Goal: Task Accomplishment & Management: Manage account settings

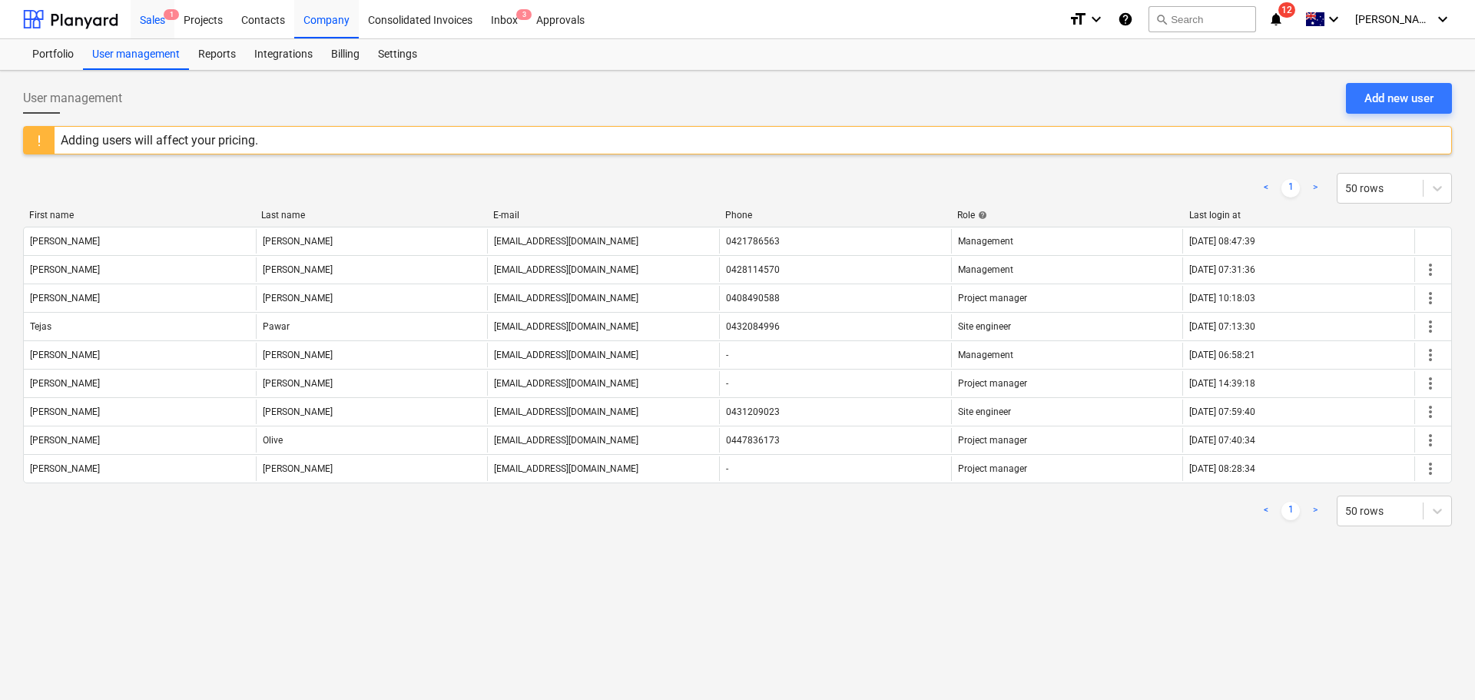
click at [151, 13] on div "Sales 1" at bounding box center [153, 18] width 44 height 39
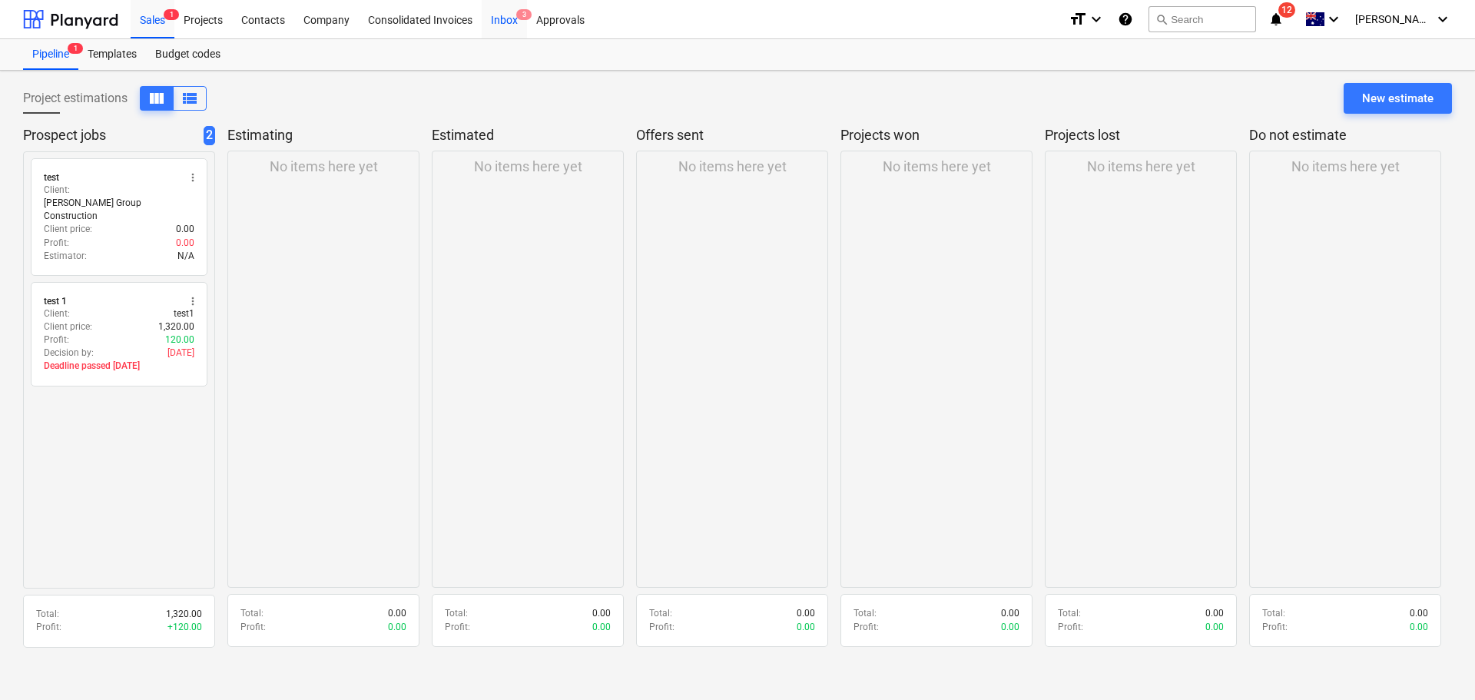
click at [506, 18] on div "Inbox 3" at bounding box center [504, 18] width 45 height 39
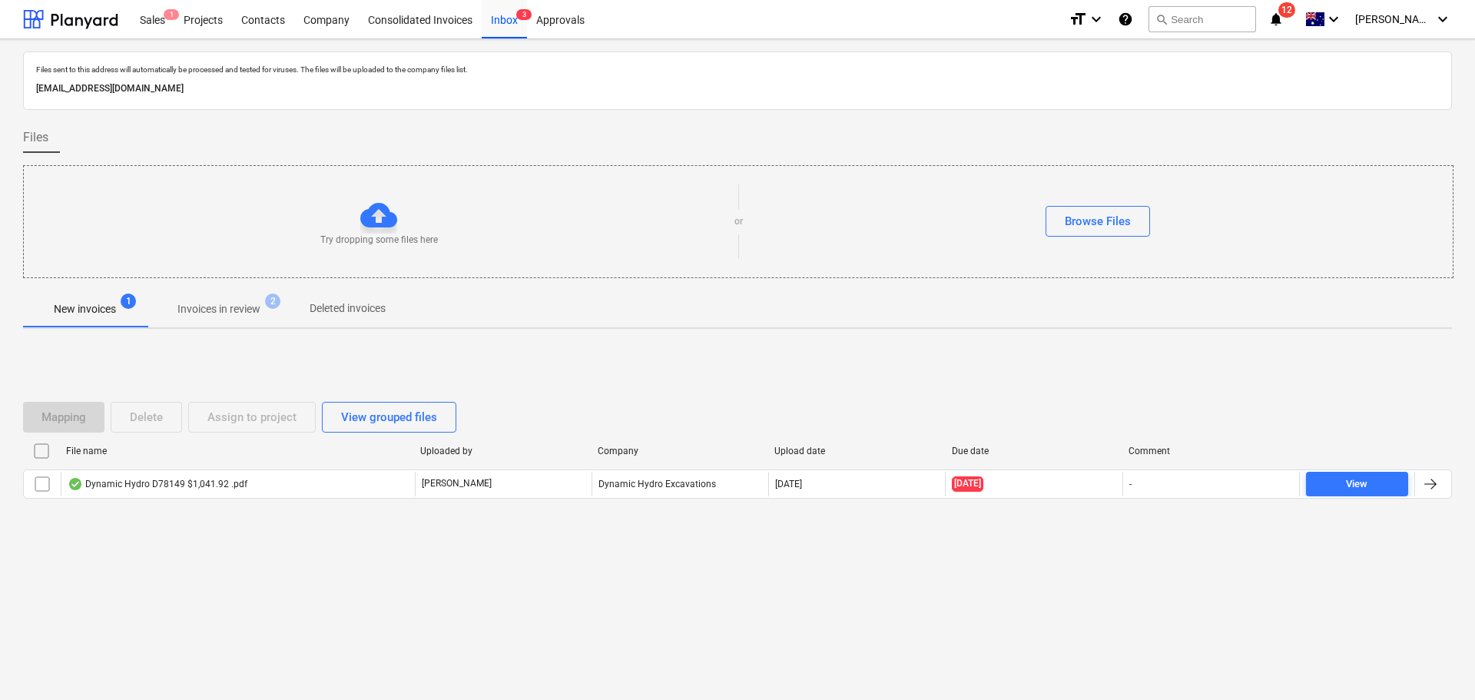
click at [358, 306] on p "Deleted invoices" at bounding box center [348, 308] width 76 height 16
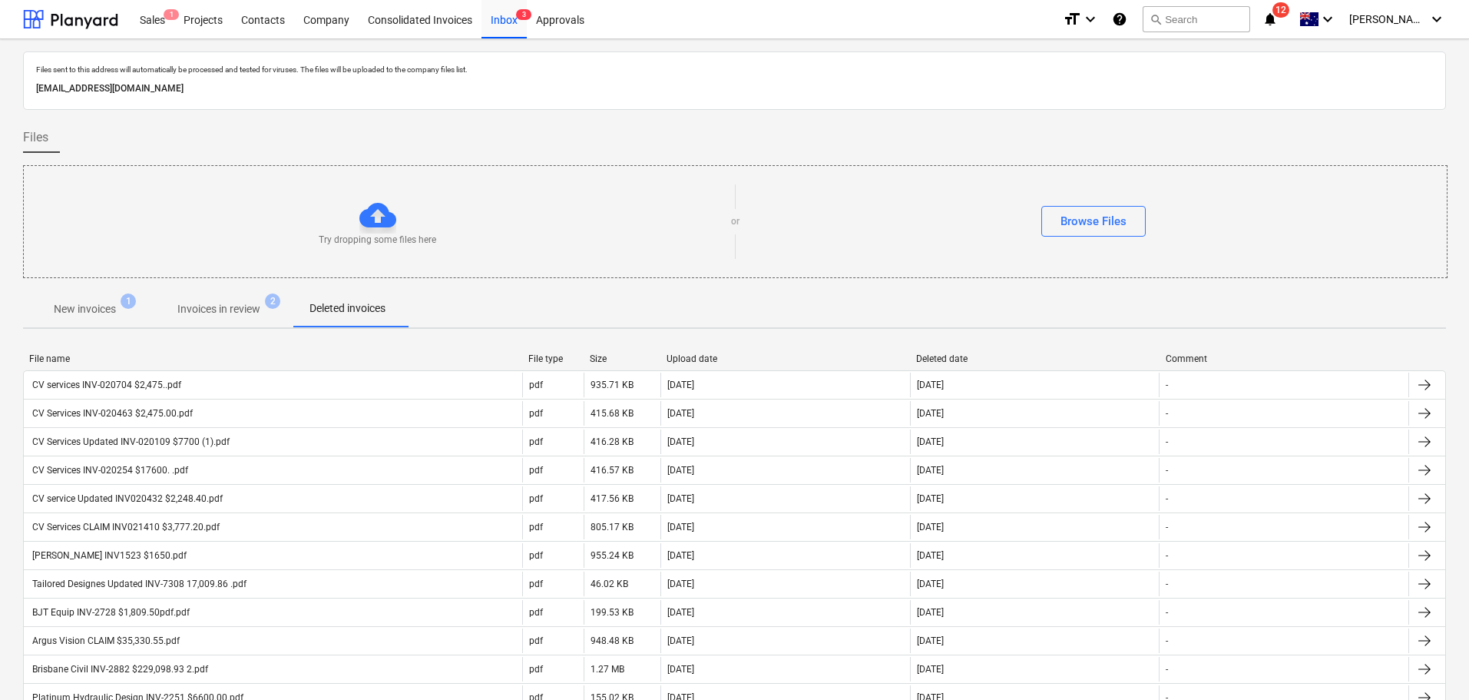
click at [227, 306] on p "Invoices in review" at bounding box center [218, 309] width 83 height 16
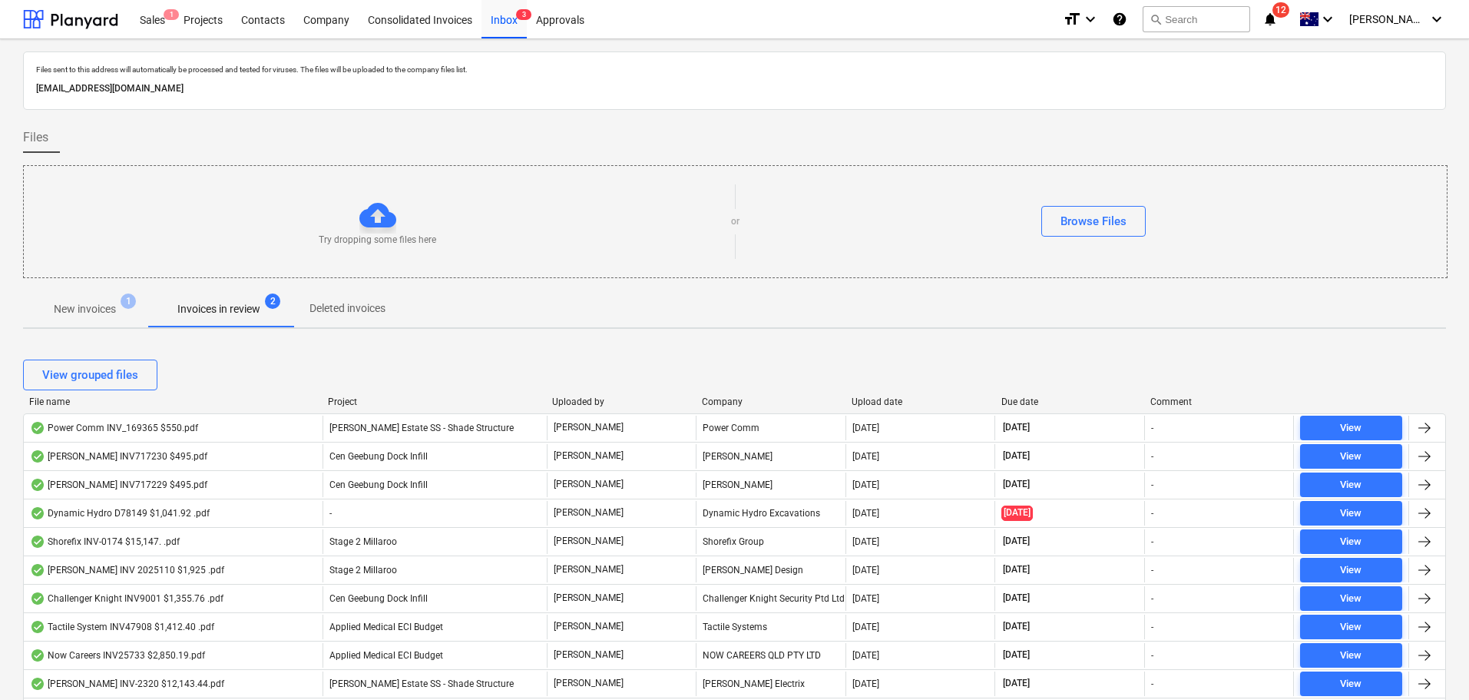
click at [366, 315] on p "Deleted invoices" at bounding box center [348, 308] width 76 height 16
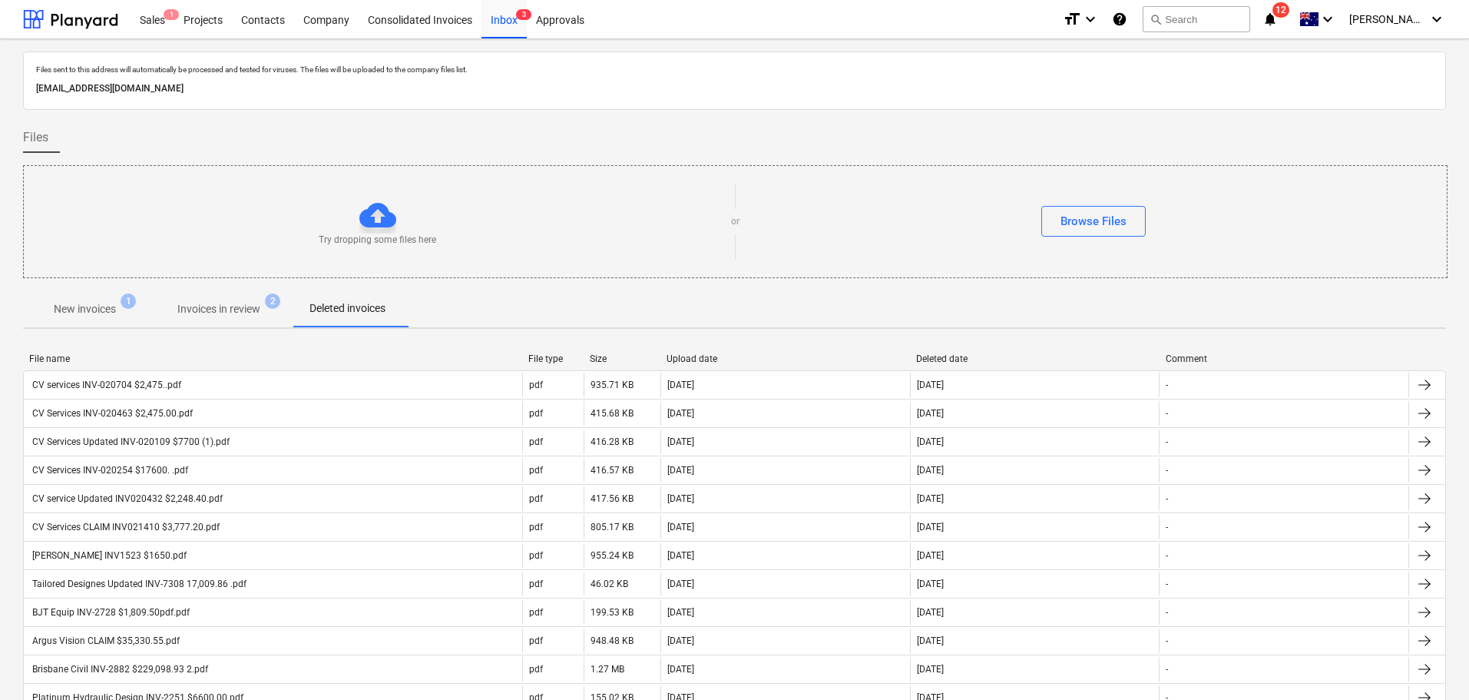
click at [230, 300] on span "Invoices in review 2" at bounding box center [219, 309] width 144 height 28
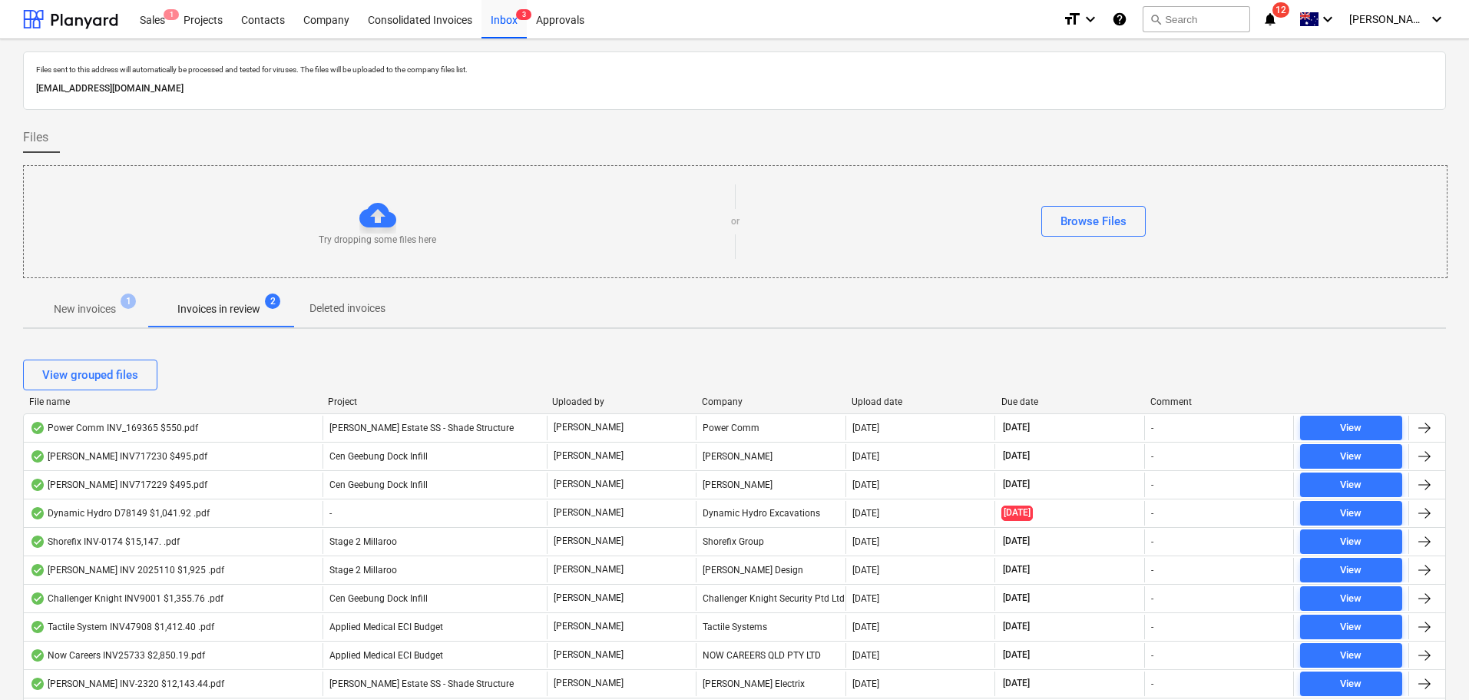
click at [359, 307] on p "Deleted invoices" at bounding box center [348, 308] width 76 height 16
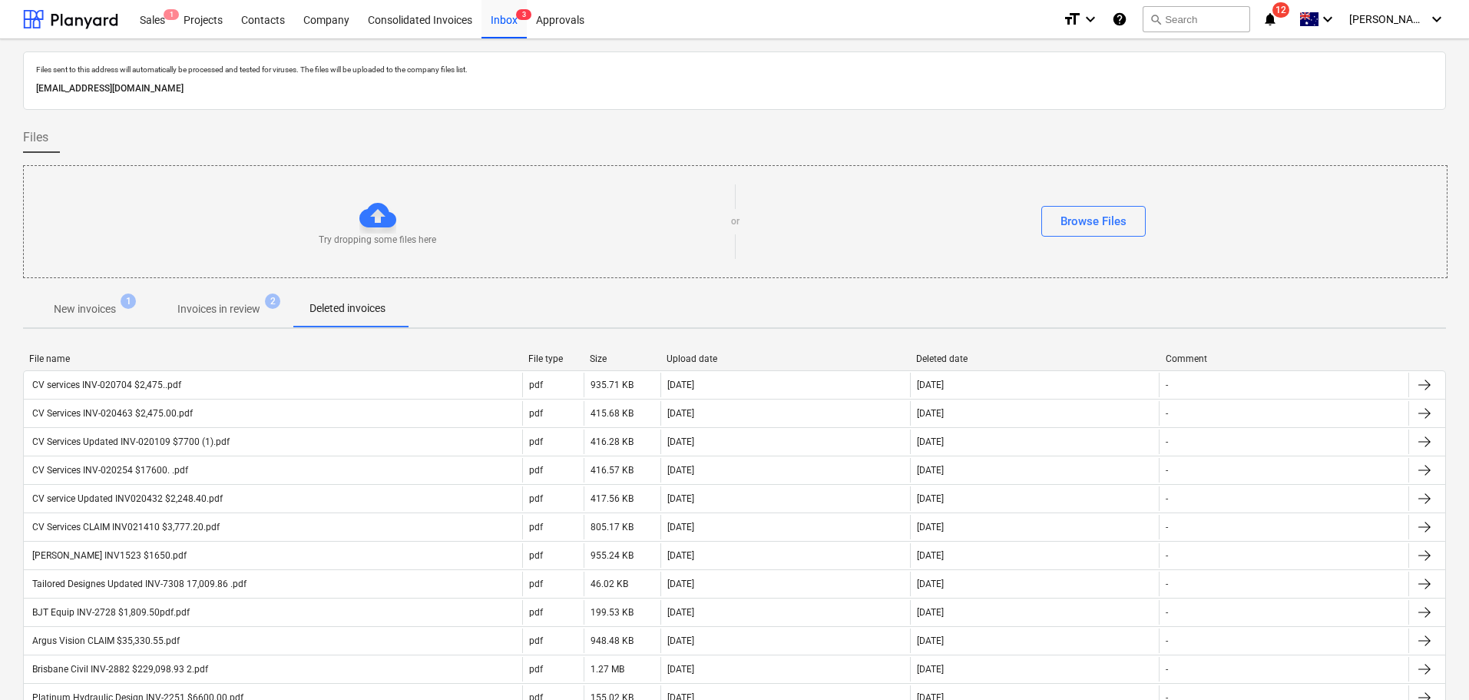
drag, startPoint x: 108, startPoint y: 297, endPoint x: 246, endPoint y: 361, distance: 151.9
click at [108, 297] on span "New invoices 1" at bounding box center [85, 309] width 124 height 28
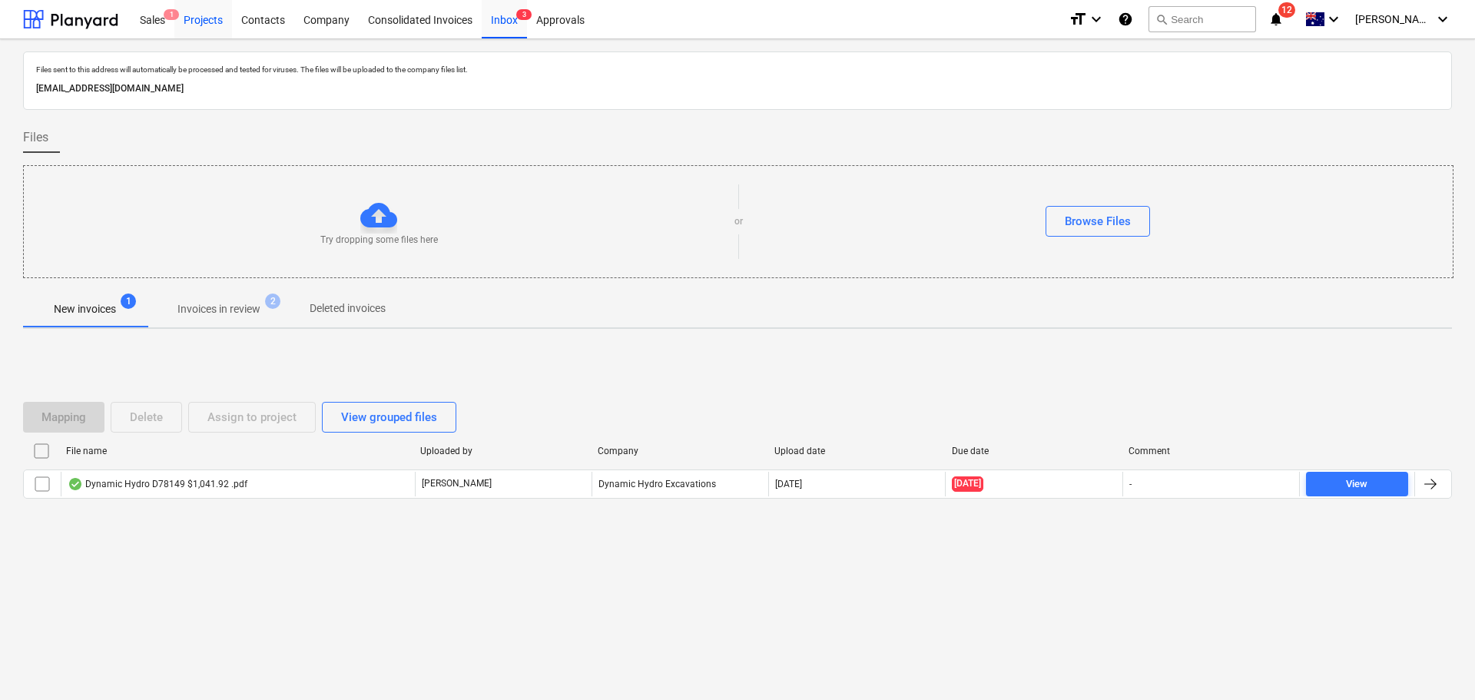
click at [184, 24] on div "Projects" at bounding box center [203, 18] width 58 height 39
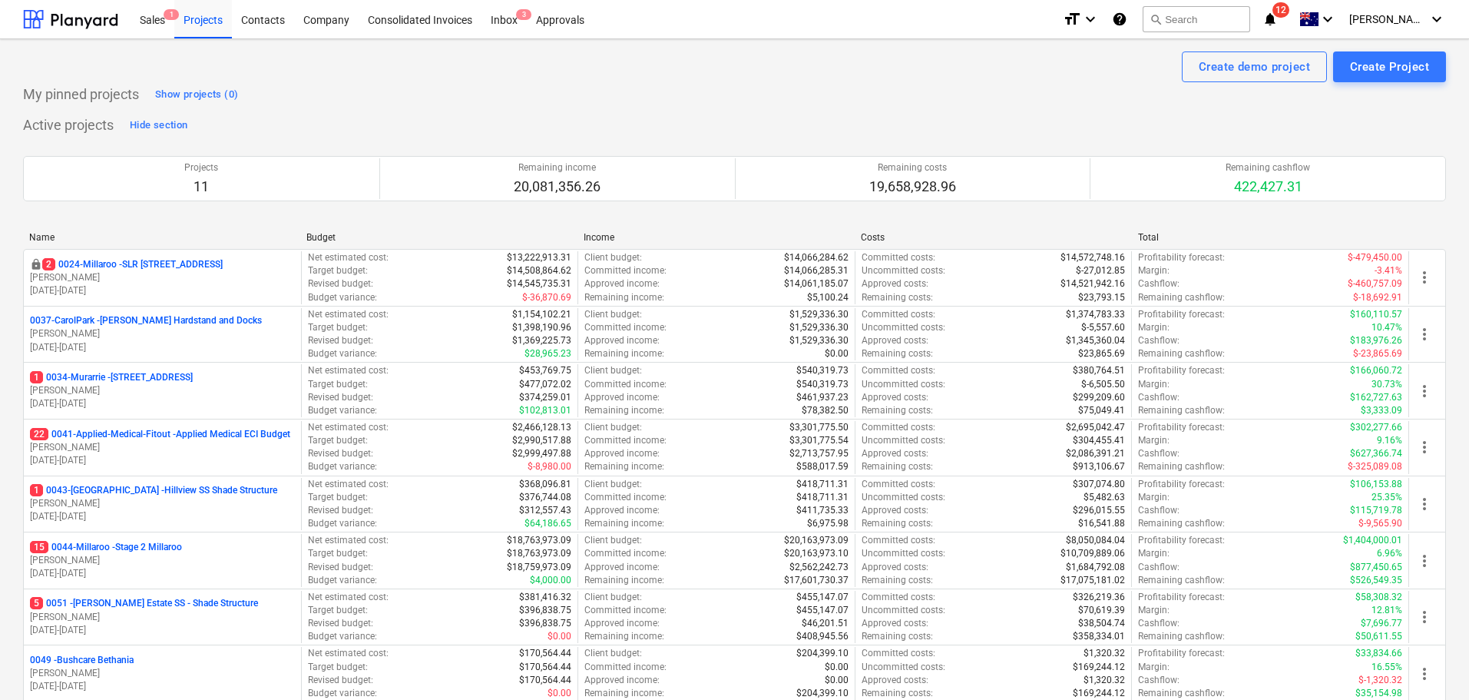
scroll to position [230, 0]
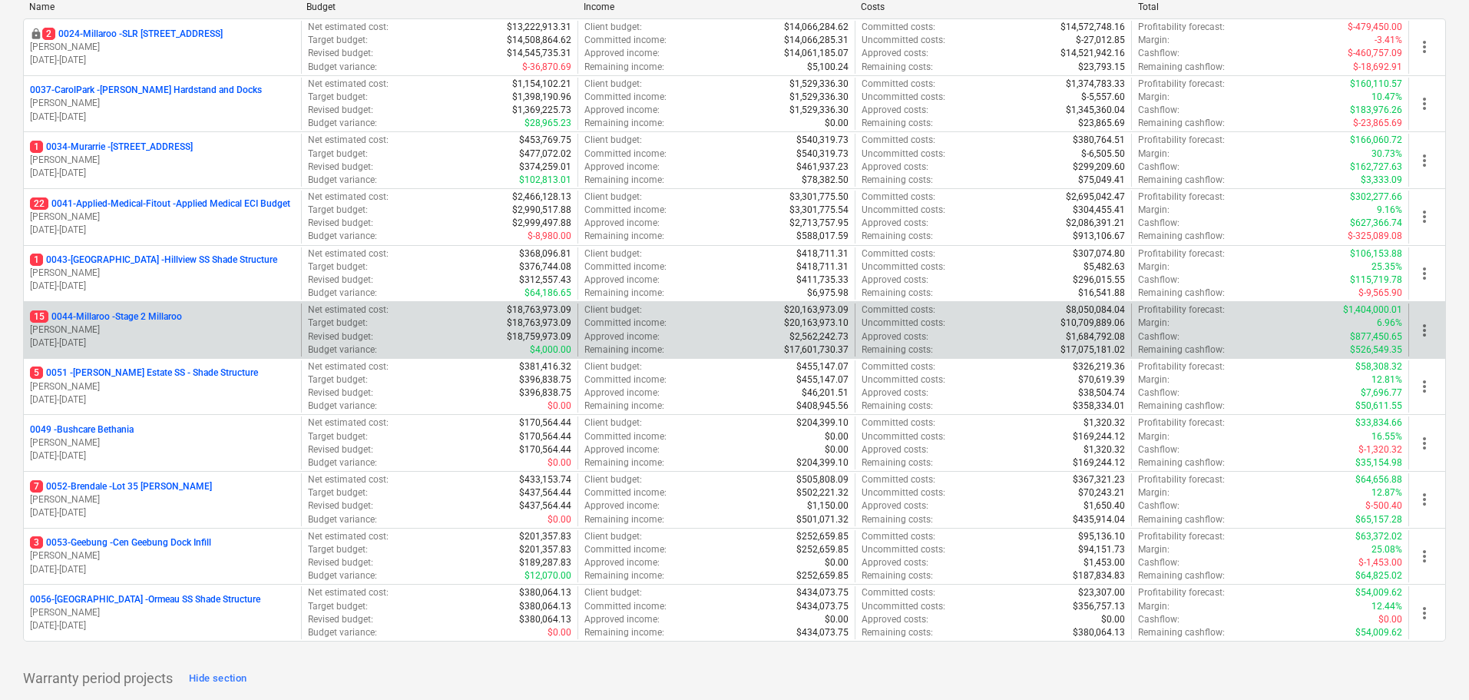
click at [151, 306] on div "15 0044-Millaroo - Stage 2 Millaroo [PERSON_NAME] [DATE] - [DATE]" at bounding box center [162, 329] width 277 height 53
click at [167, 317] on p "15 0044-Millaroo - Stage 2 Millaroo" at bounding box center [106, 316] width 152 height 13
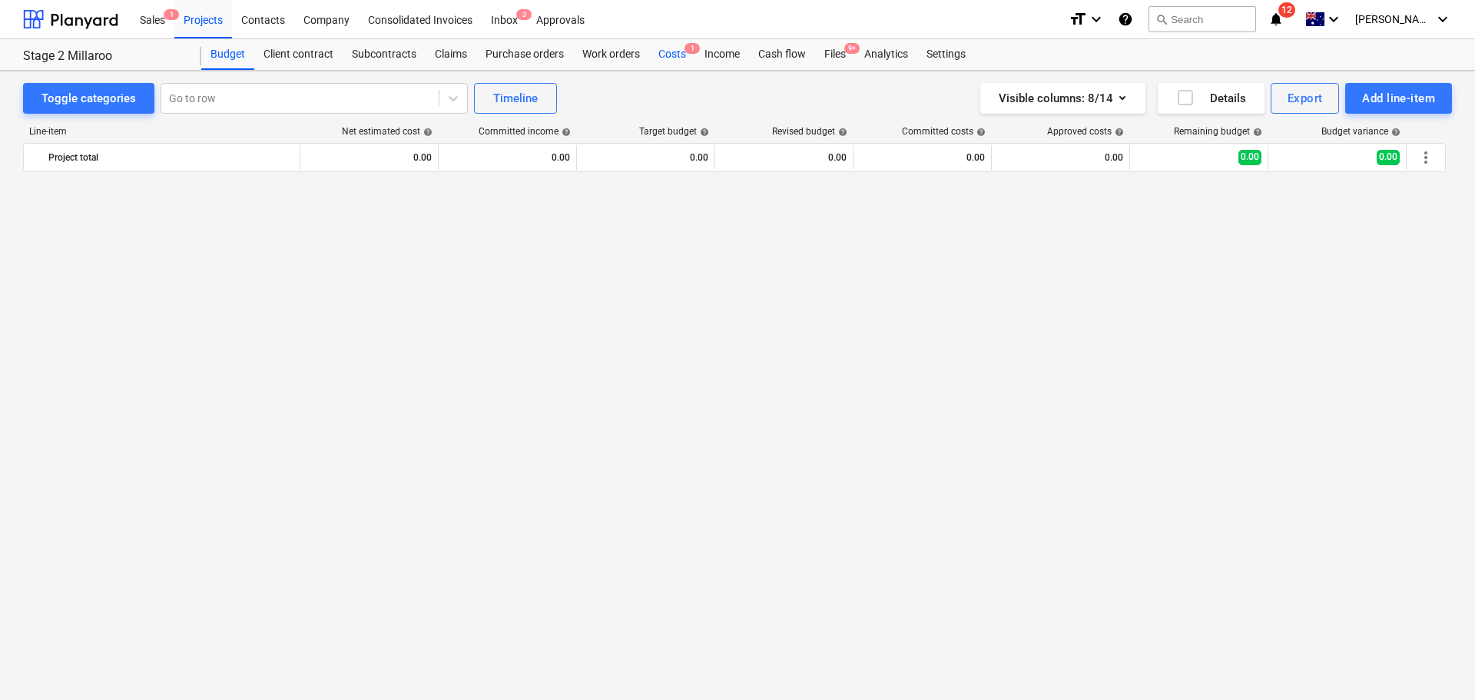
click at [680, 55] on div "Costs 1" at bounding box center [672, 54] width 46 height 31
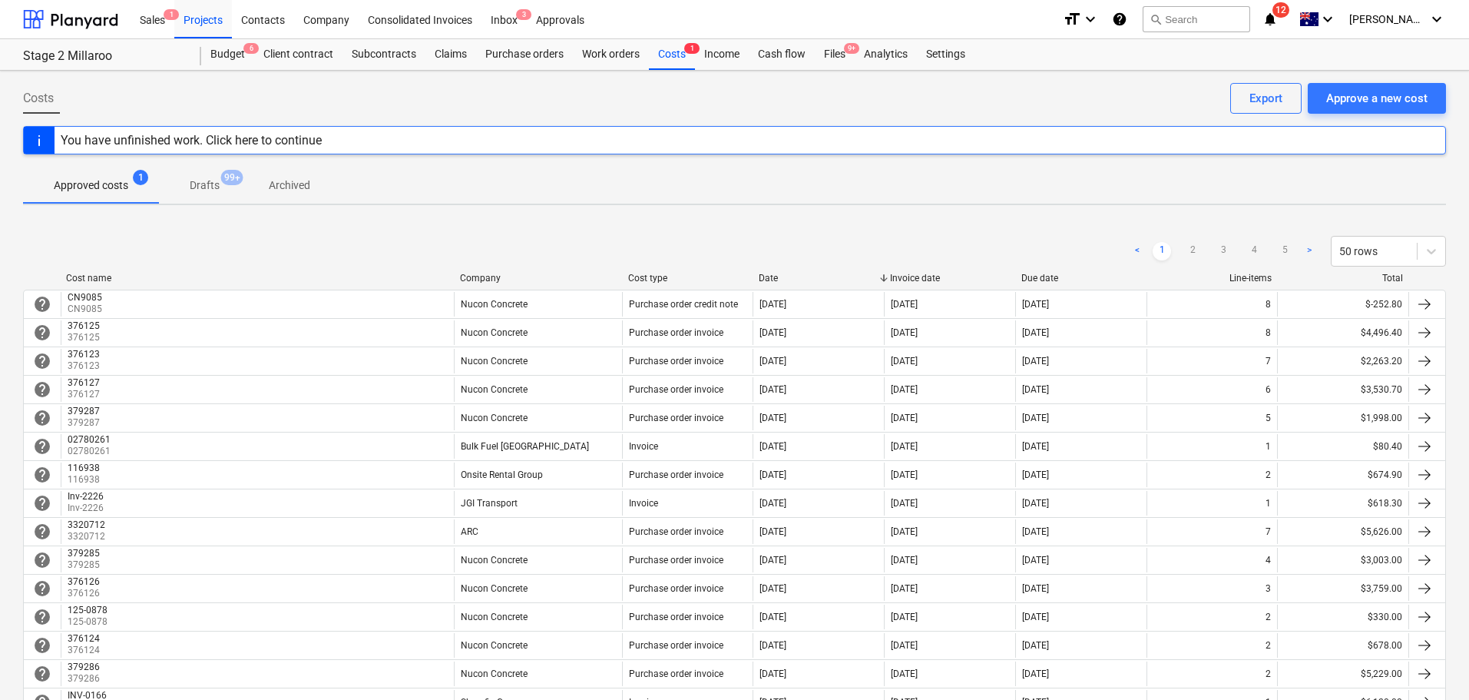
click at [209, 187] on p "Drafts" at bounding box center [205, 185] width 30 height 16
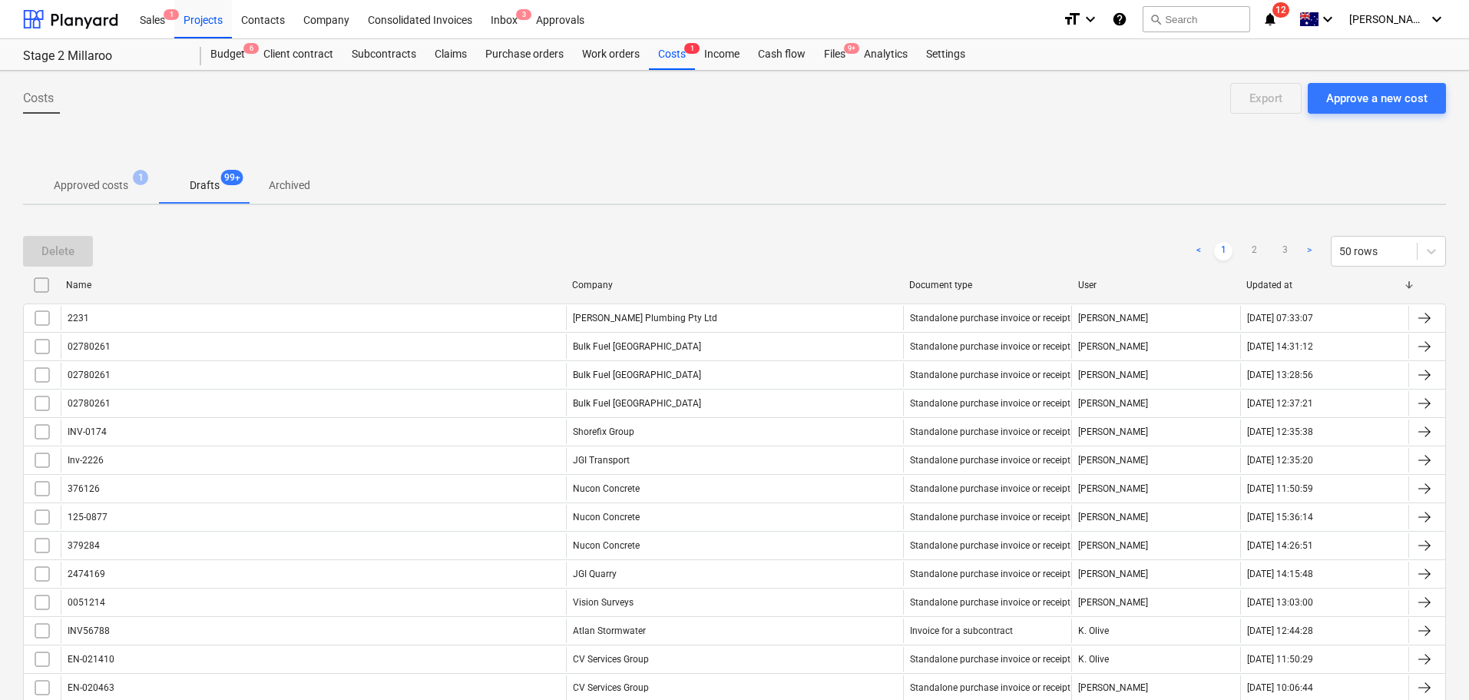
click at [104, 183] on p "Approved costs" at bounding box center [91, 185] width 75 height 16
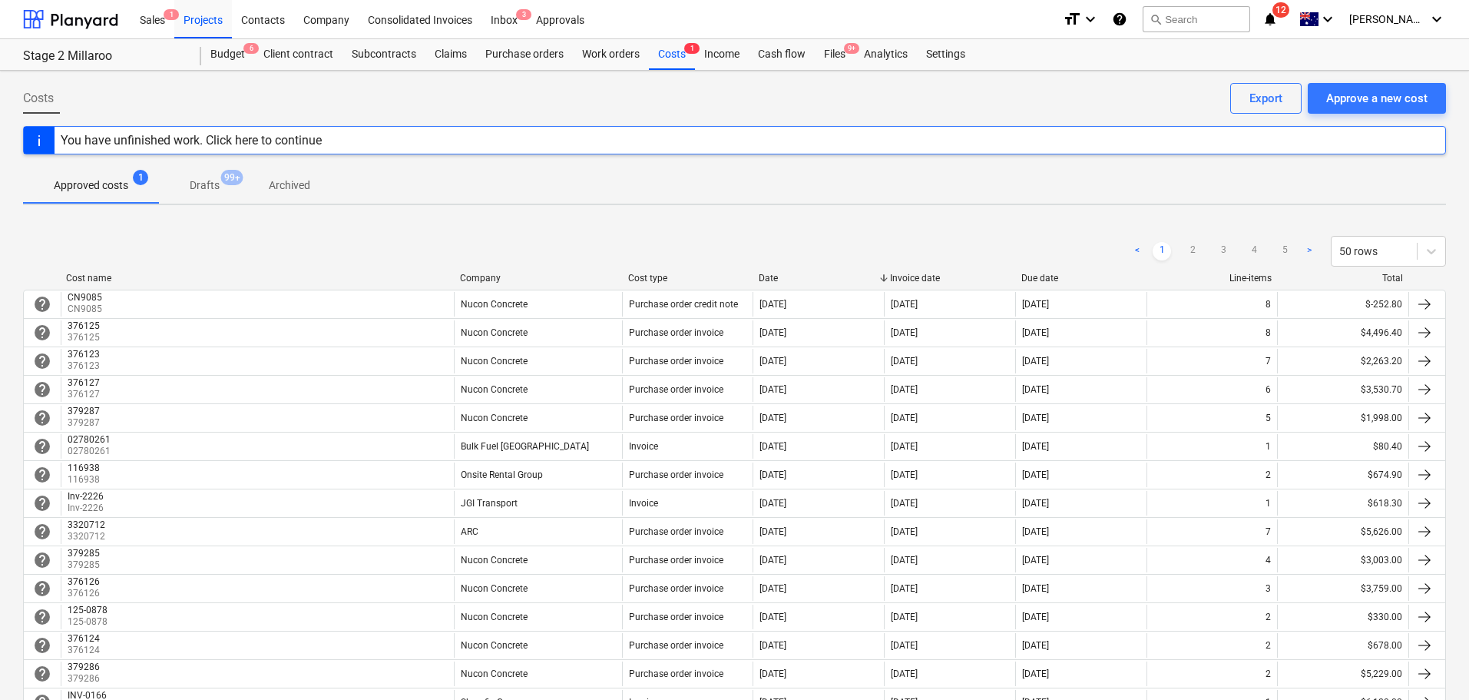
click at [101, 271] on div "< 1 2 3 4 5 > 50 rows" at bounding box center [734, 251] width 1423 height 43
click at [100, 274] on div "Cost name" at bounding box center [257, 278] width 382 height 11
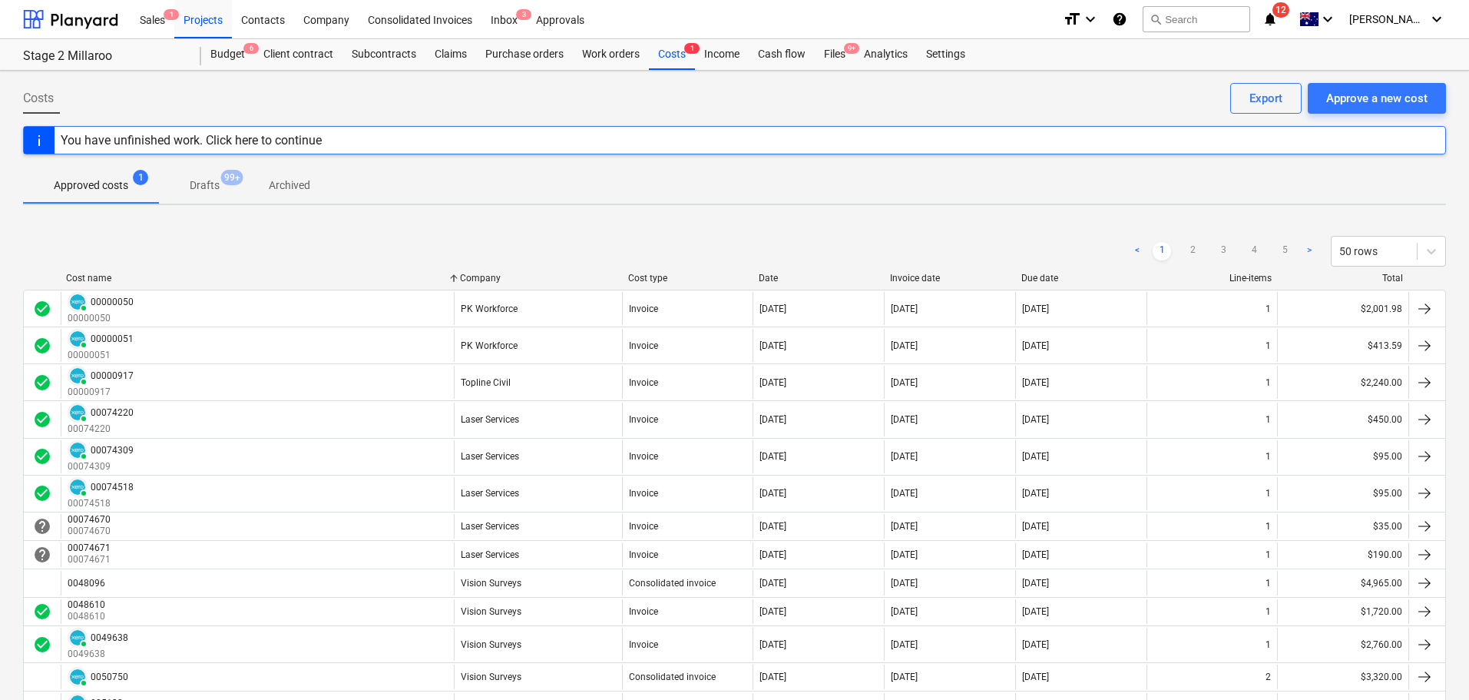
click at [101, 275] on div "Cost name" at bounding box center [257, 278] width 382 height 11
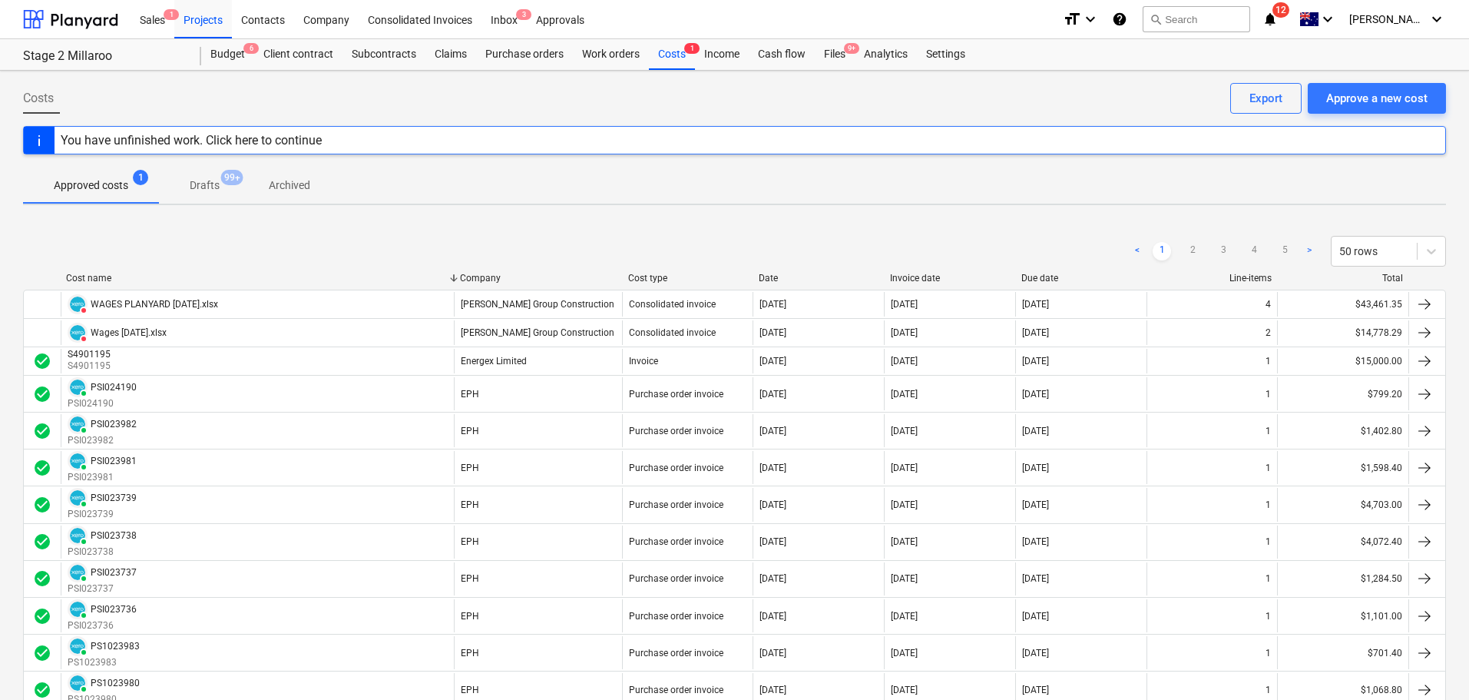
click at [204, 177] on span "Drafts 99+" at bounding box center [204, 185] width 91 height 28
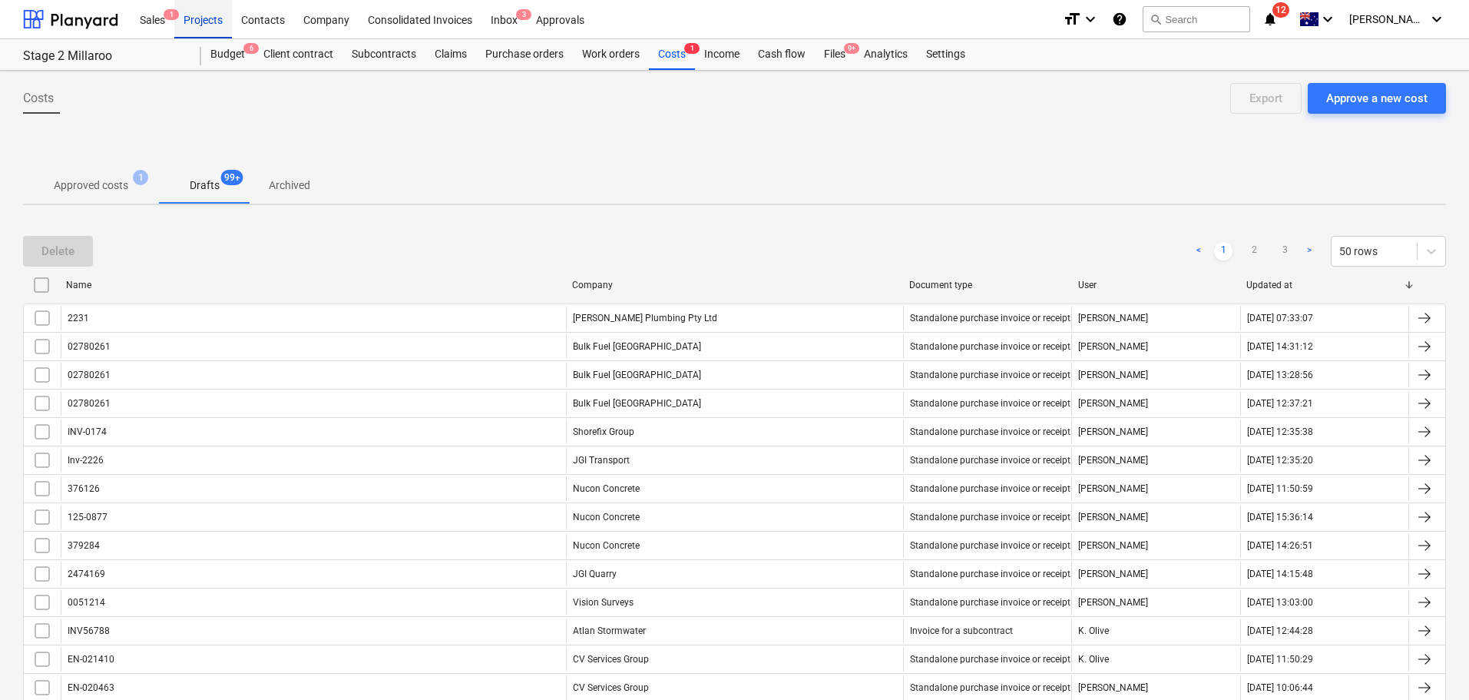
click at [212, 19] on div "Projects" at bounding box center [203, 18] width 58 height 39
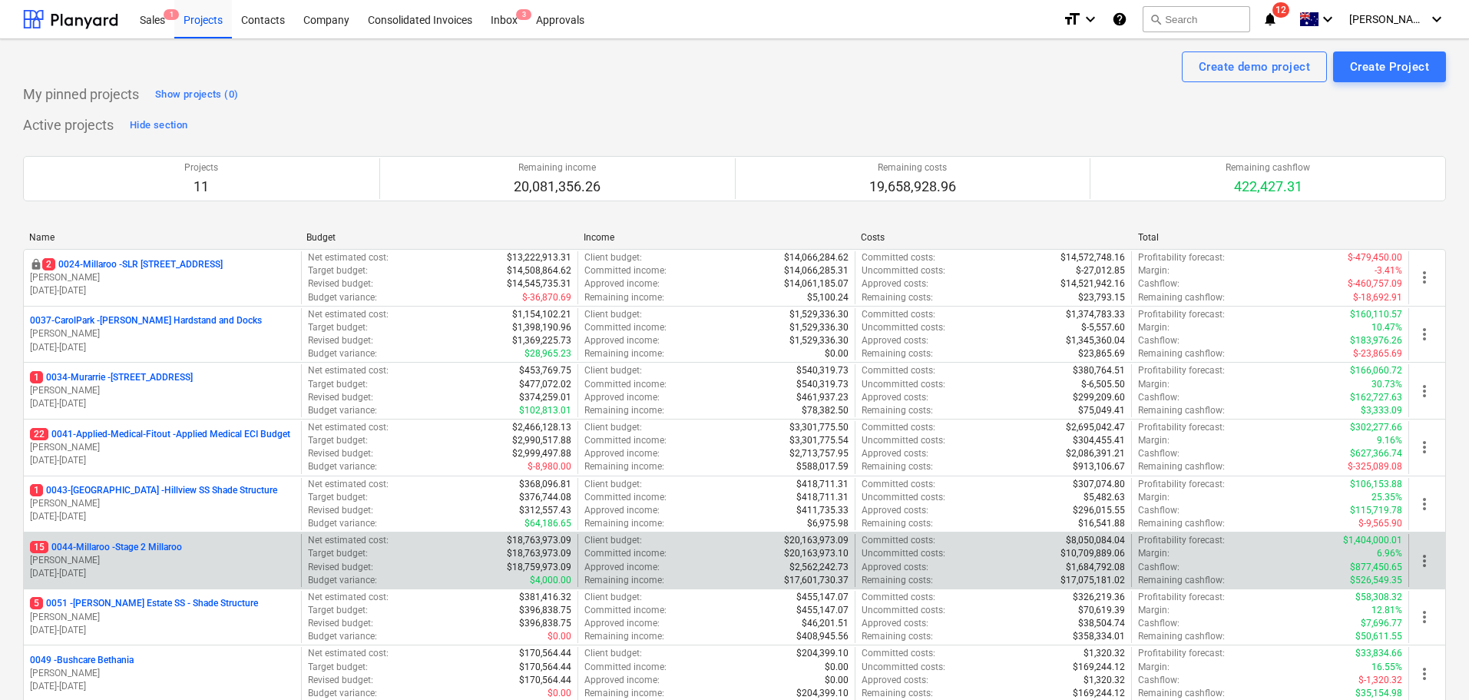
click at [157, 548] on p "15 0044-Millaroo - Stage 2 Millaroo" at bounding box center [106, 547] width 152 height 13
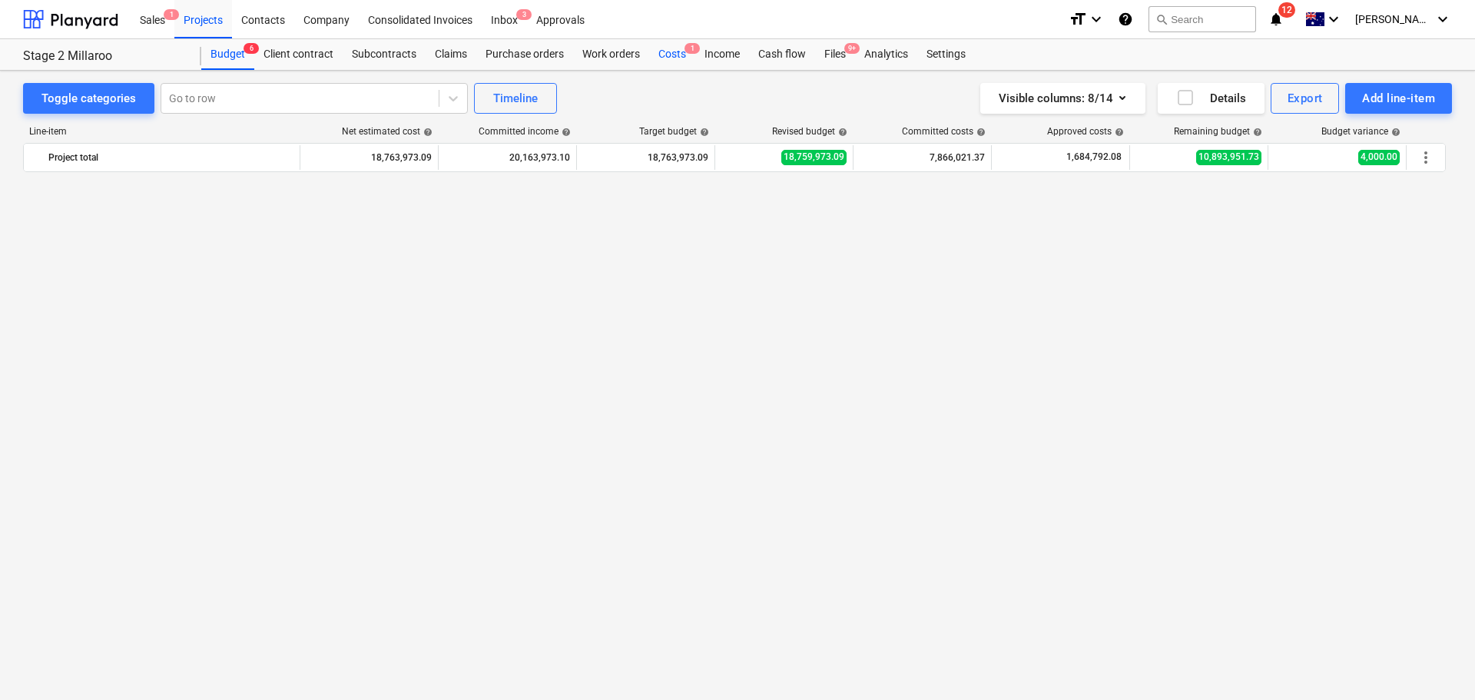
scroll to position [2899, 0]
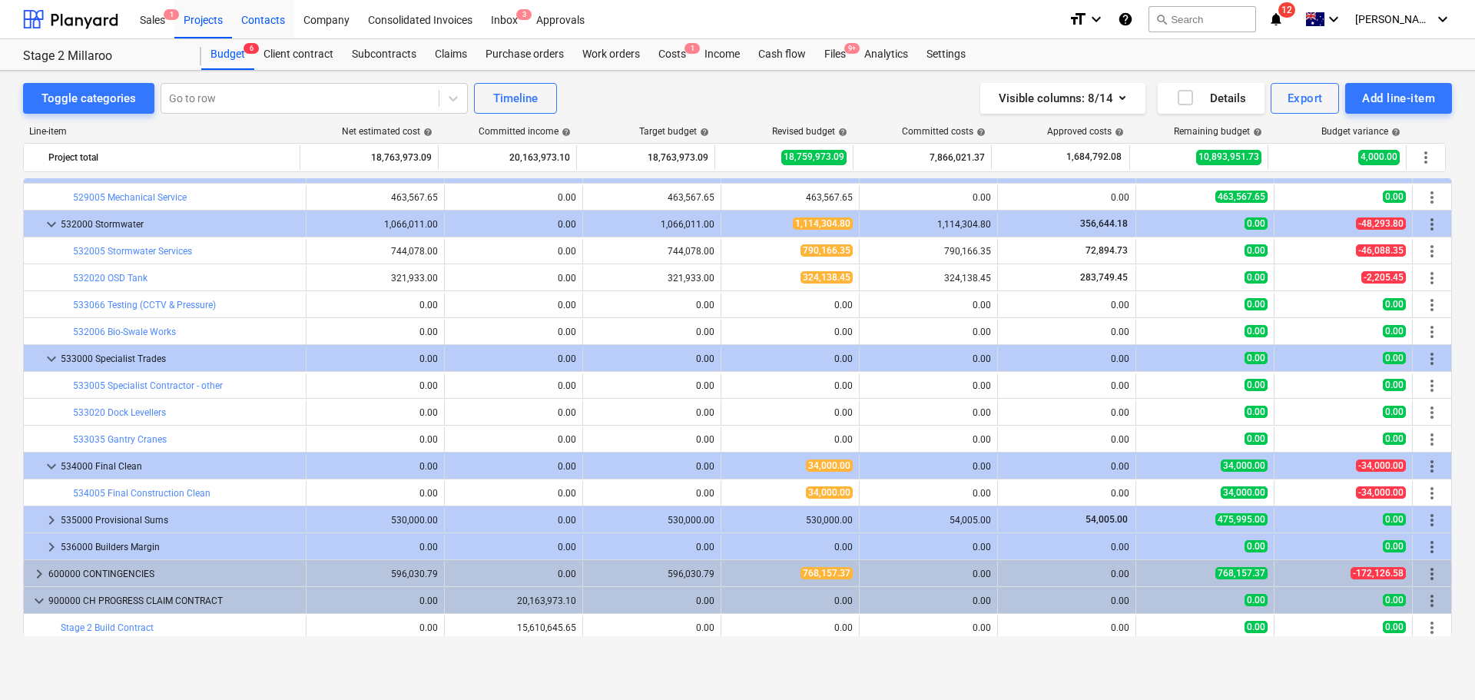
click at [278, 20] on div "Contacts" at bounding box center [263, 18] width 62 height 39
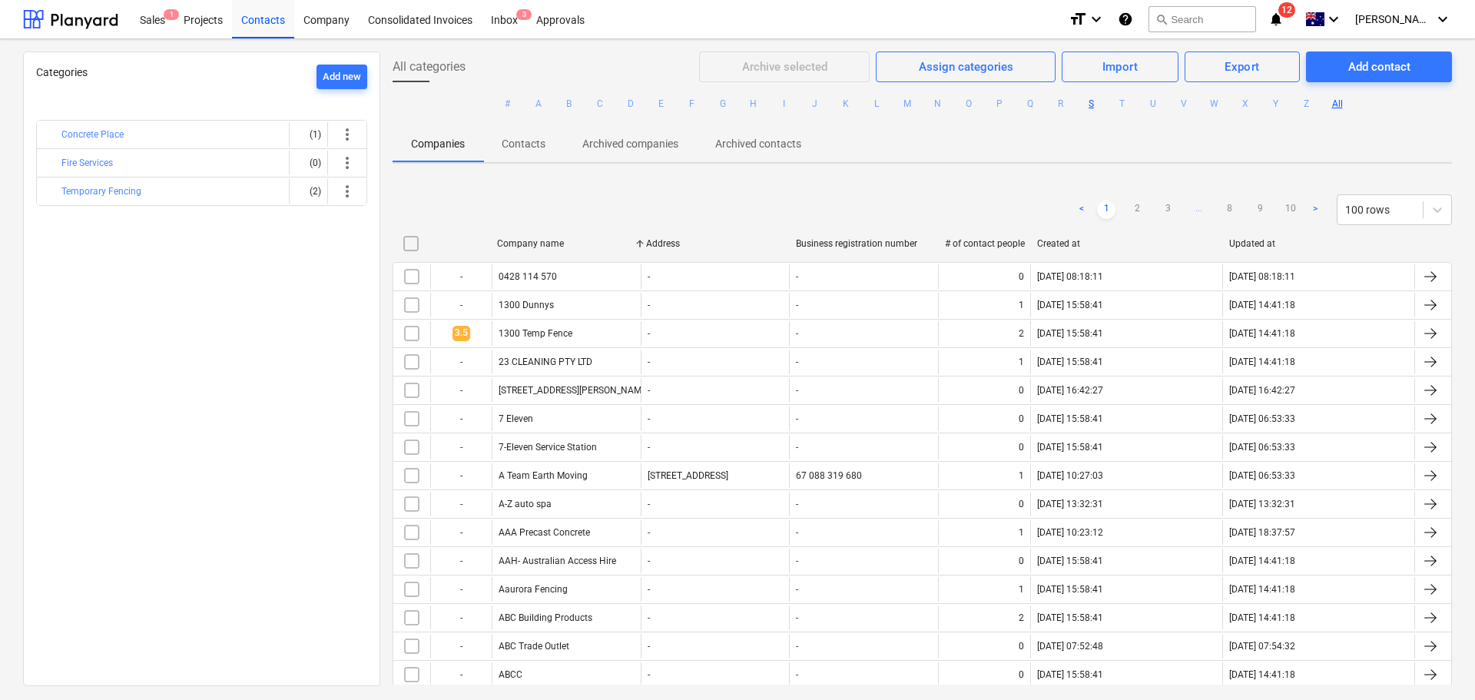
click at [1083, 105] on button "S" at bounding box center [1091, 103] width 18 height 18
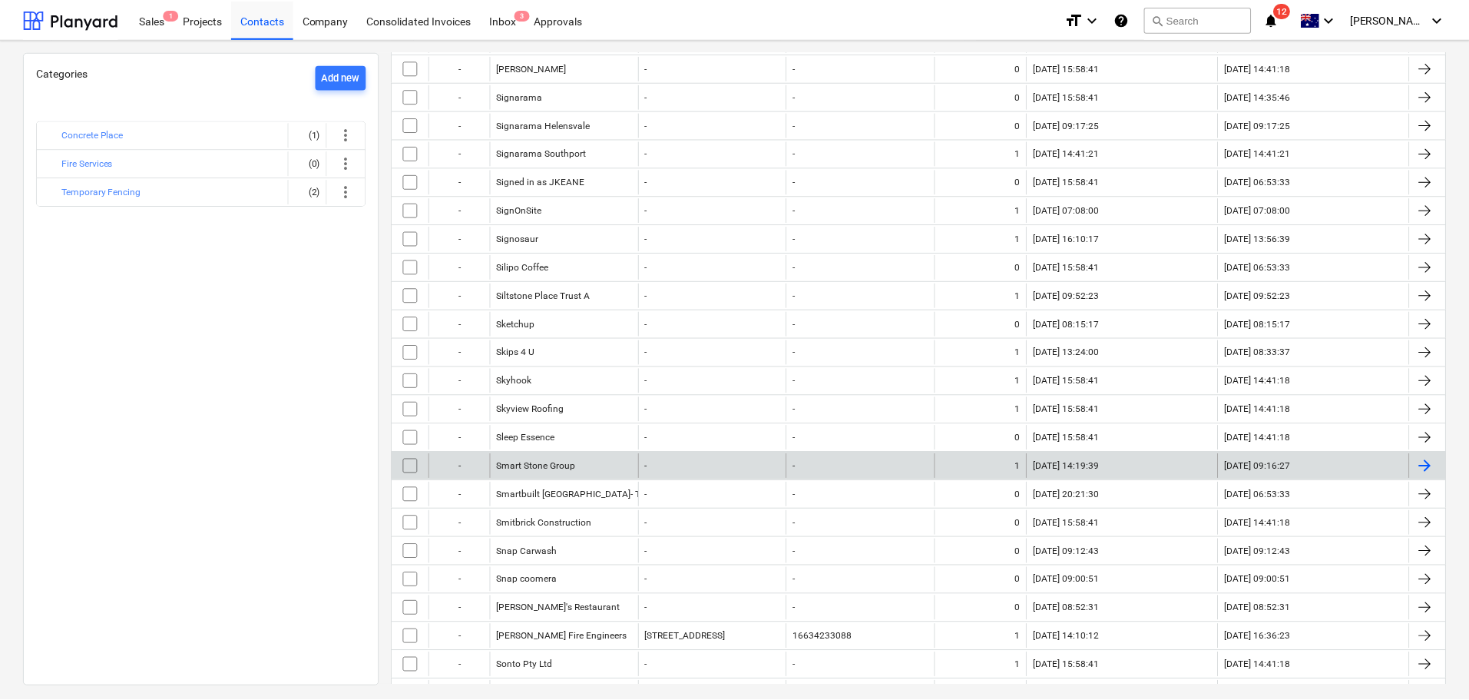
scroll to position [845, 0]
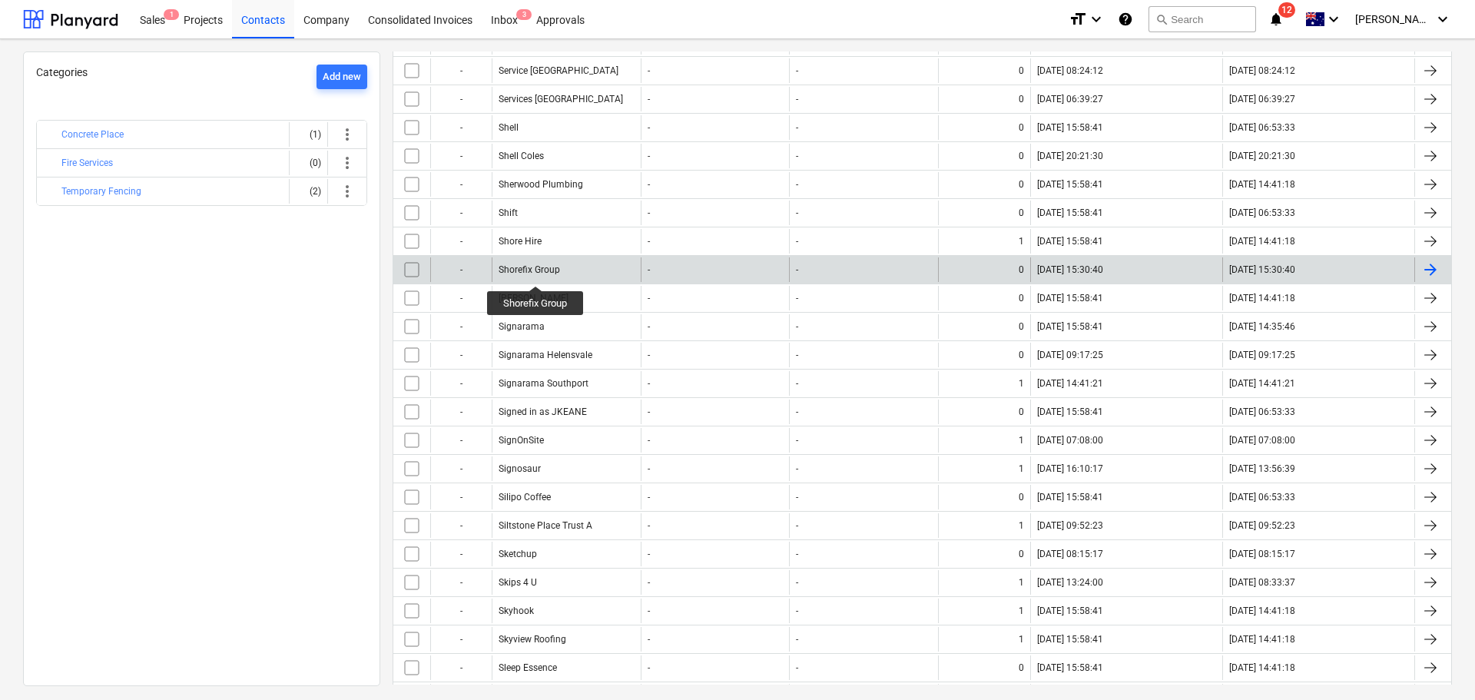
click at [536, 272] on div "Shorefix Group" at bounding box center [529, 269] width 61 height 11
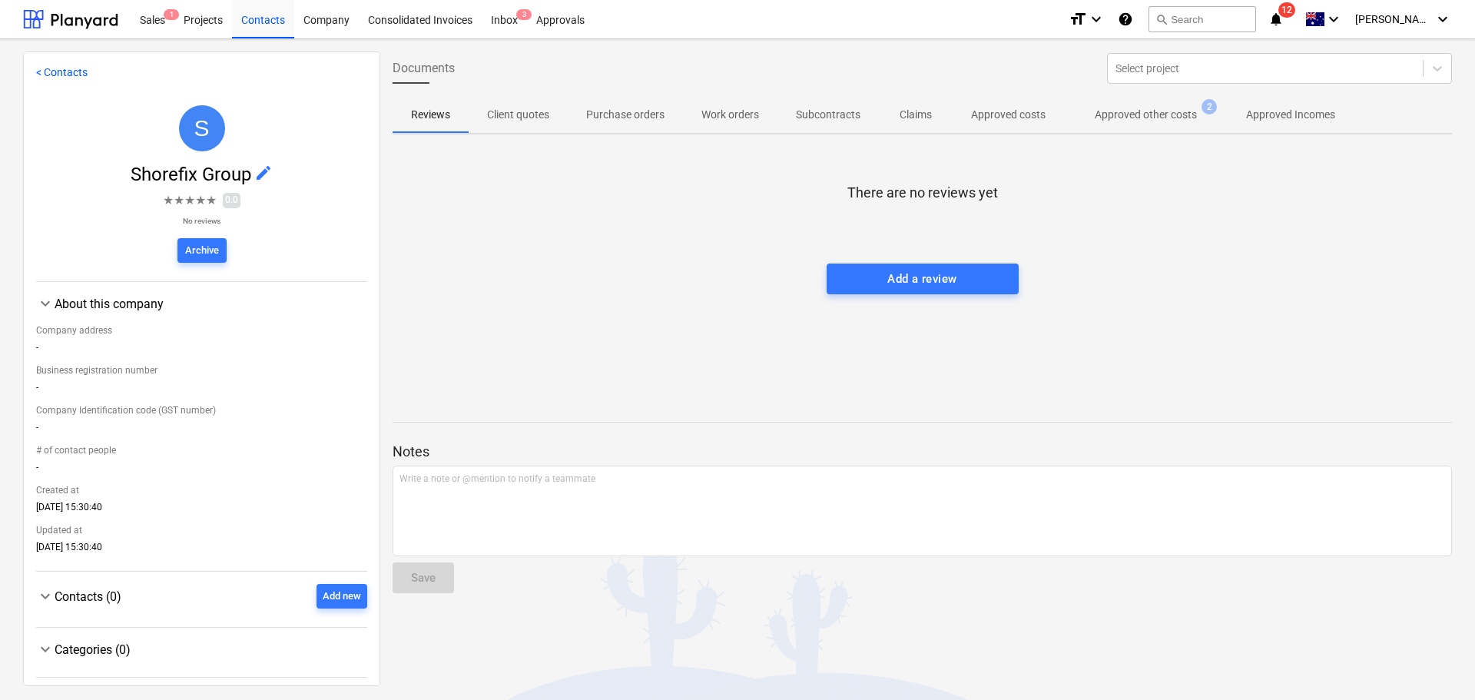
click at [1164, 124] on span "Approved other costs 2" at bounding box center [1146, 115] width 164 height 28
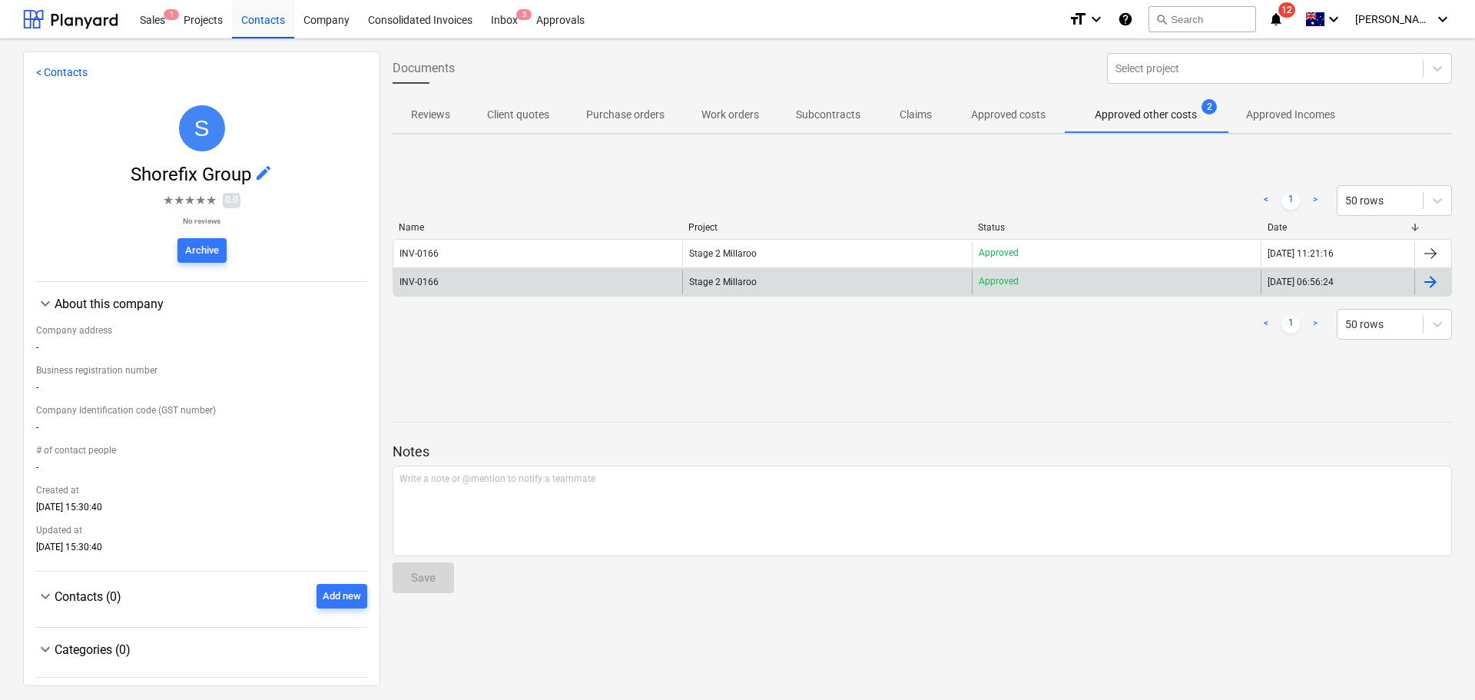
click at [727, 280] on span "Stage 2 Millaroo" at bounding box center [723, 282] width 68 height 11
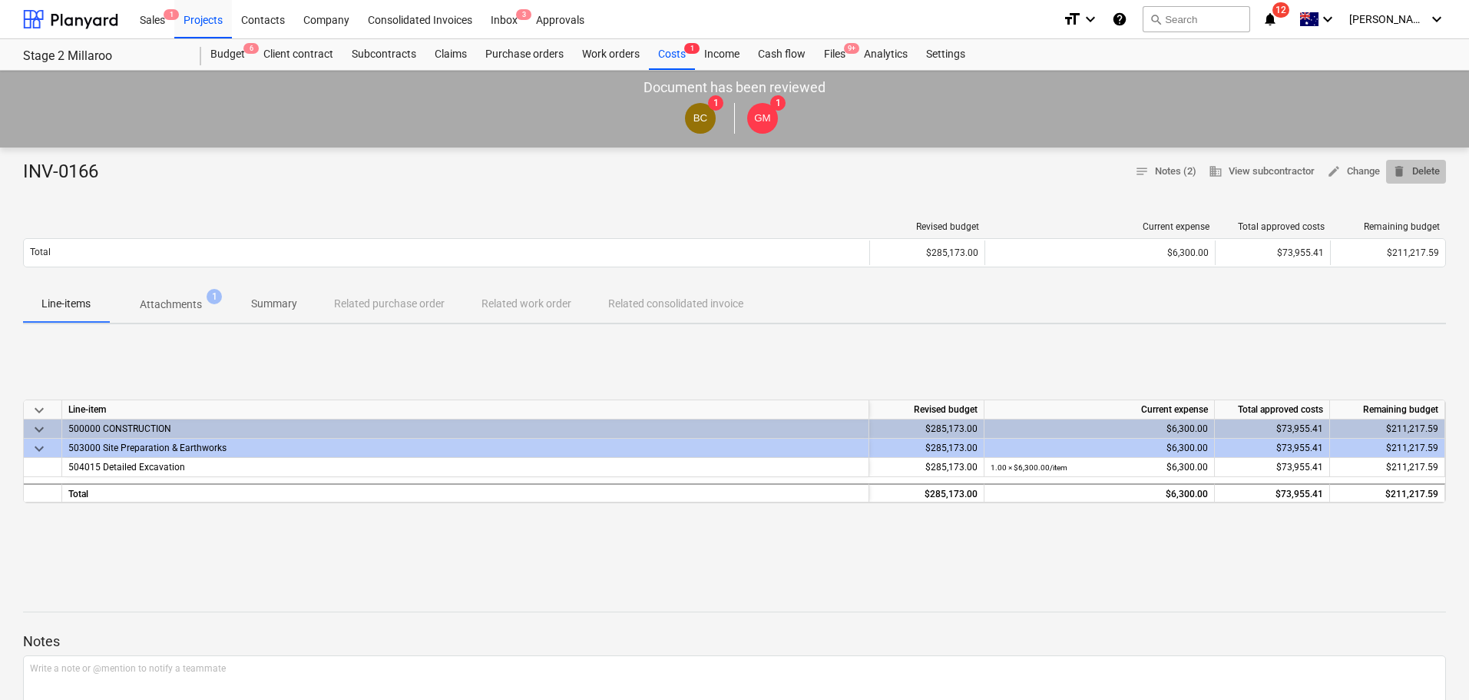
click at [1427, 174] on span "delete Delete" at bounding box center [1417, 172] width 48 height 18
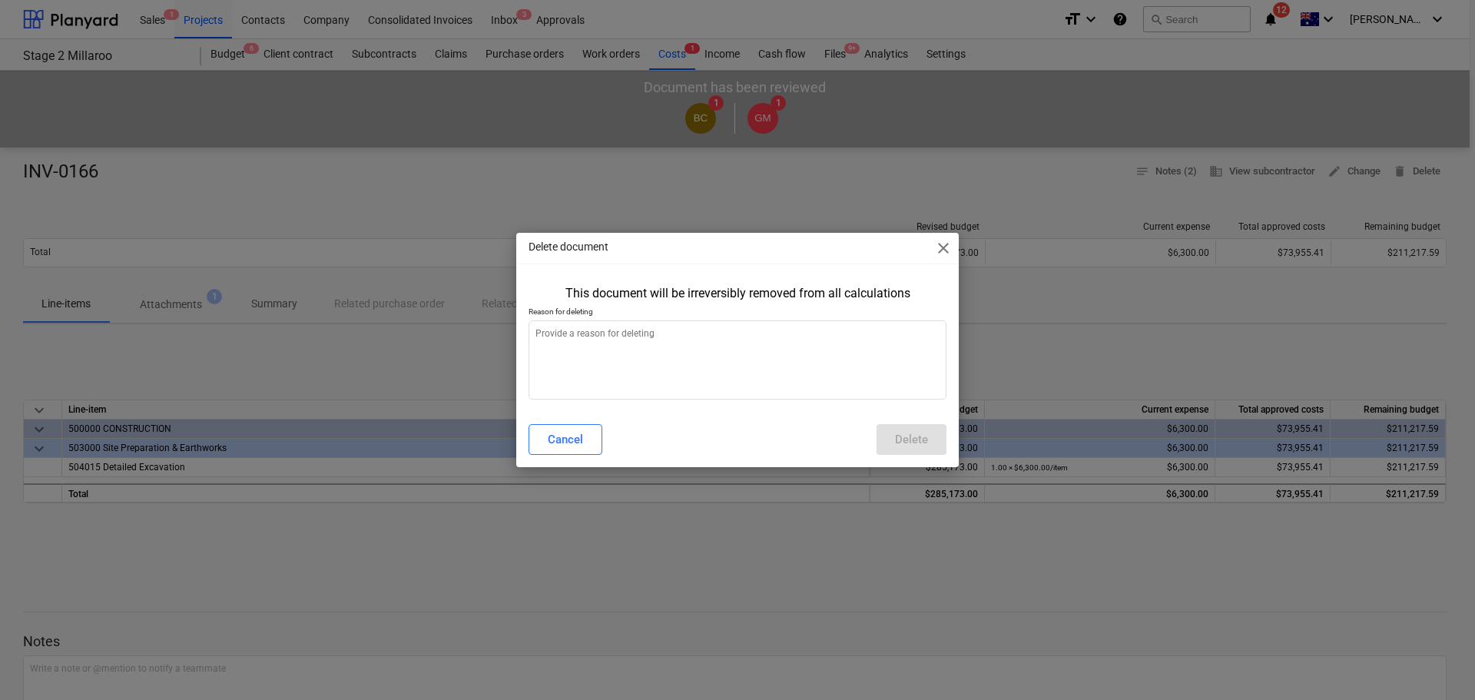
type textarea "x"
click at [662, 351] on textarea at bounding box center [737, 359] width 418 height 79
type textarea "d"
type textarea "x"
type textarea "do"
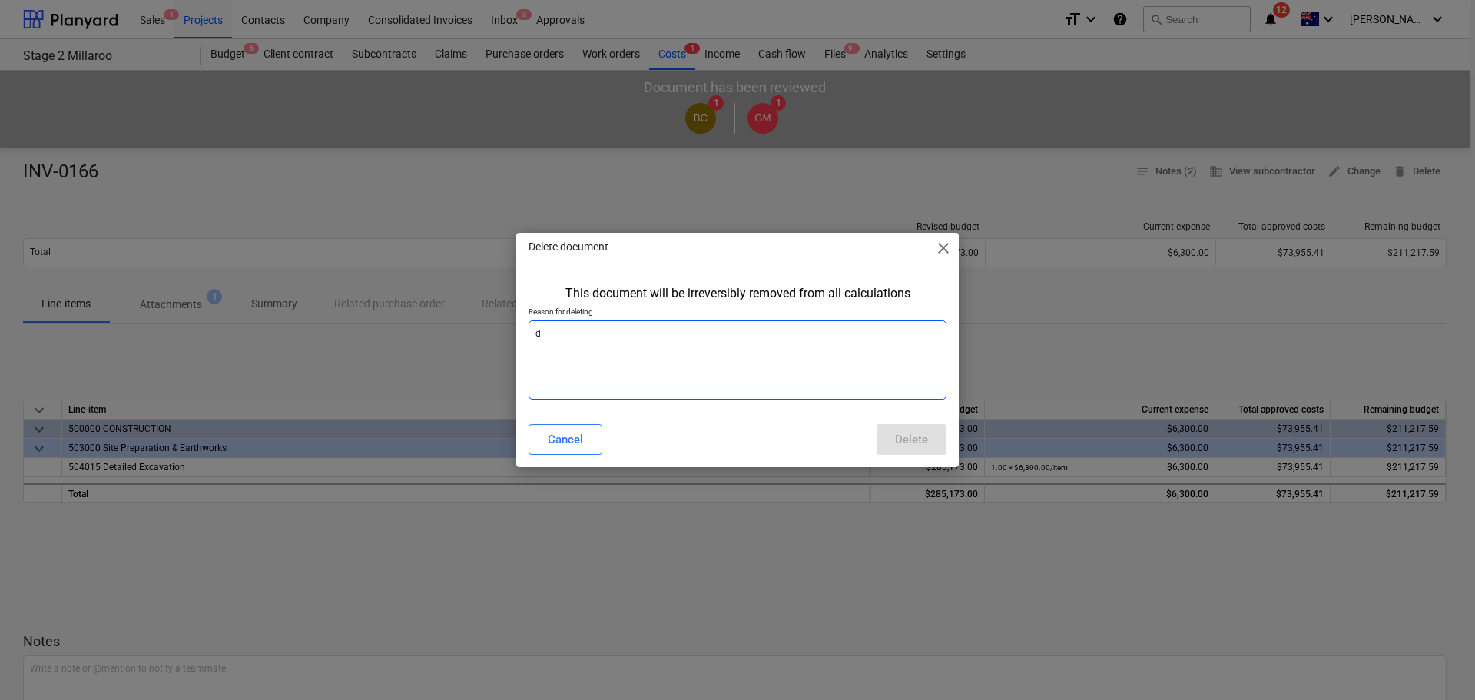
type textarea "x"
type textarea "dou"
type textarea "x"
type textarea "[PERSON_NAME]"
type textarea "x"
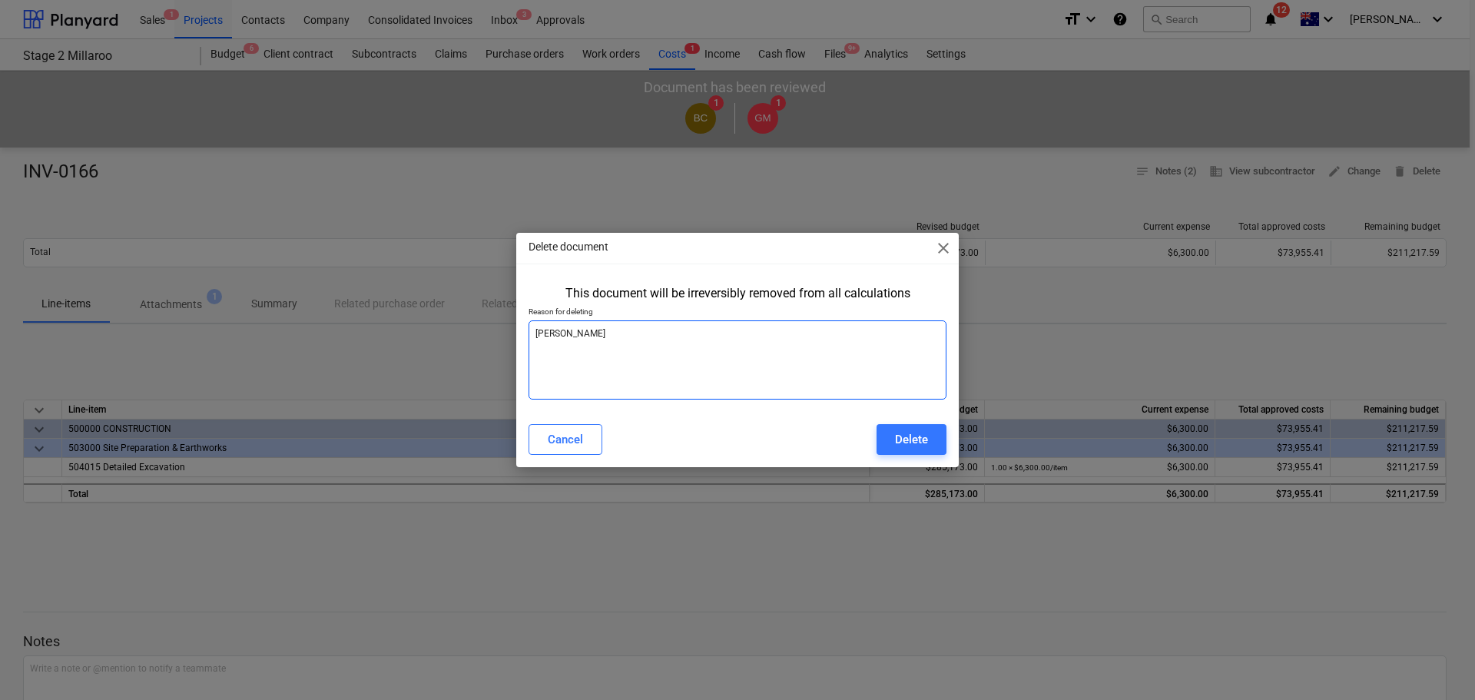
type textarea "doubl"
type textarea "x"
type textarea "double"
type textarea "x"
type textarea "double"
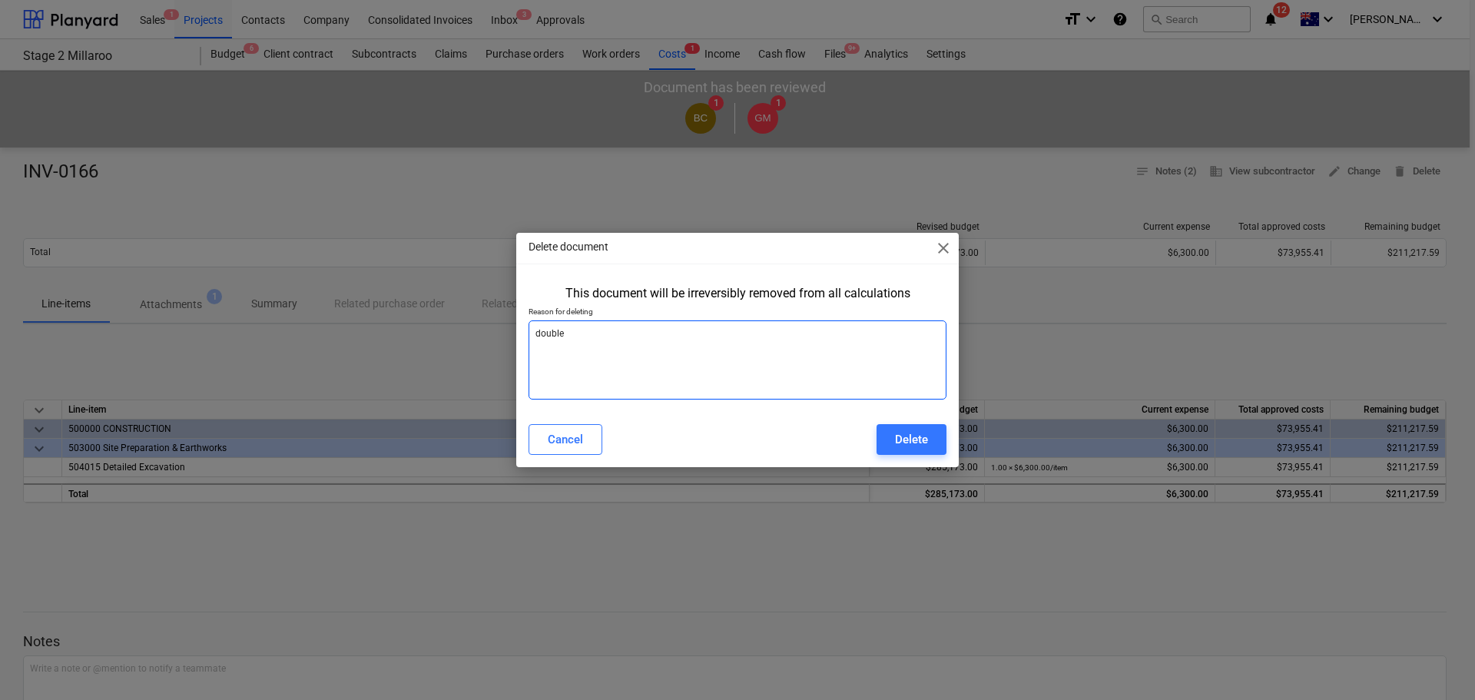
type textarea "x"
type textarea "double u"
type textarea "x"
type textarea "double up"
type textarea "x"
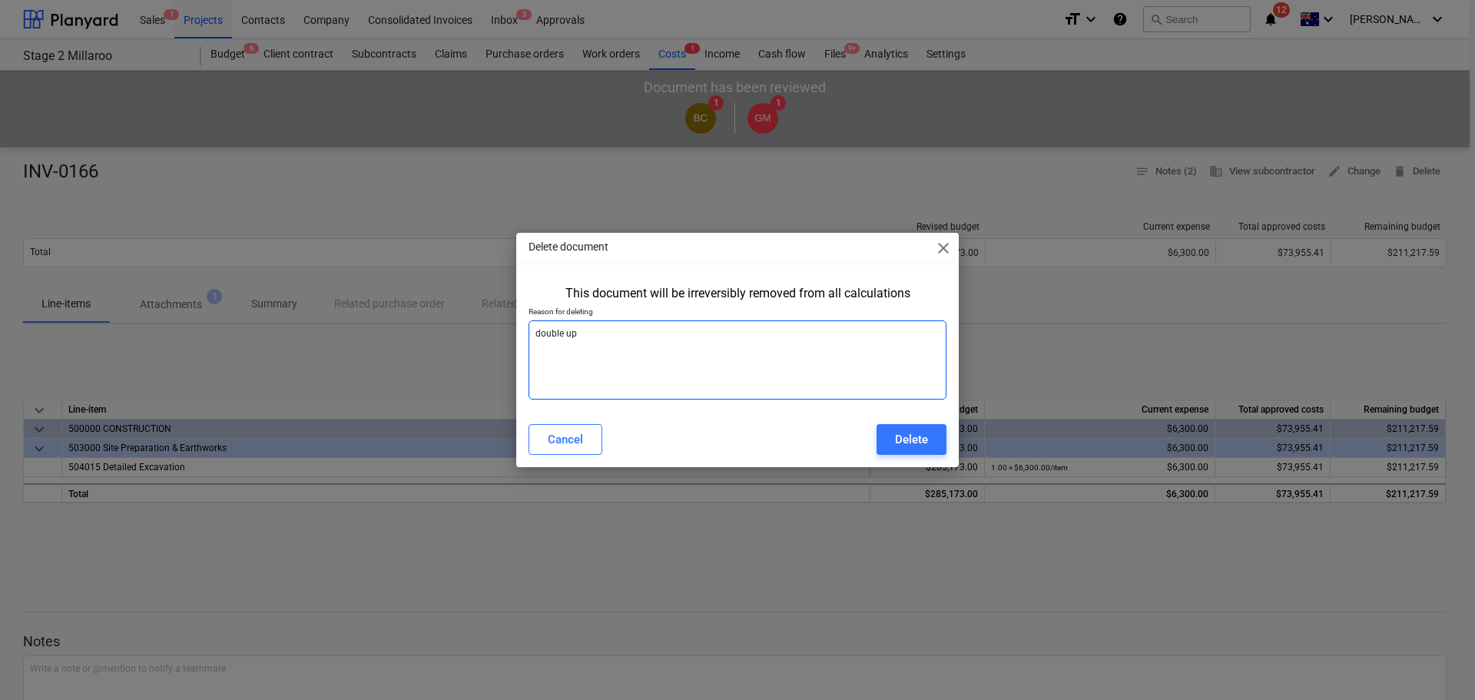
type textarea "double up."
type textarea "x"
type textarea "double up."
click at [943, 246] on span "close" at bounding box center [943, 248] width 18 height 18
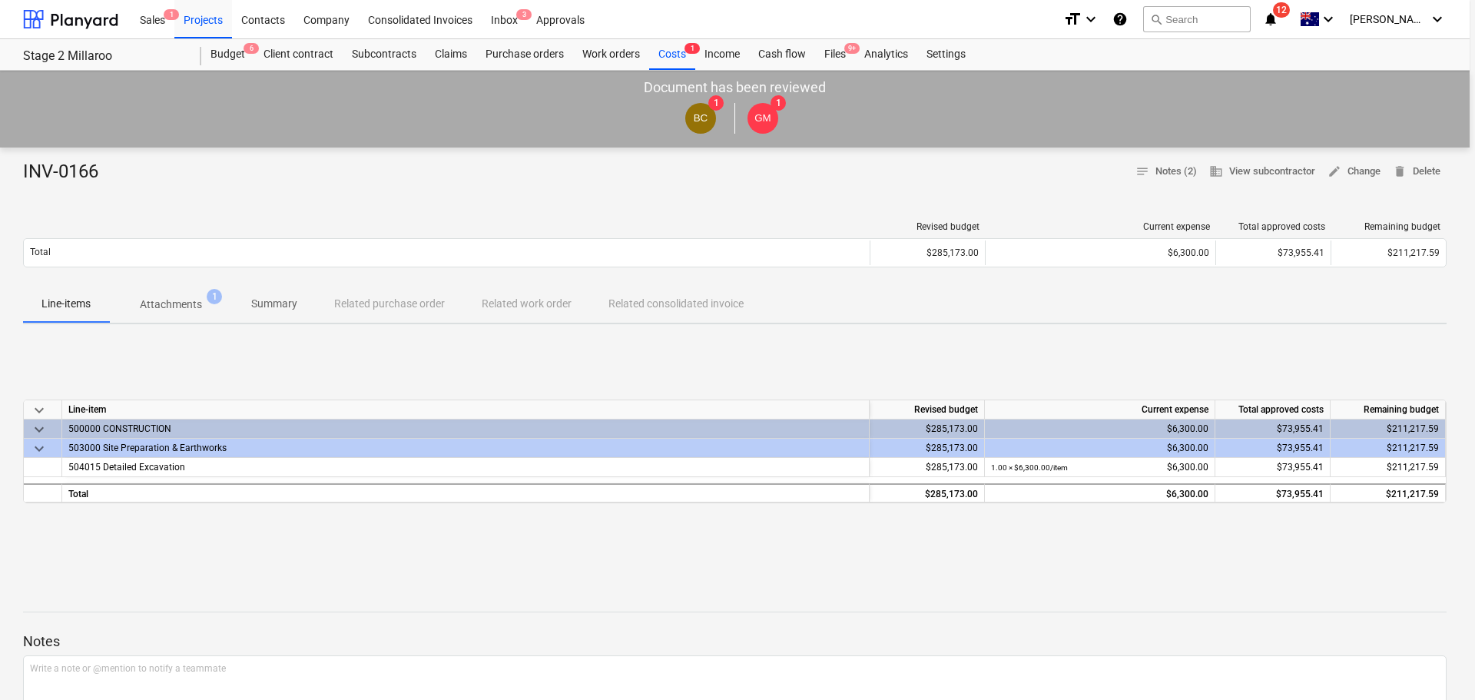
type textarea "x"
click at [213, 16] on div "Projects" at bounding box center [203, 18] width 58 height 39
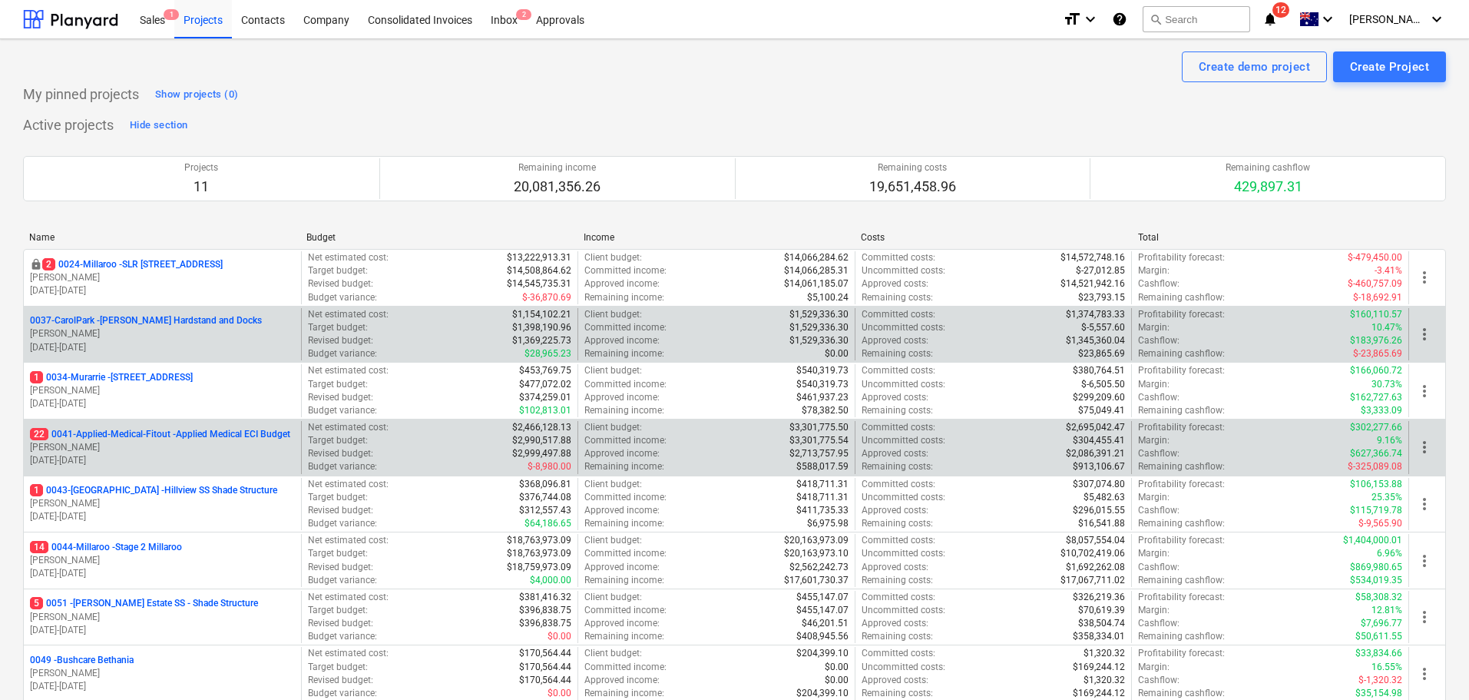
scroll to position [538, 0]
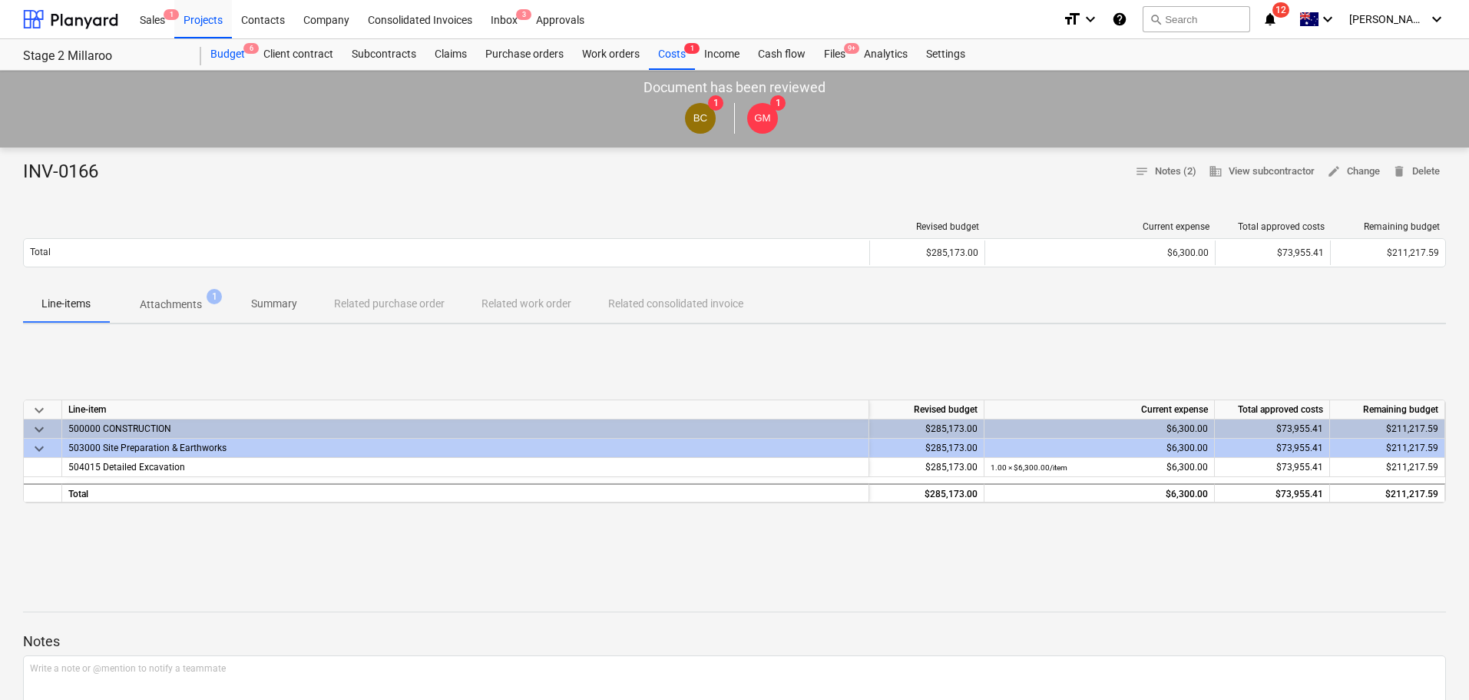
click at [214, 45] on div "Budget 6" at bounding box center [227, 54] width 53 height 31
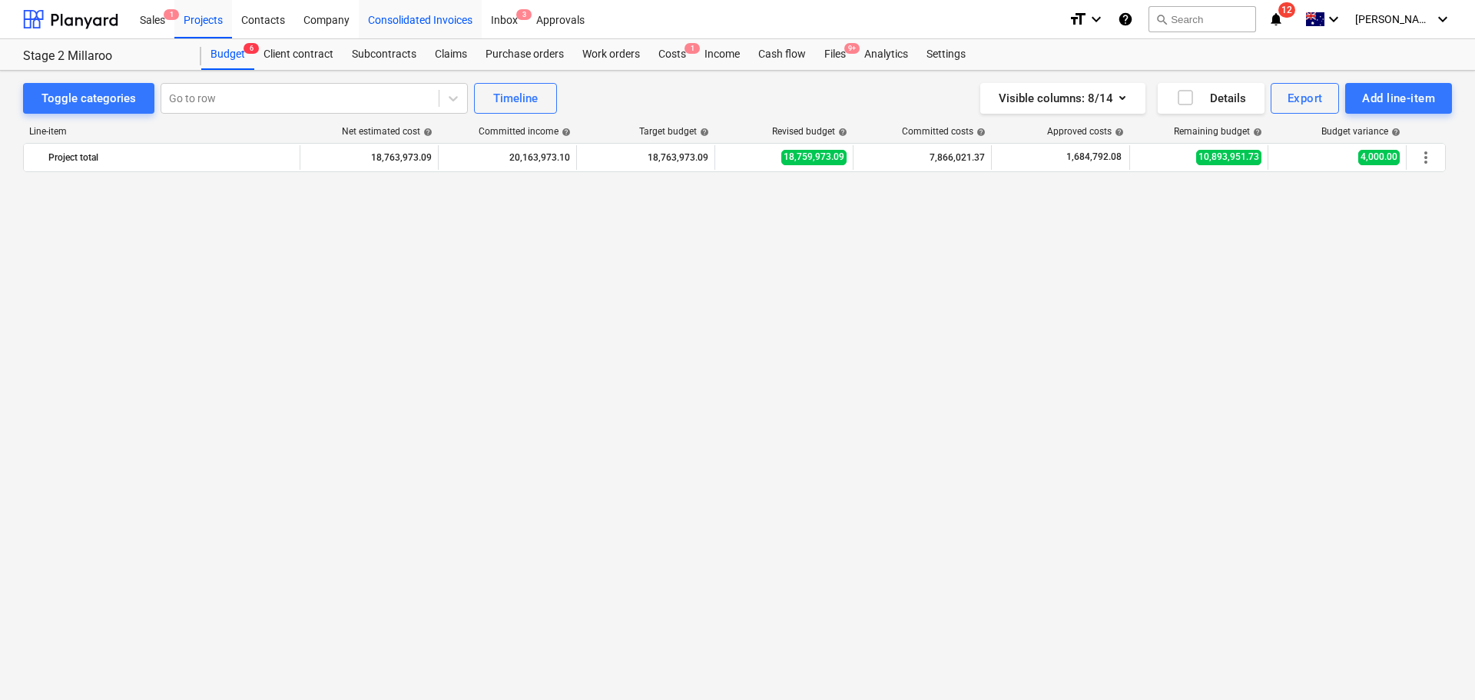
scroll to position [2899, 0]
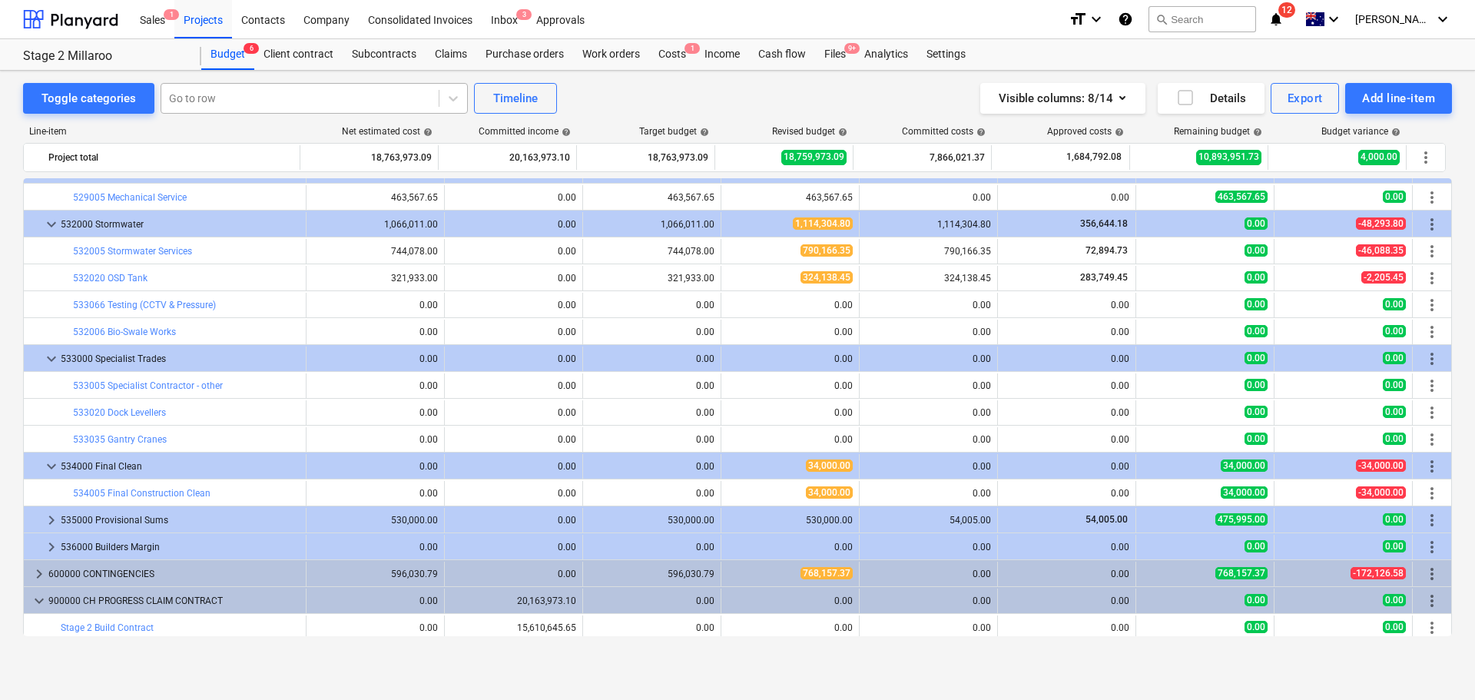
click at [205, 101] on div at bounding box center [300, 98] width 262 height 15
type input "det"
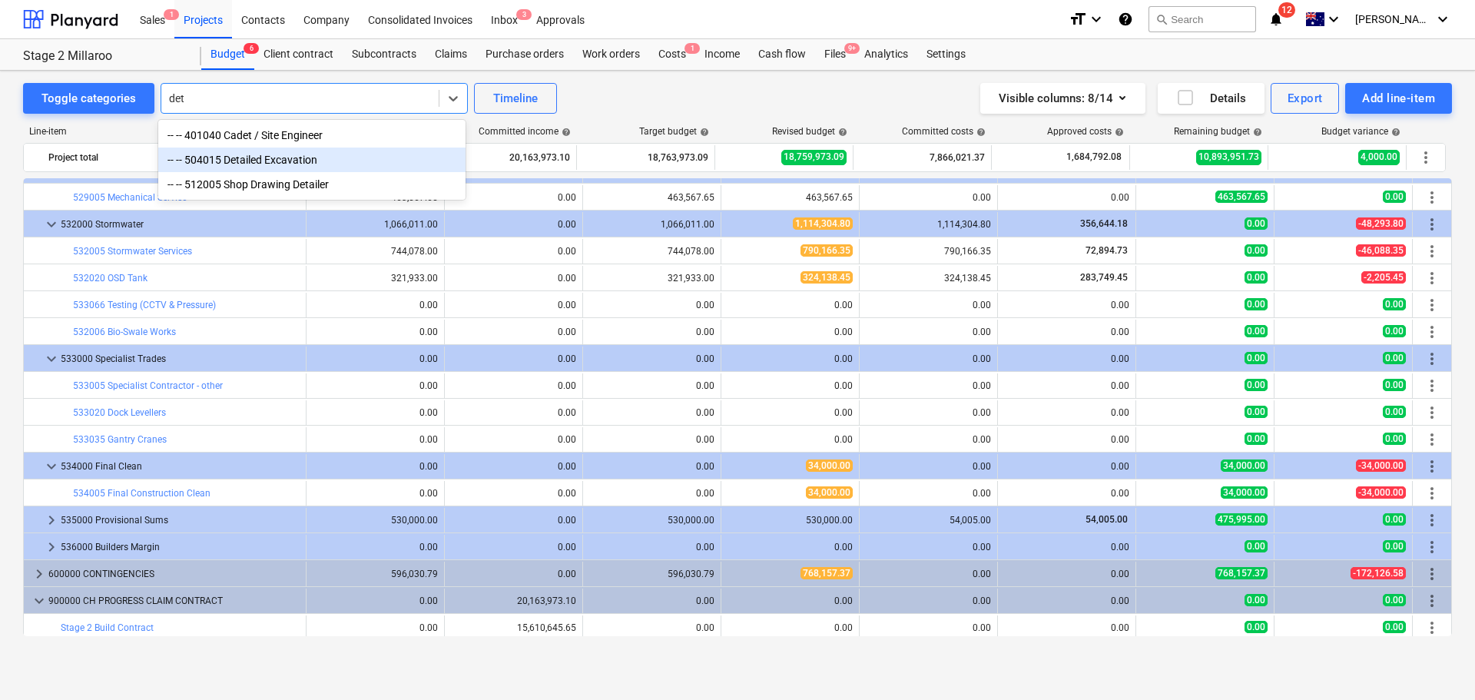
click at [244, 161] on div "-- -- 504015 Detailed Excavation" at bounding box center [311, 159] width 307 height 25
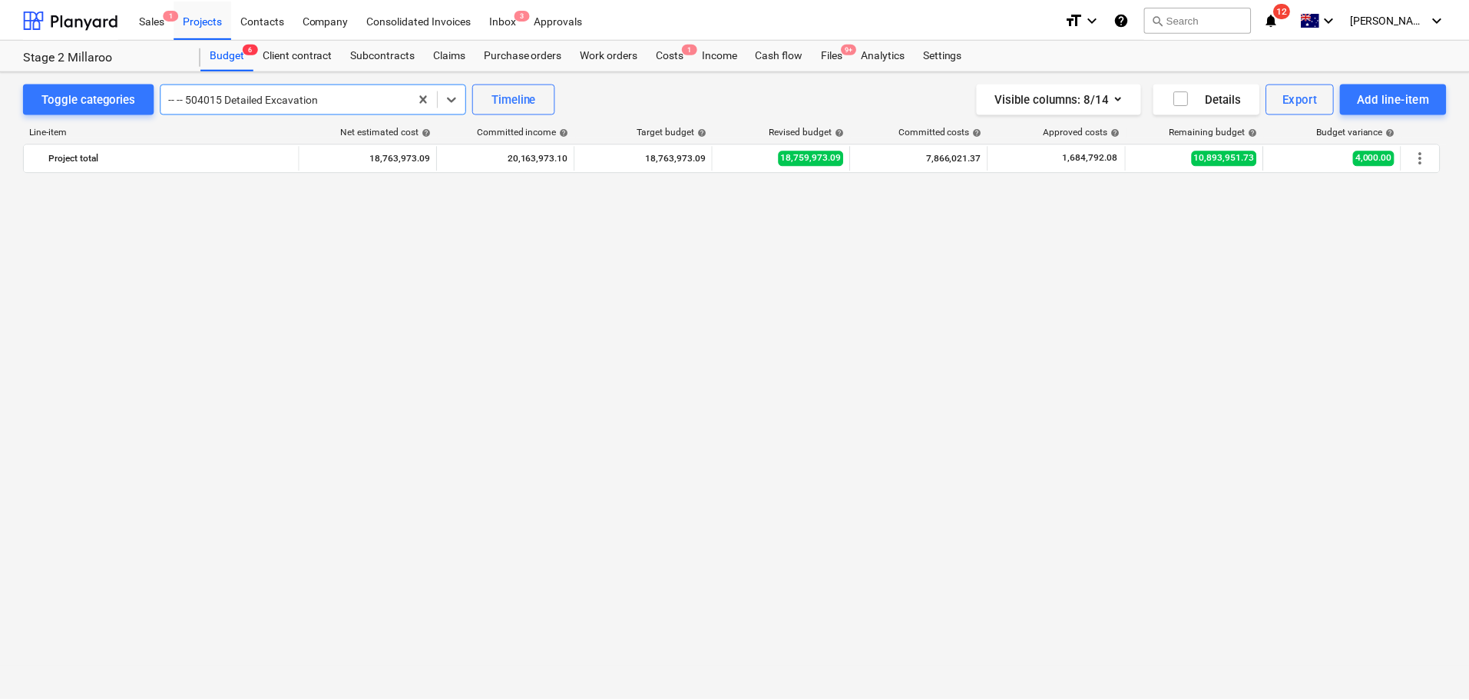
scroll to position [269, 0]
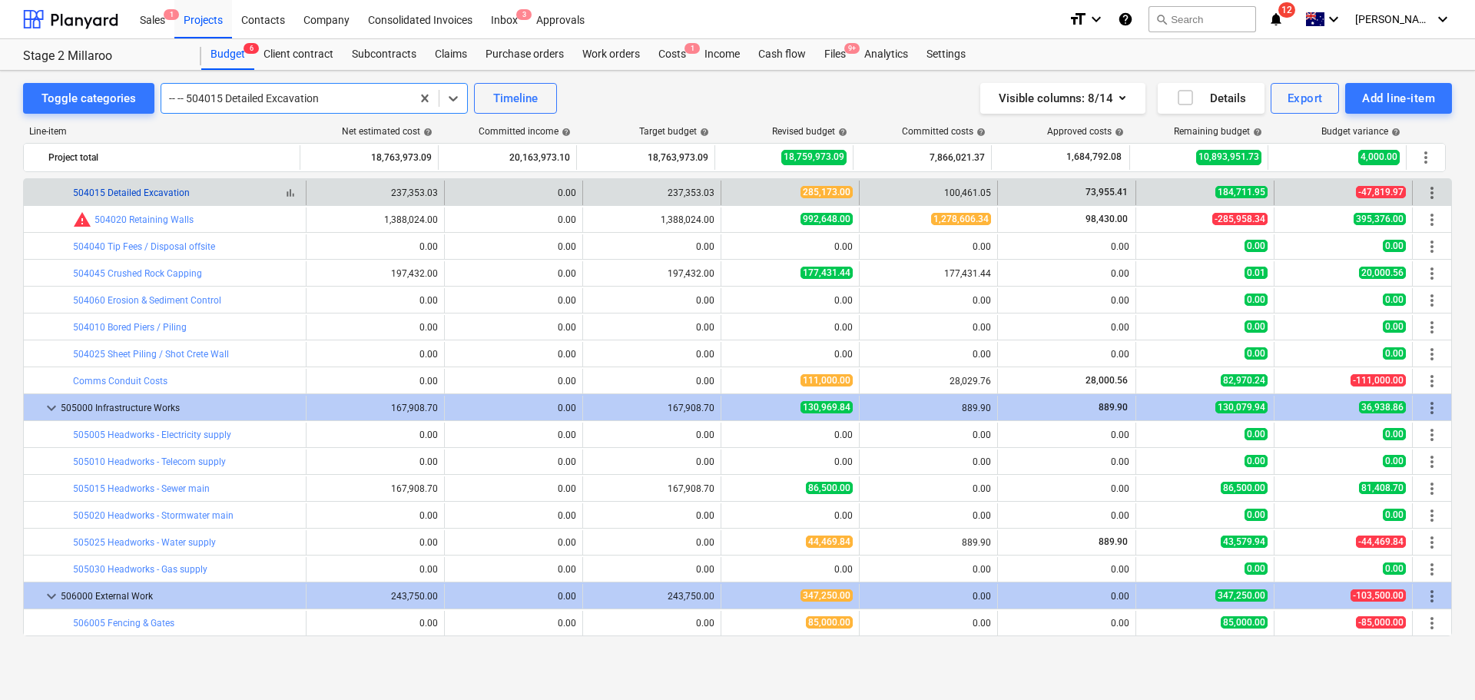
click at [156, 194] on link "504015 Detailed Excavation" at bounding box center [131, 192] width 117 height 11
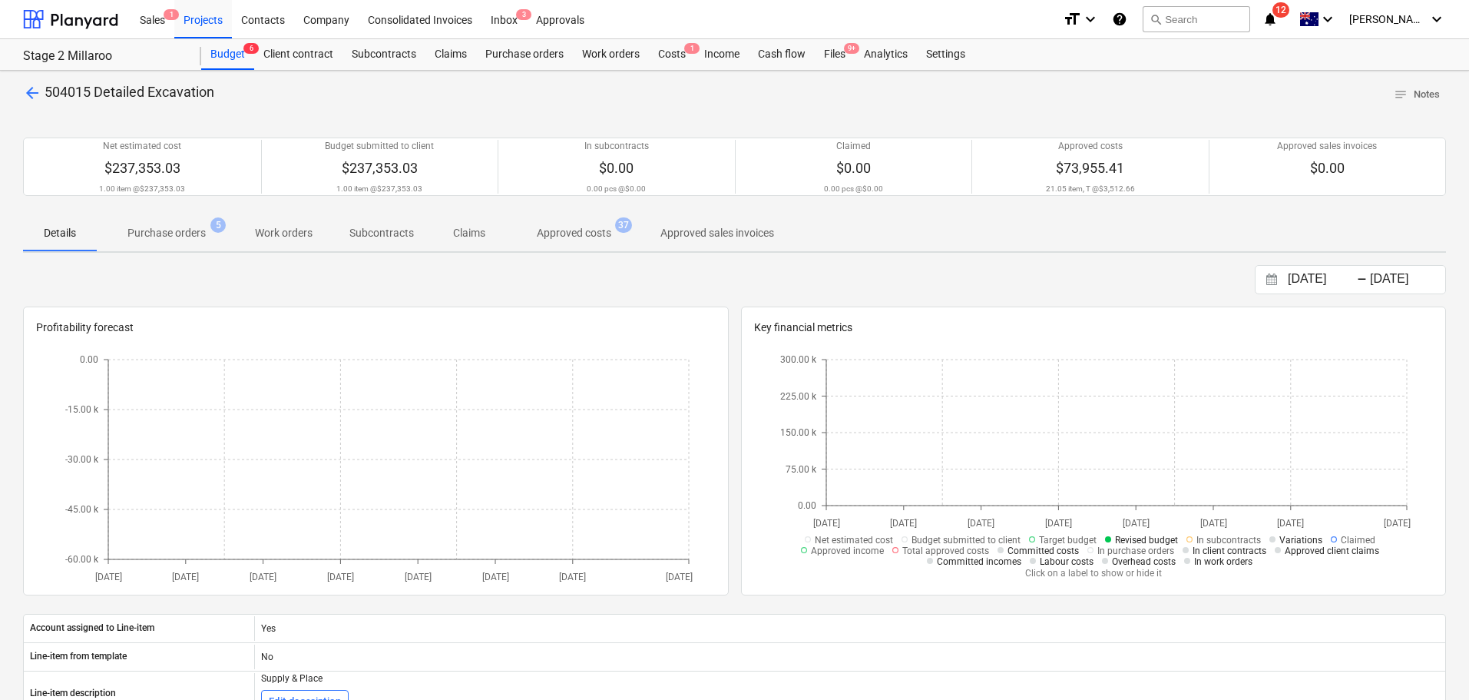
click at [605, 233] on p "Approved costs" at bounding box center [574, 233] width 75 height 16
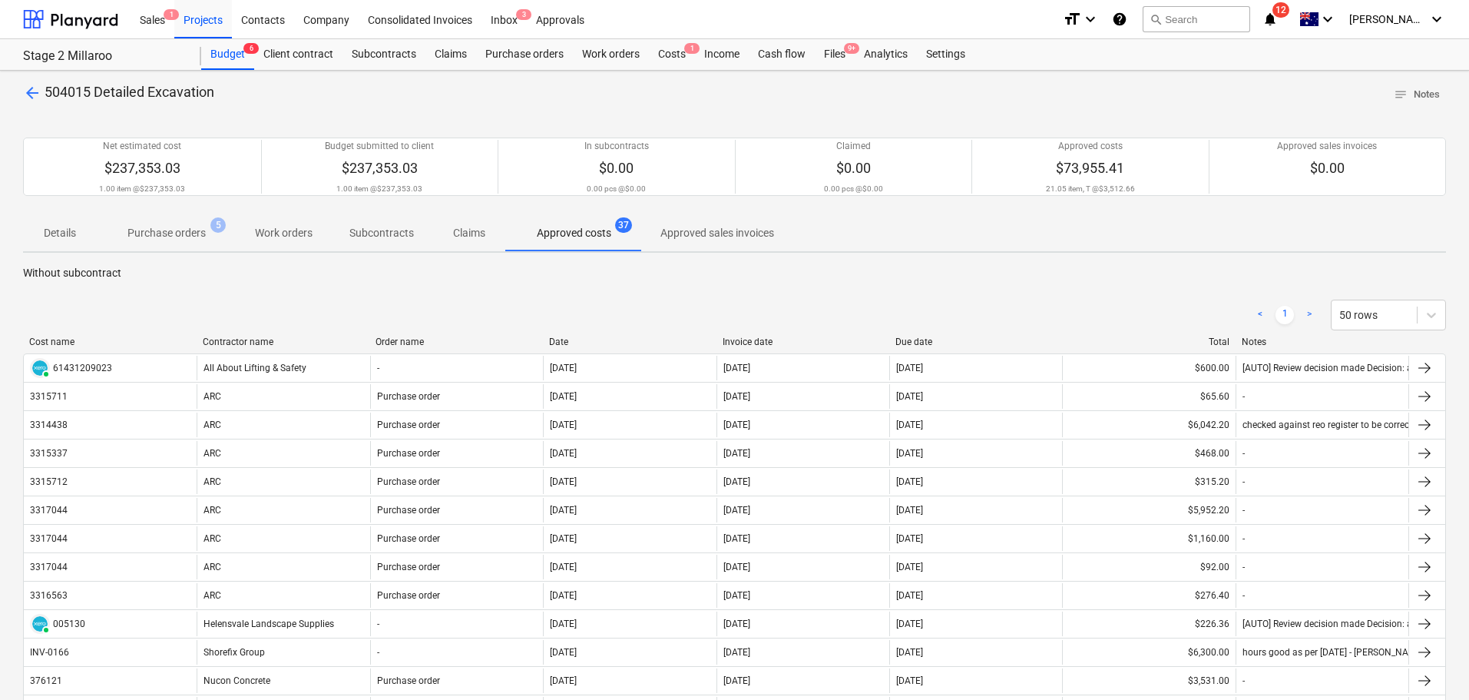
click at [259, 341] on div "Contractor name" at bounding box center [283, 341] width 161 height 11
click at [71, 336] on div "Cost name" at bounding box center [109, 341] width 161 height 11
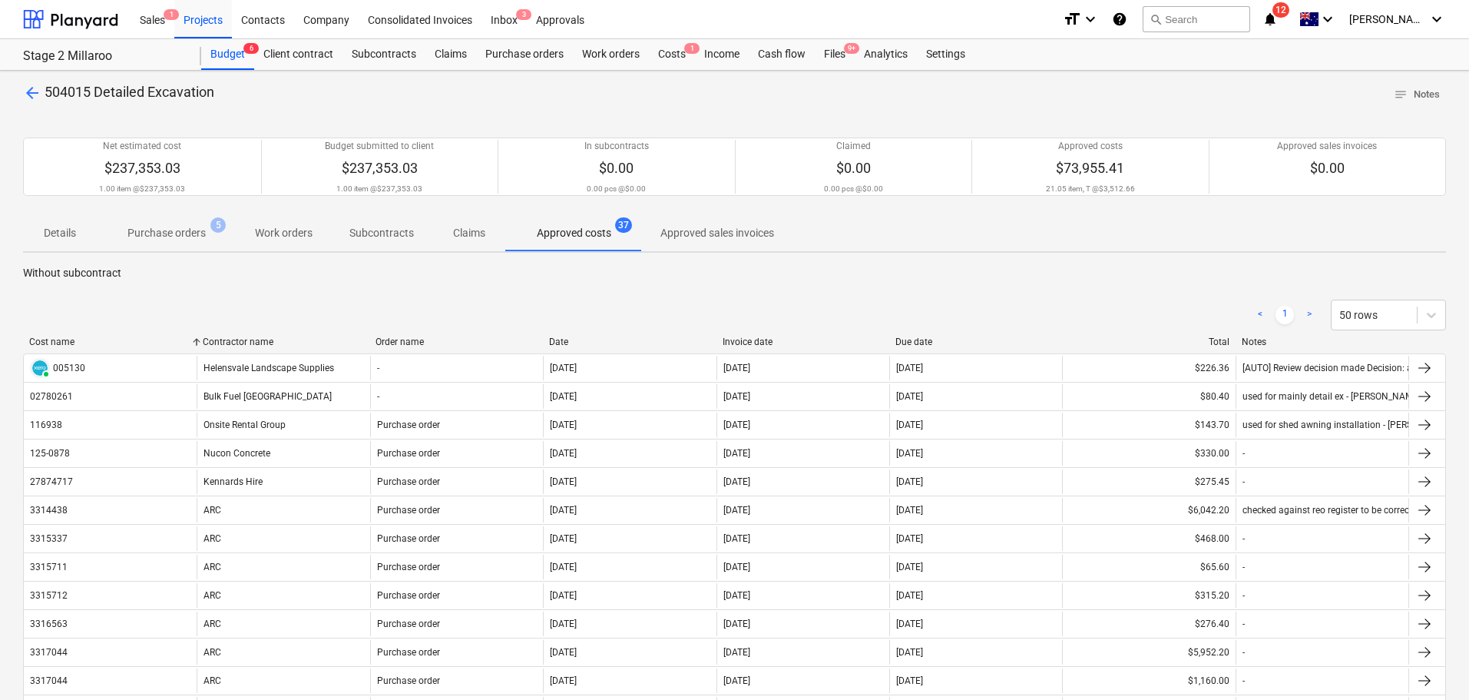
click at [402, 337] on div "Order name" at bounding box center [456, 341] width 161 height 11
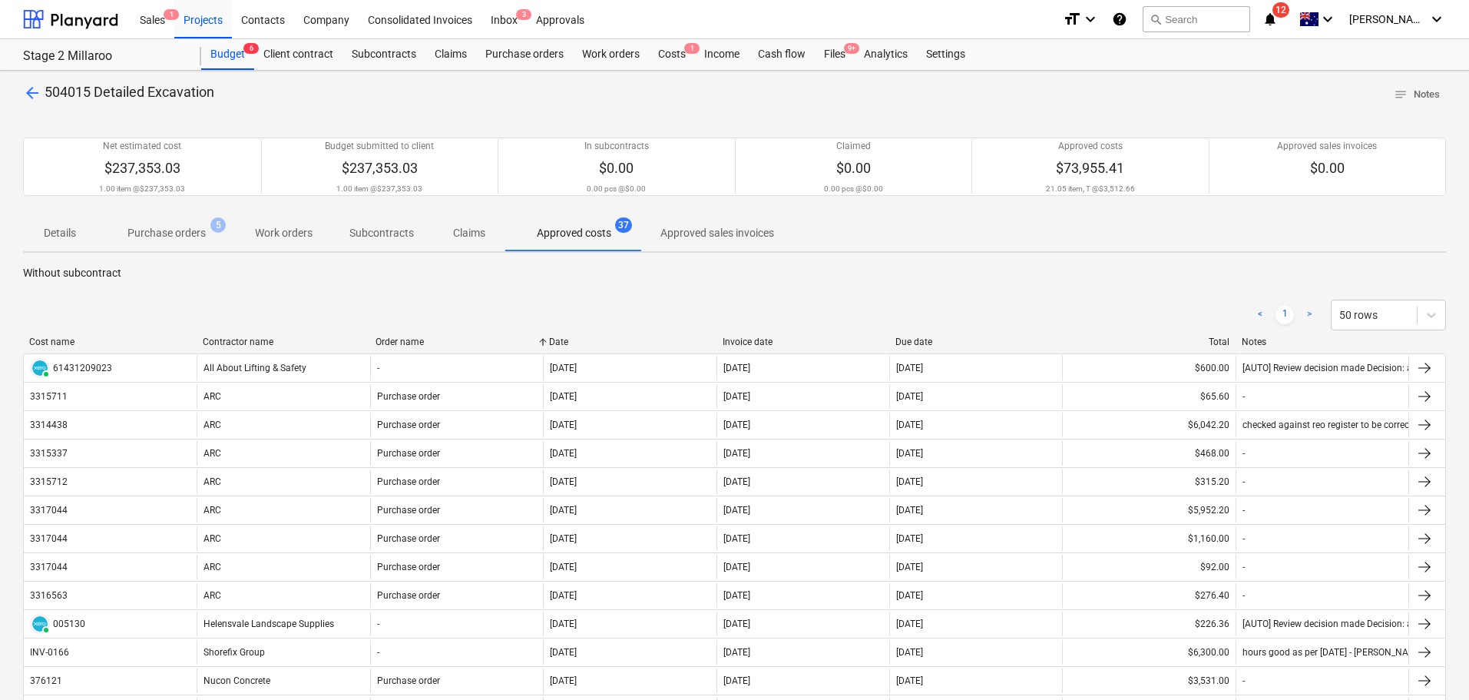
click at [261, 344] on div "Contractor name" at bounding box center [283, 341] width 161 height 11
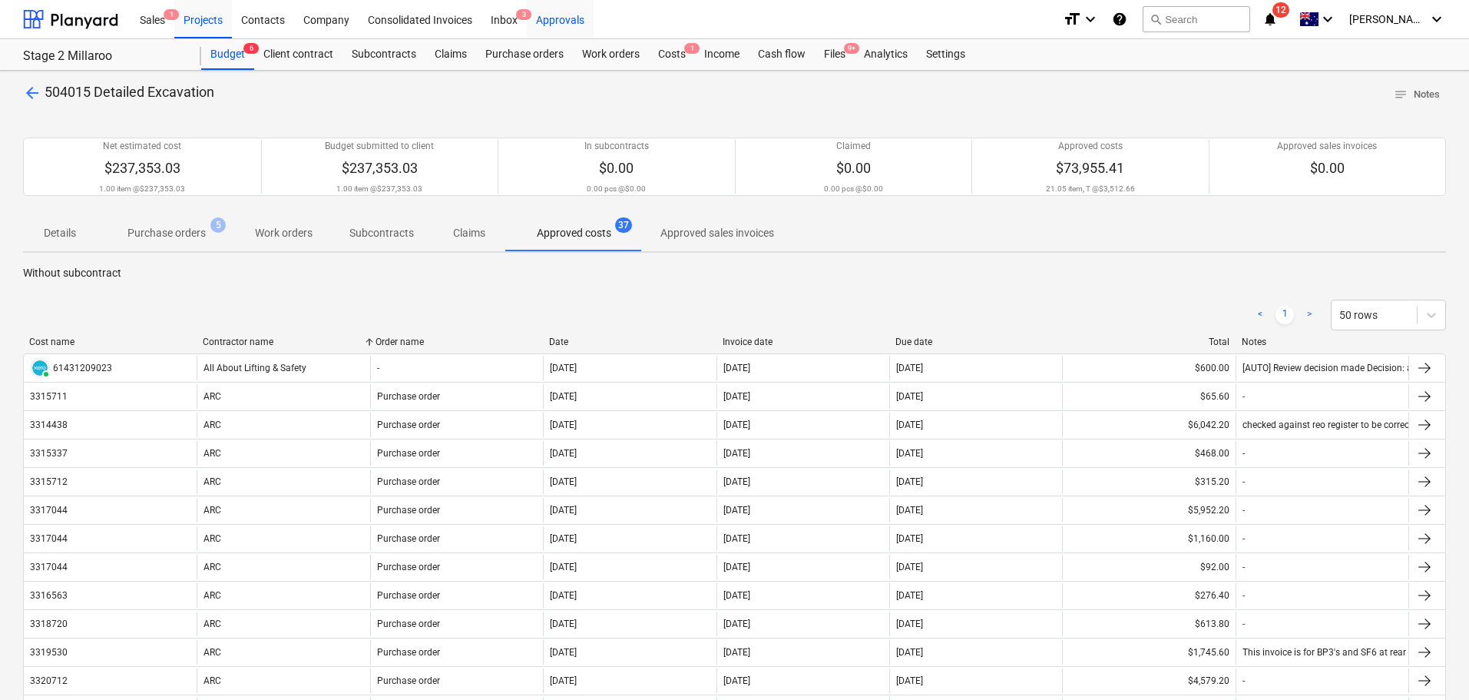
click at [557, 27] on div "Approvals" at bounding box center [560, 18] width 67 height 39
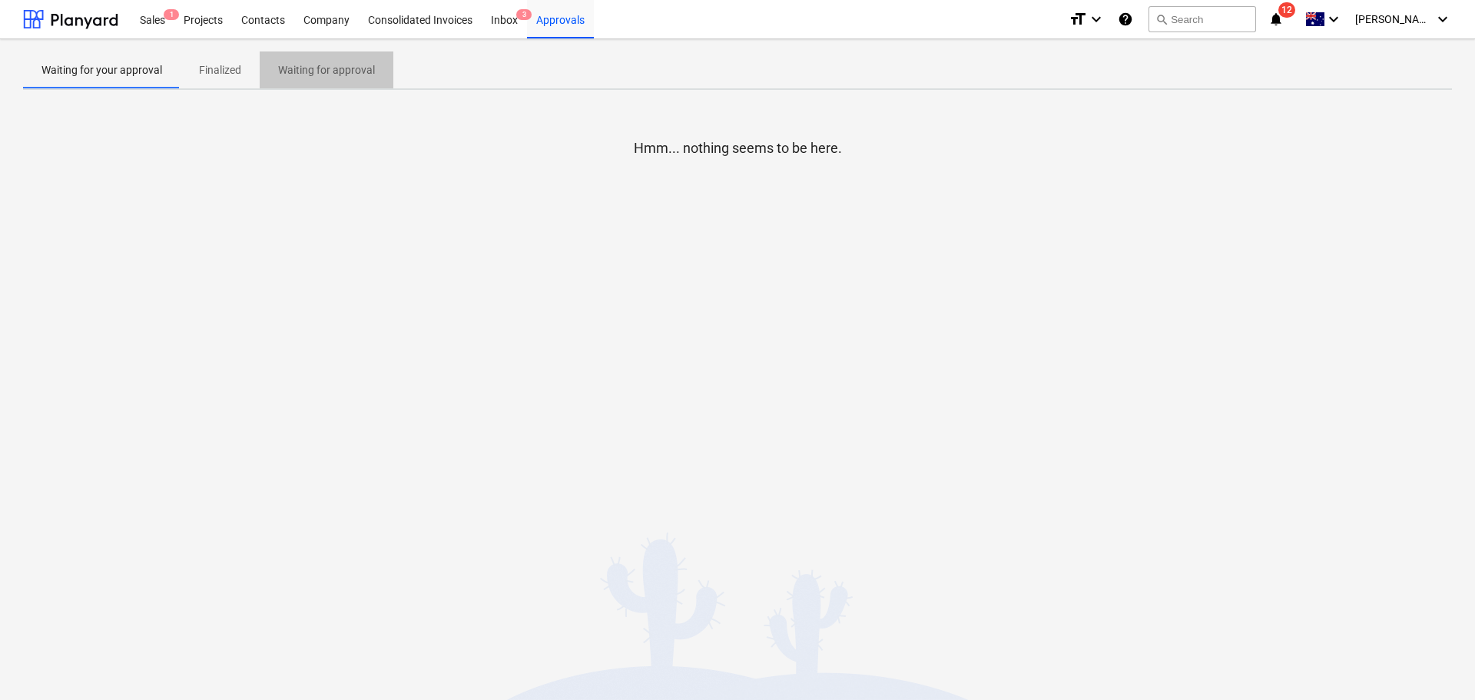
click at [345, 75] on p "Waiting for approval" at bounding box center [326, 70] width 97 height 16
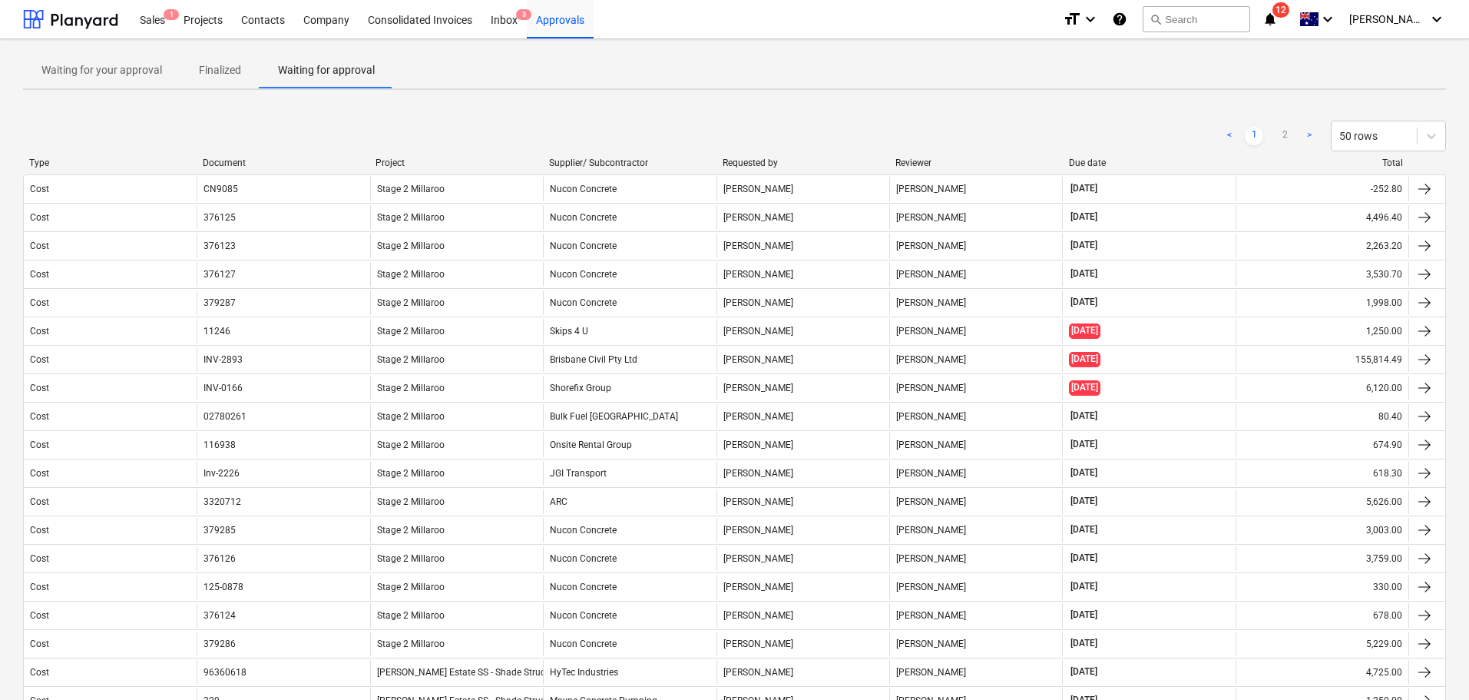
click at [218, 73] on p "Finalized" at bounding box center [220, 70] width 42 height 16
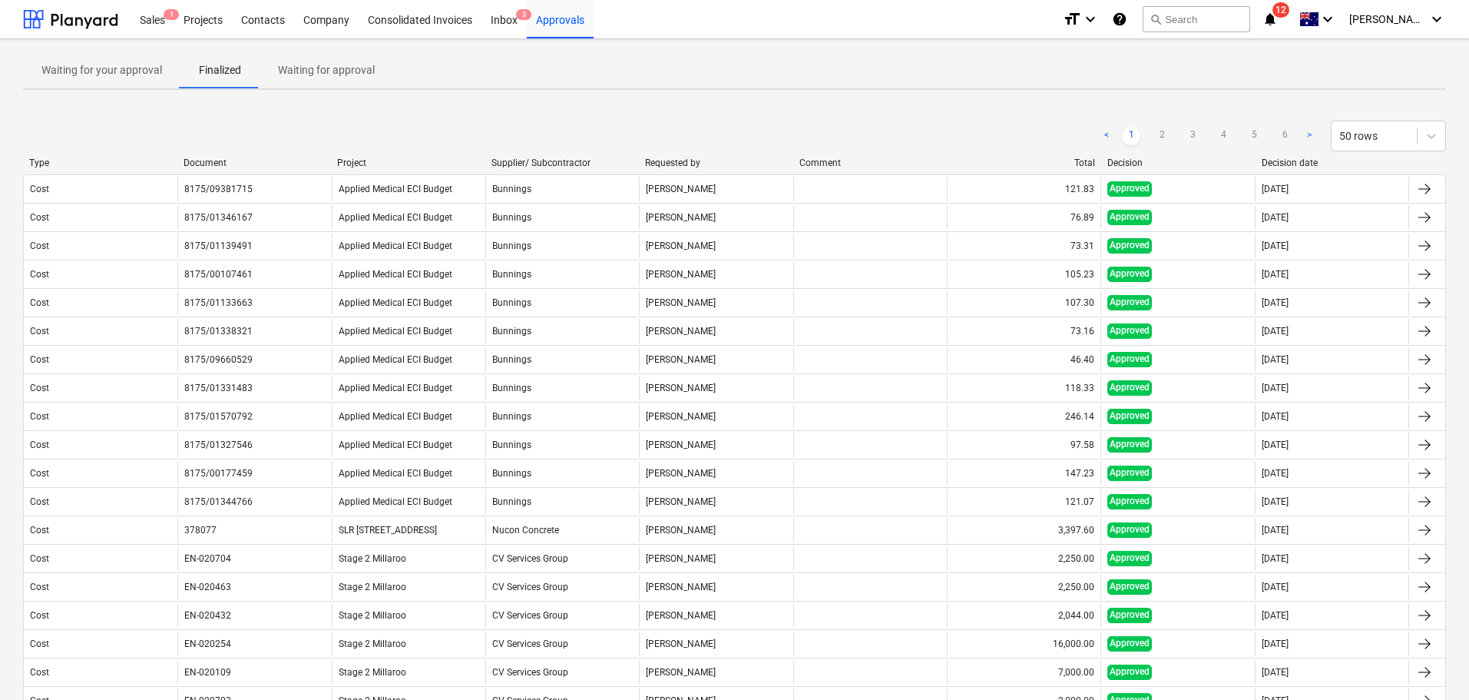
click at [1129, 162] on div "Decision" at bounding box center [1179, 162] width 142 height 11
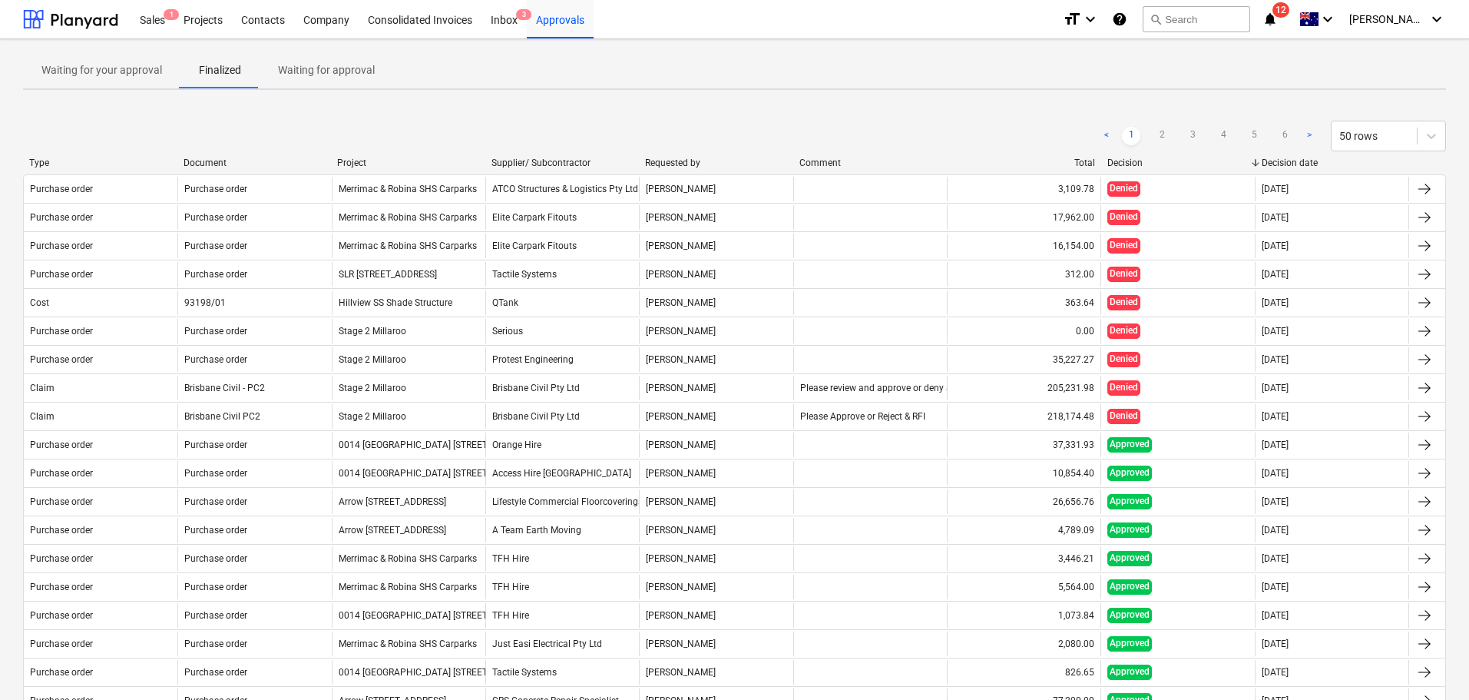
click at [343, 75] on p "Waiting for approval" at bounding box center [326, 70] width 97 height 16
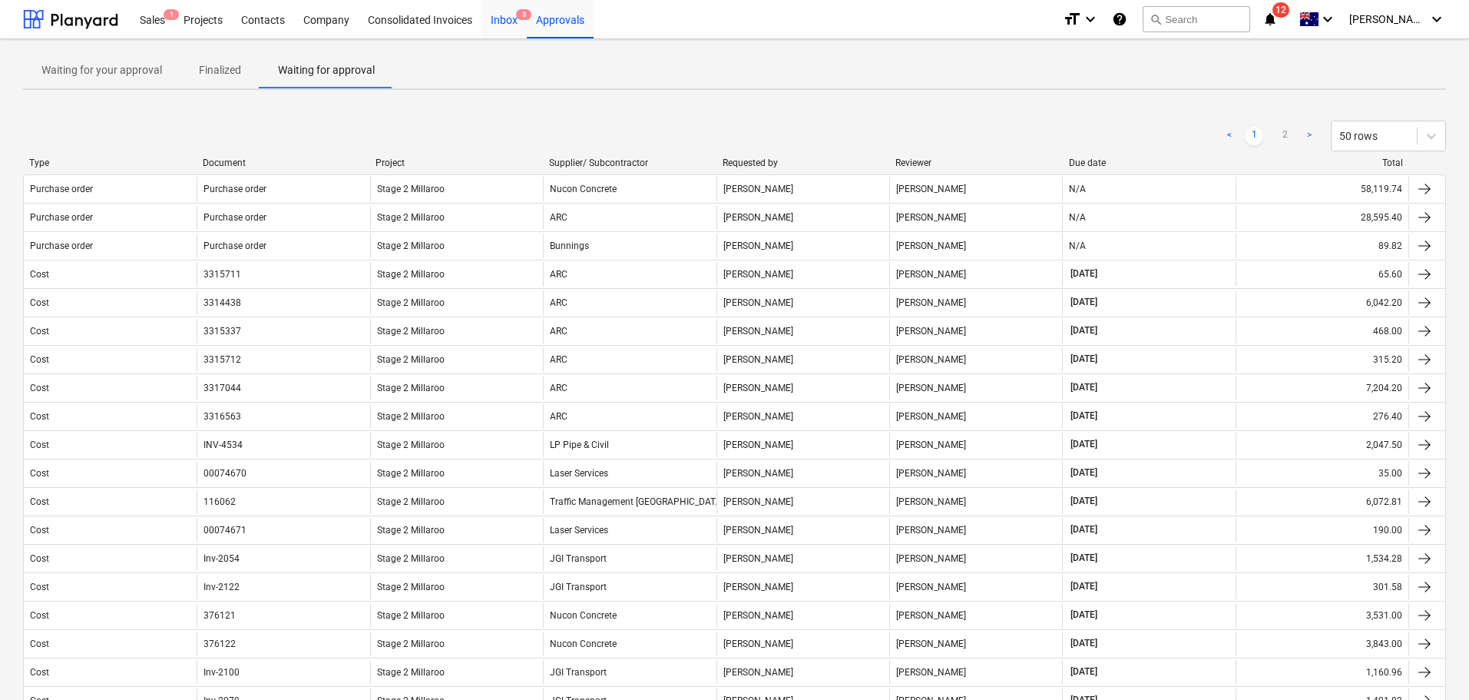
click at [516, 30] on div "Inbox 3" at bounding box center [504, 18] width 45 height 39
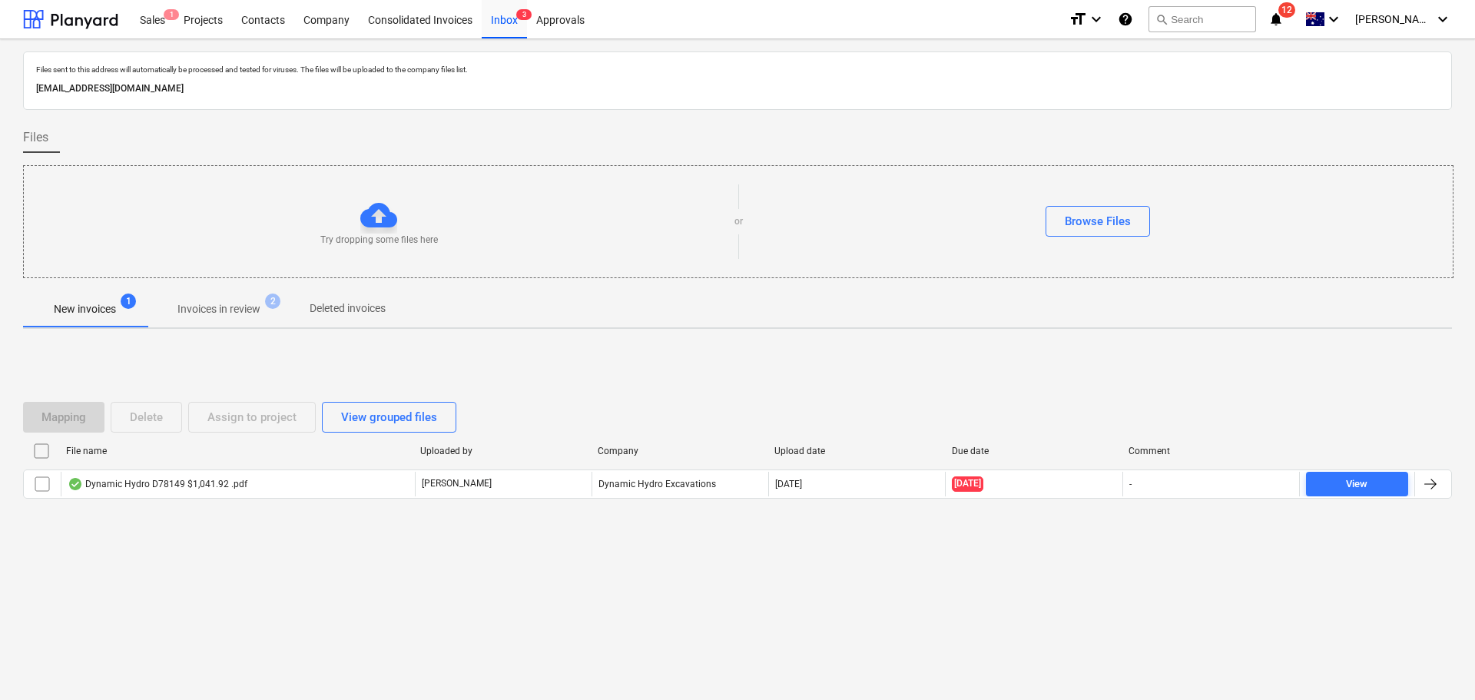
click at [226, 306] on p "Invoices in review" at bounding box center [218, 309] width 83 height 16
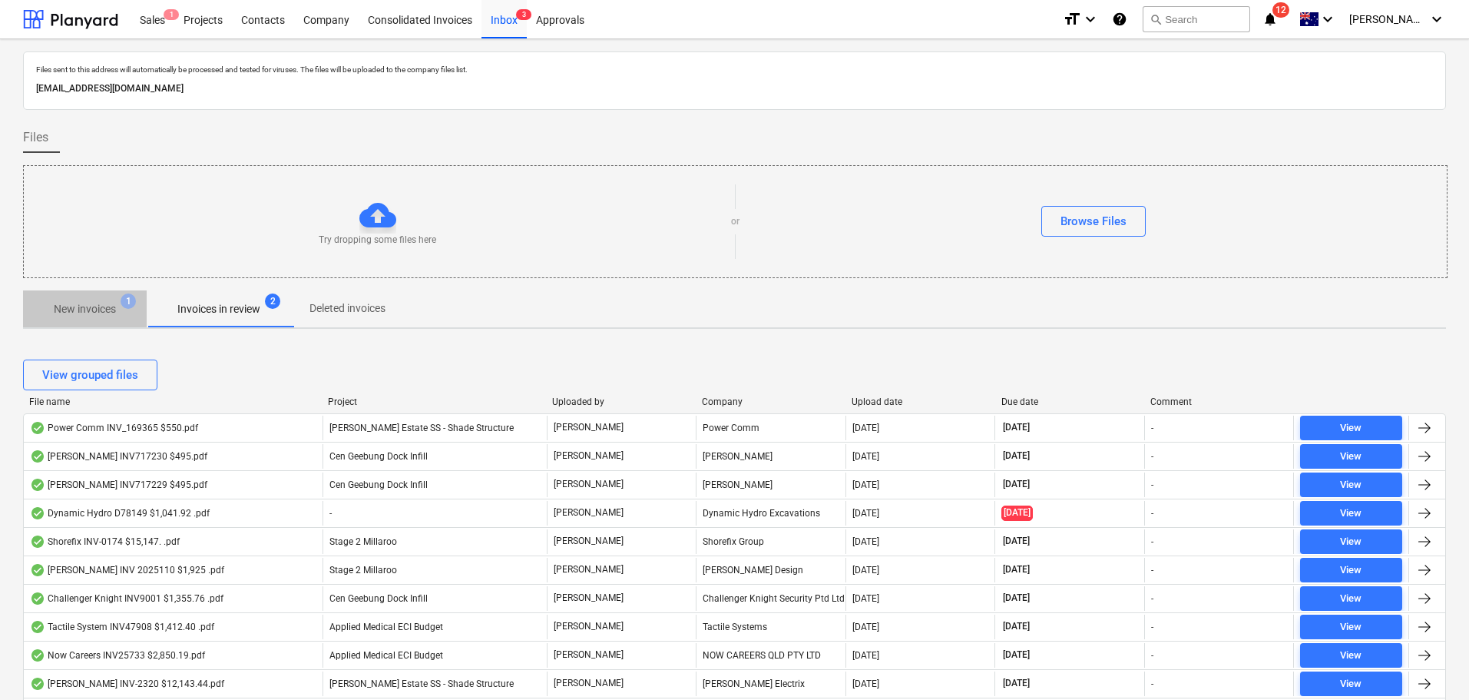
click at [69, 313] on p "New invoices" at bounding box center [85, 309] width 62 height 16
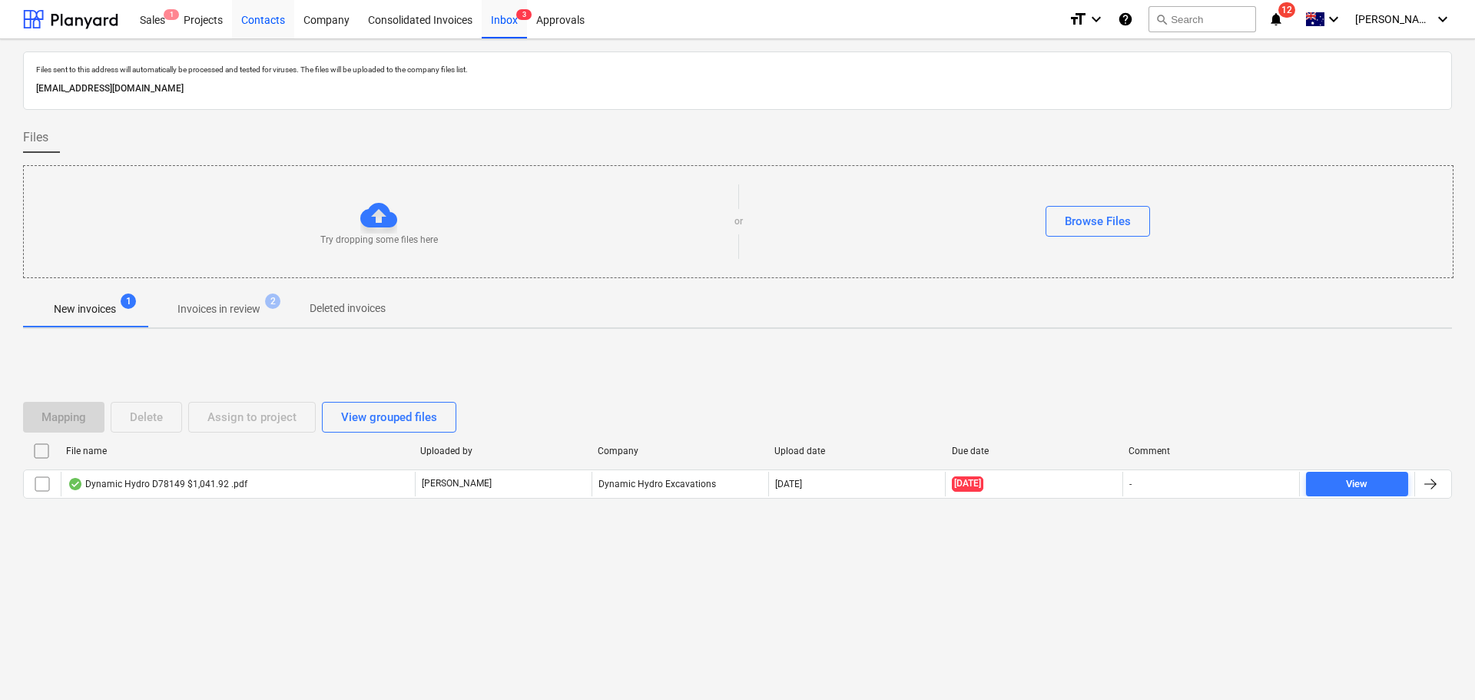
click at [253, 17] on div "Contacts" at bounding box center [263, 18] width 62 height 39
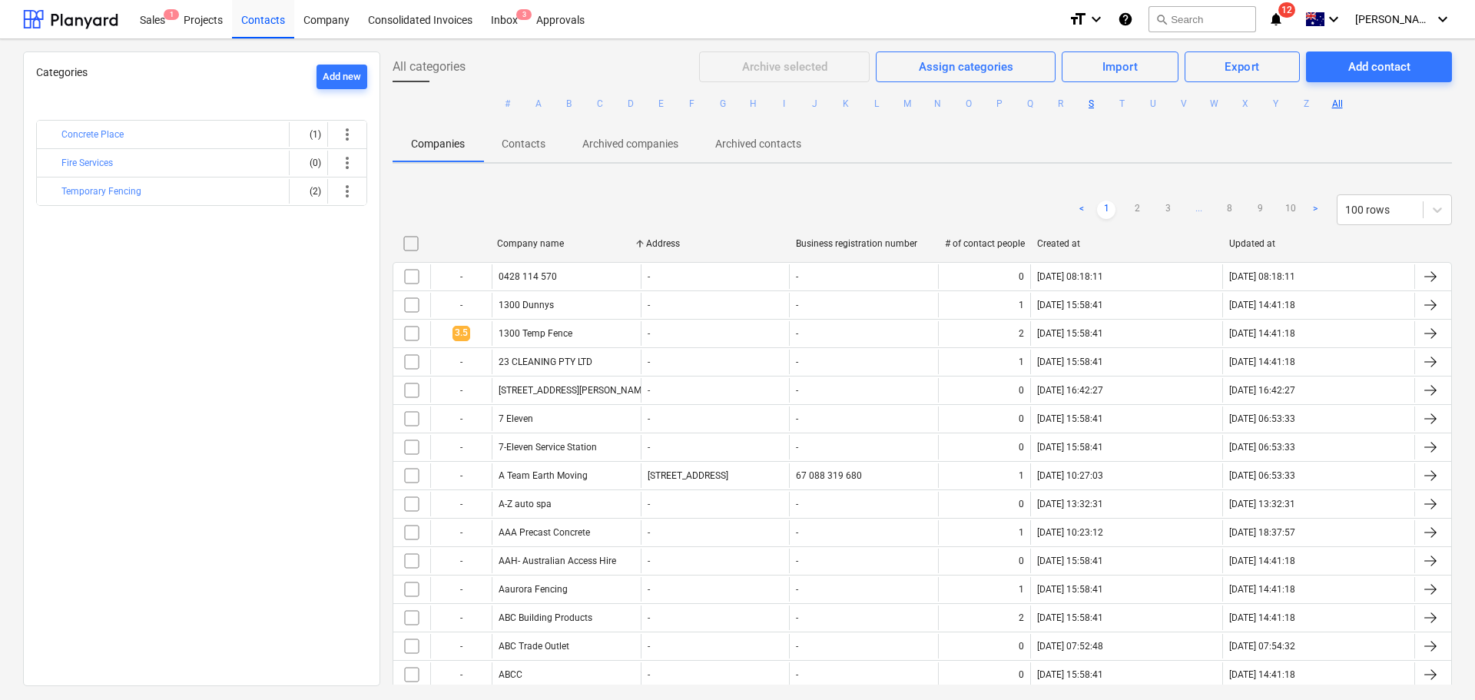
click at [1091, 106] on button "S" at bounding box center [1091, 103] width 18 height 18
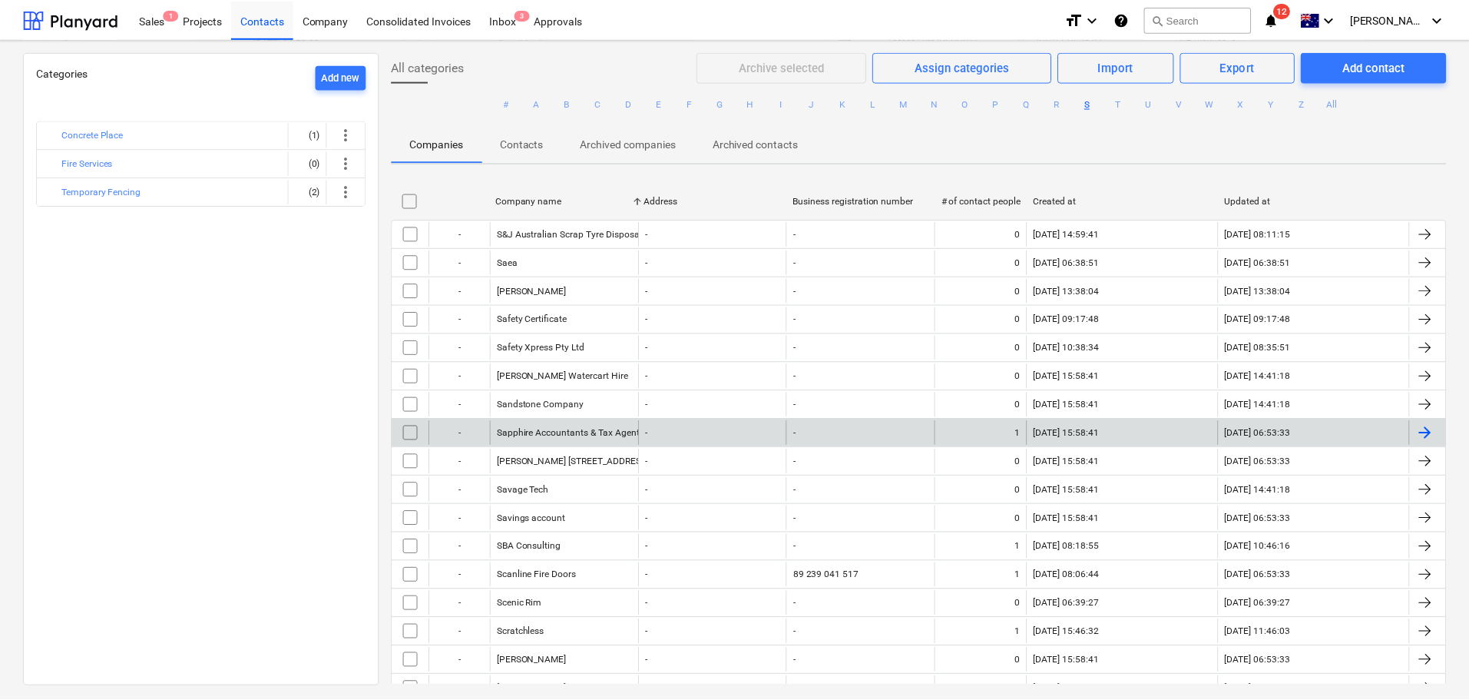
scroll to position [718, 0]
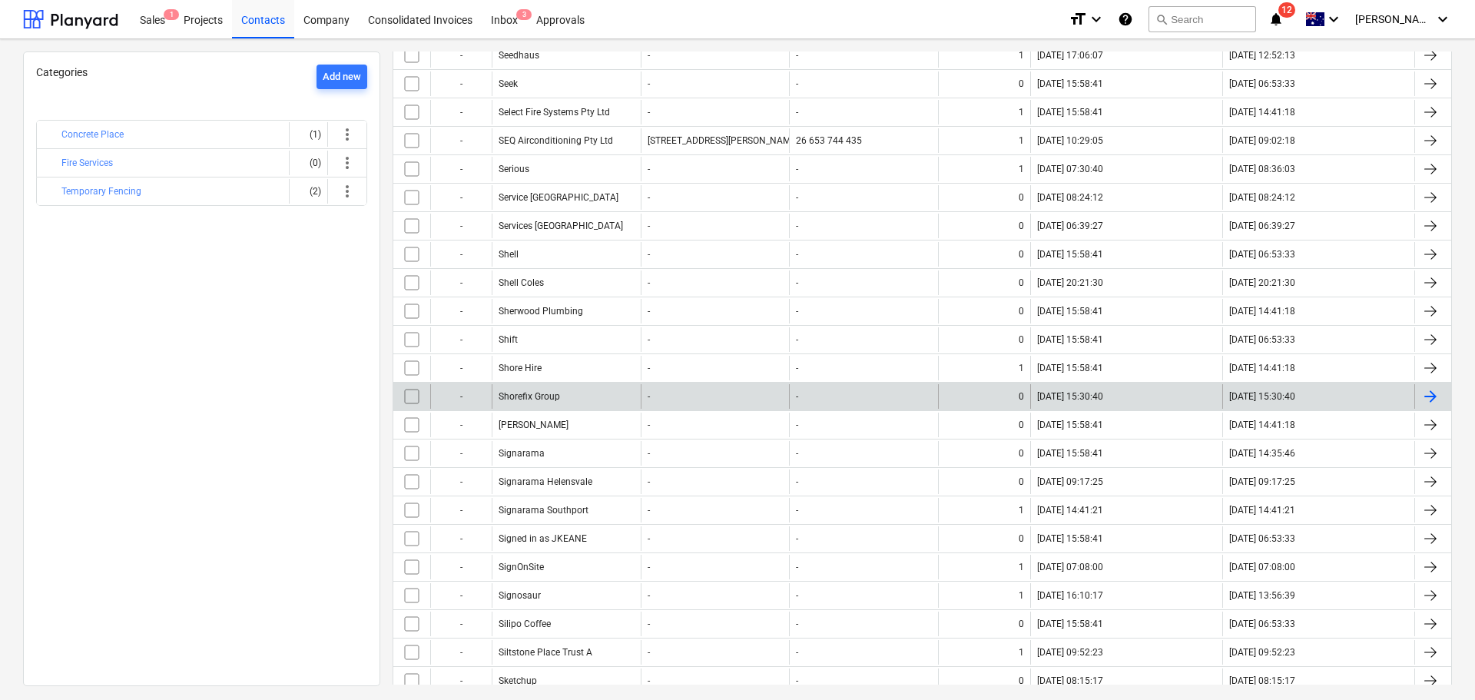
click at [568, 399] on div "Shorefix Group" at bounding box center [566, 396] width 149 height 25
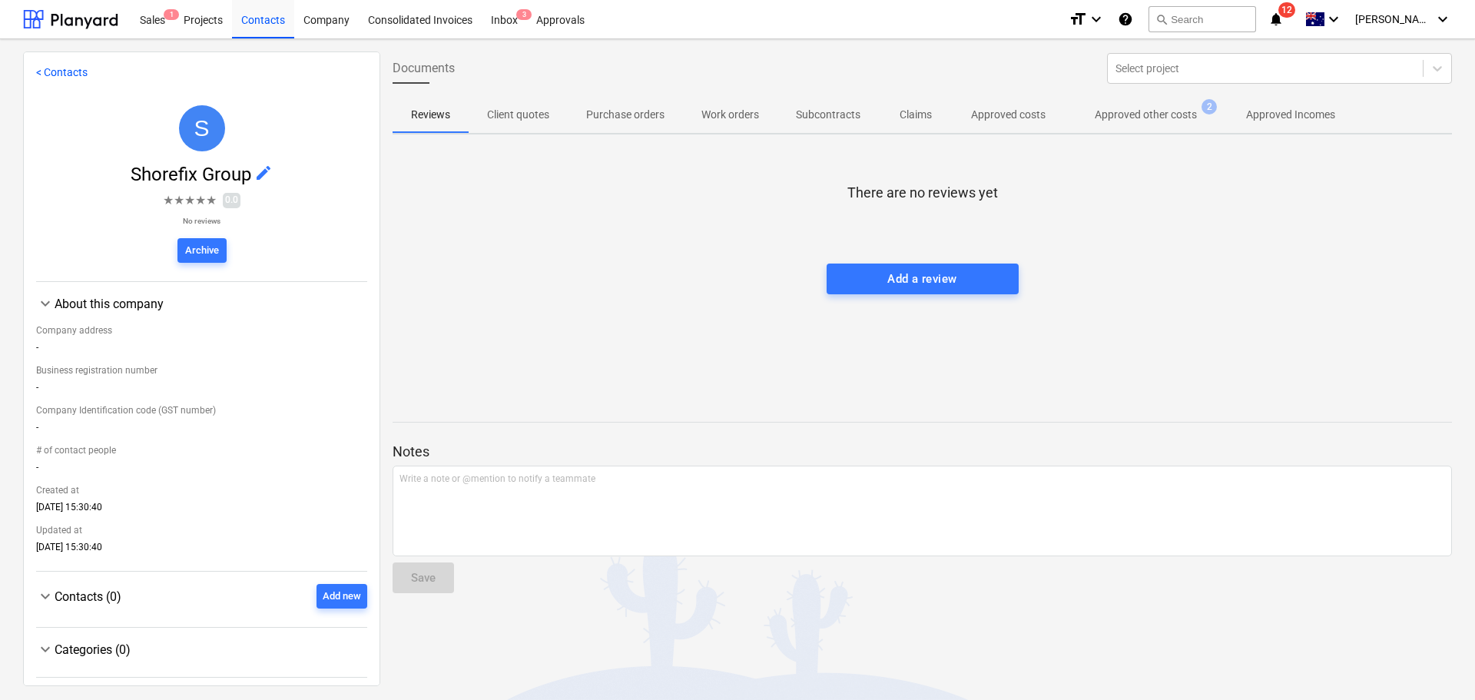
click at [1151, 125] on span "Approved other costs 2" at bounding box center [1146, 115] width 164 height 28
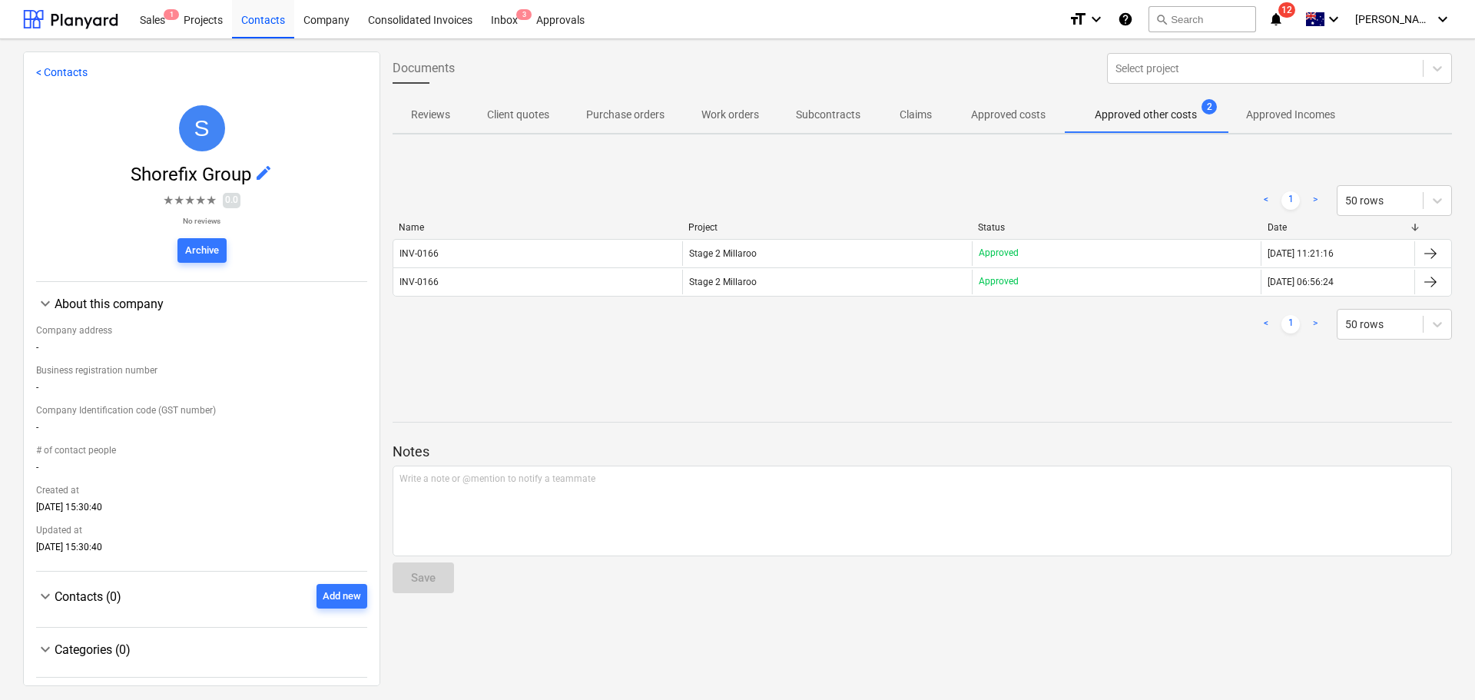
drag, startPoint x: 1161, startPoint y: 284, endPoint x: 1138, endPoint y: 414, distance: 131.7
click at [1161, 284] on div "Approved" at bounding box center [1116, 282] width 289 height 25
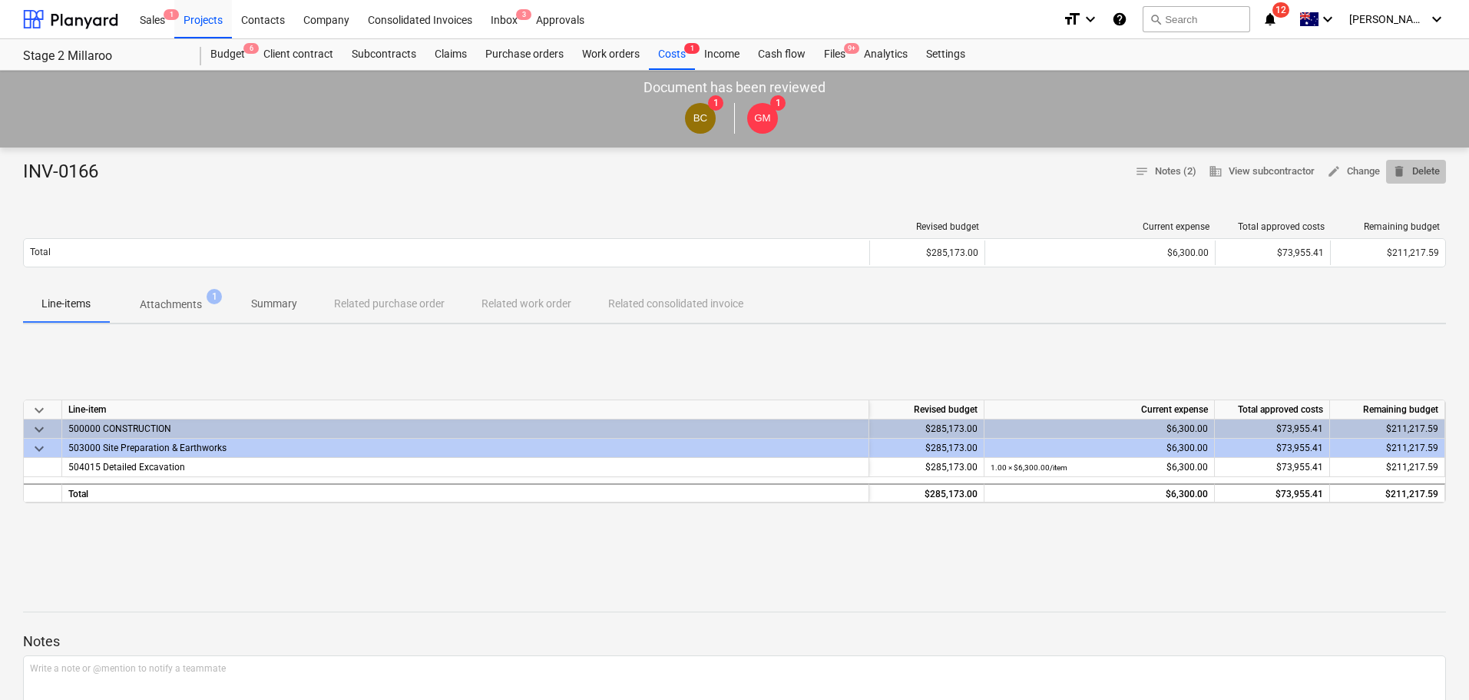
click at [1422, 171] on span "delete Delete" at bounding box center [1417, 172] width 48 height 18
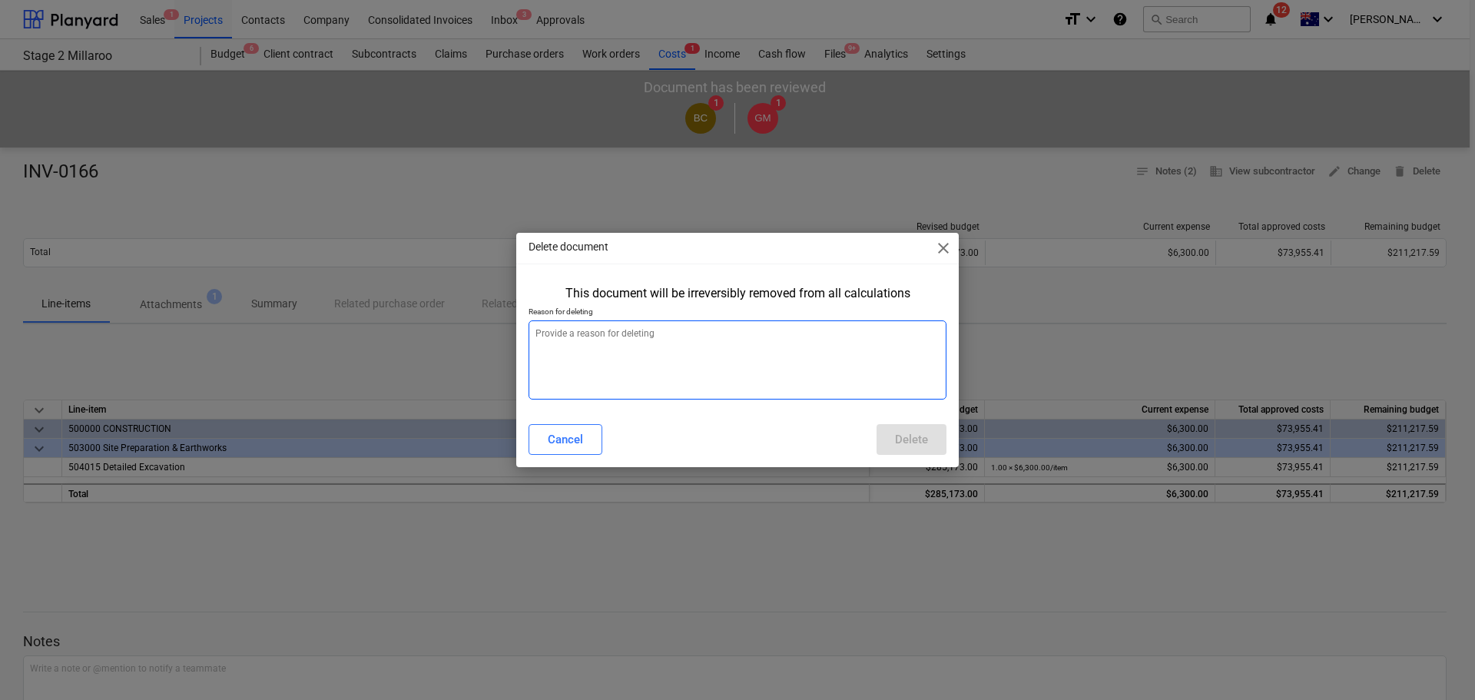
type textarea "x"
click at [727, 359] on textarea at bounding box center [737, 359] width 418 height 79
type textarea "d"
type textarea "x"
type textarea "do"
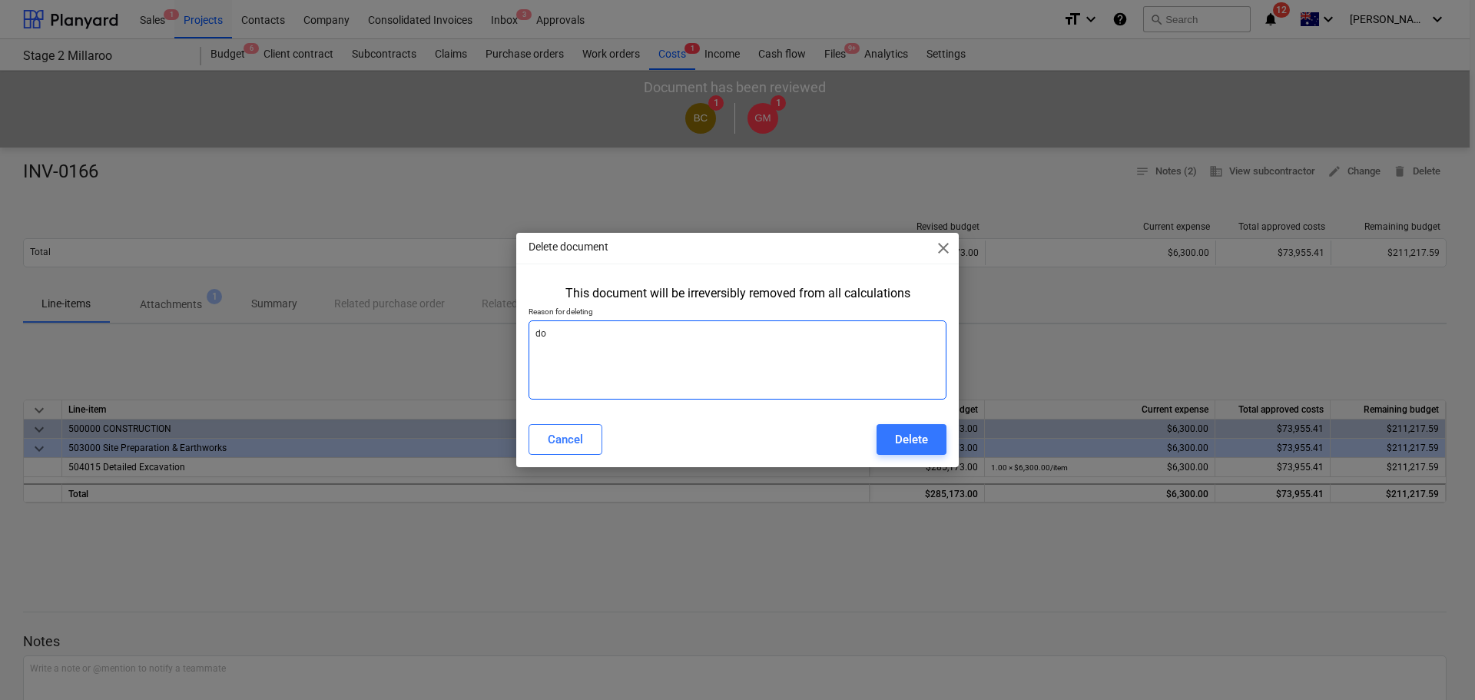
type textarea "x"
type textarea "dou"
type textarea "x"
type textarea "[PERSON_NAME]"
type textarea "x"
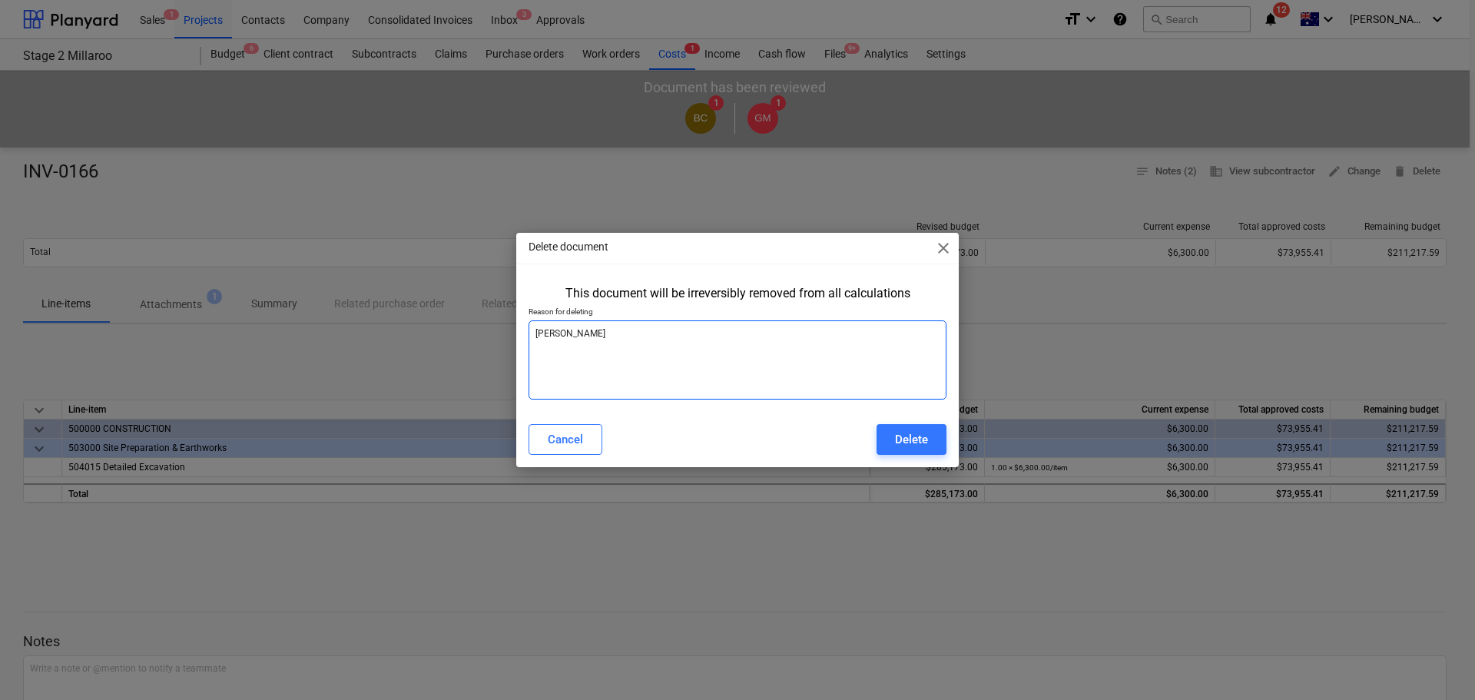
type textarea "dou"
type textarea "x"
type textarea "do"
type textarea "x"
type textarea "d"
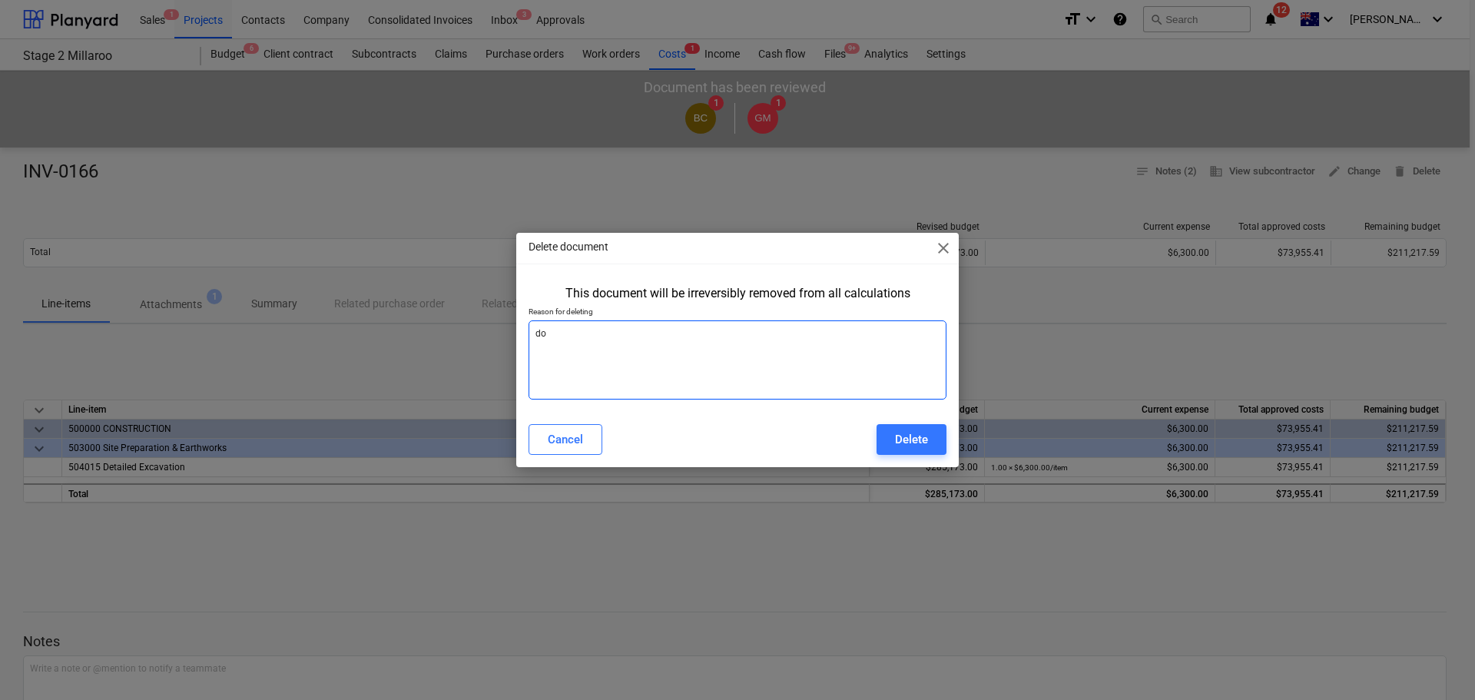
type textarea "x"
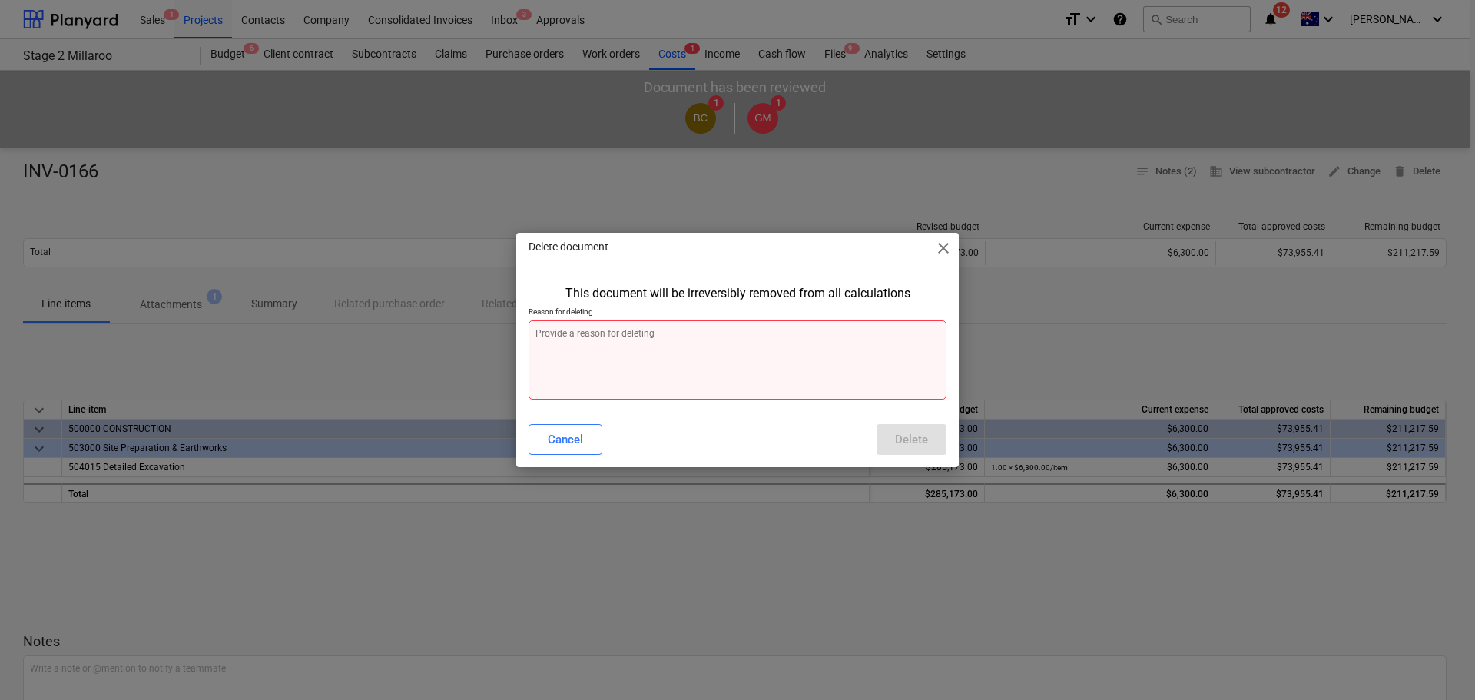
type textarea "i"
type textarea "x"
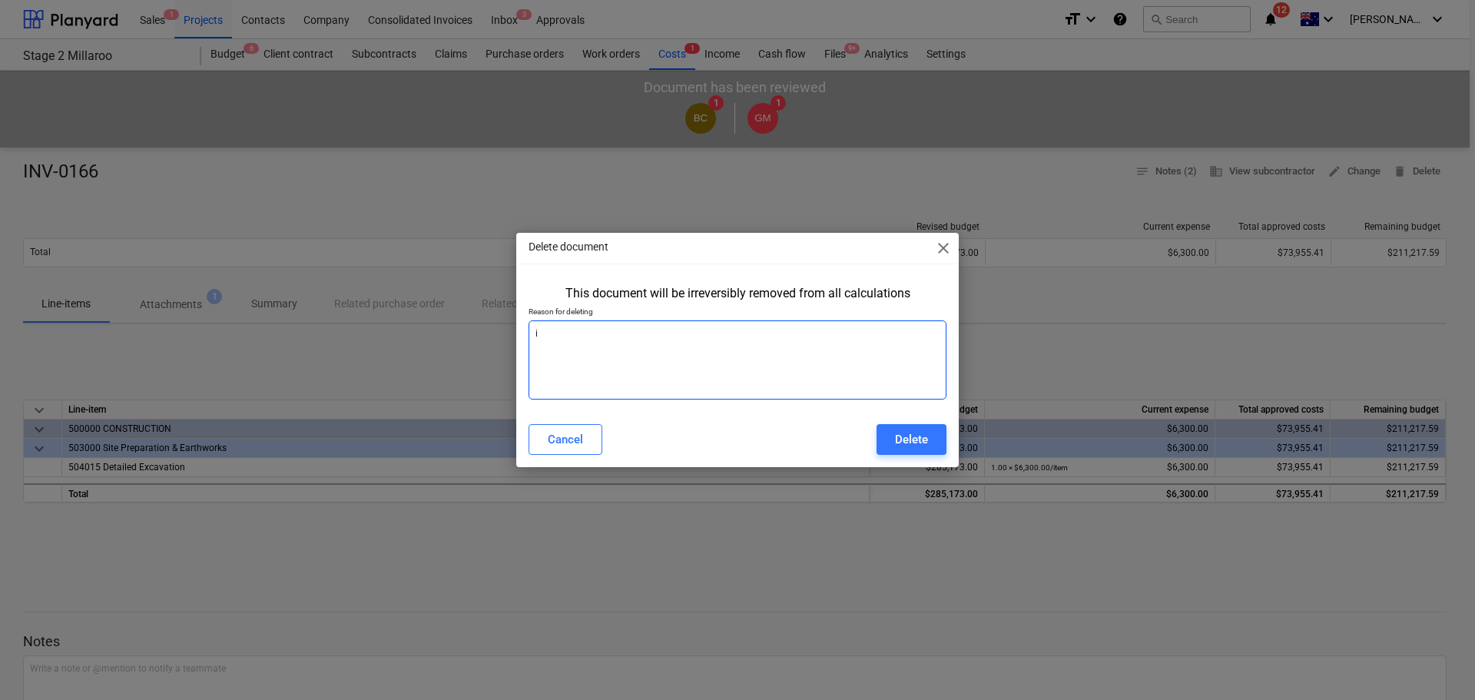
type textarea "in"
type textarea "x"
type textarea "inv"
type textarea "x"
type textarea "invo"
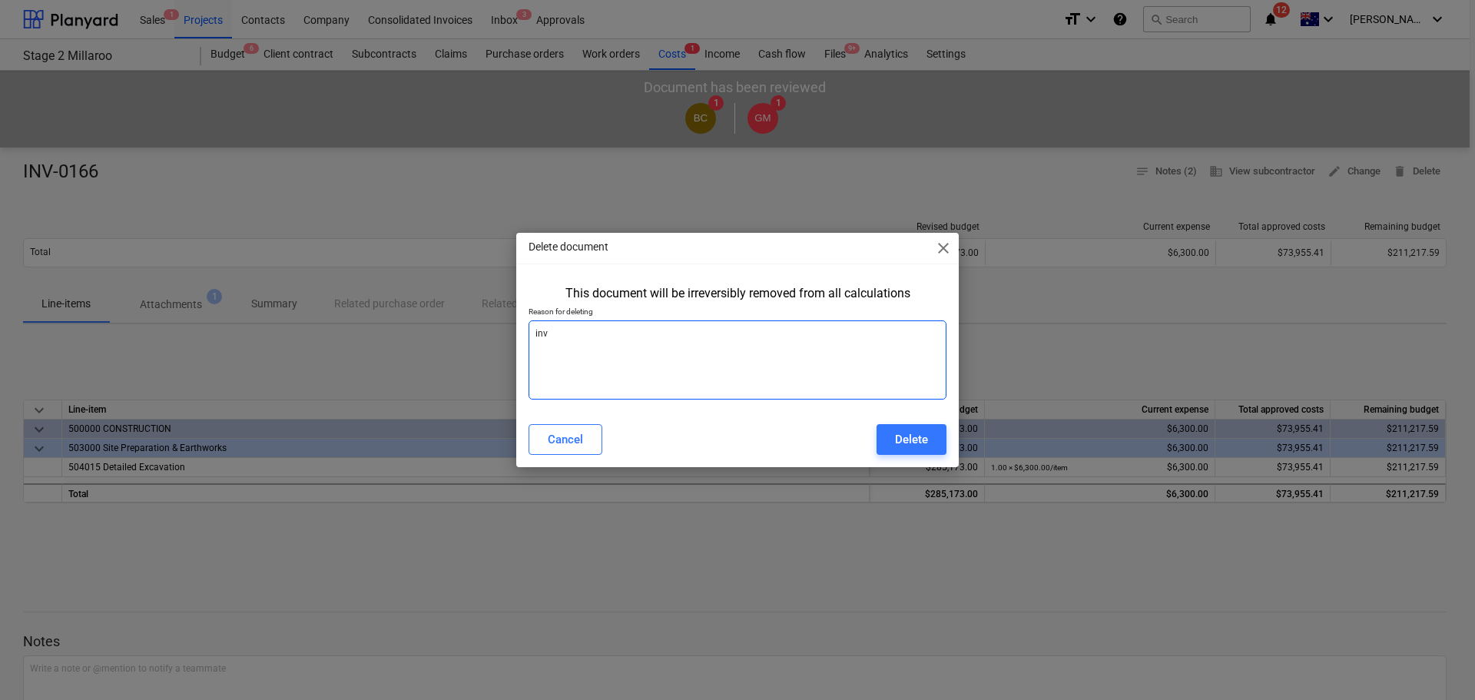
type textarea "x"
type textarea "invoi"
type textarea "x"
type textarea "invoic"
type textarea "x"
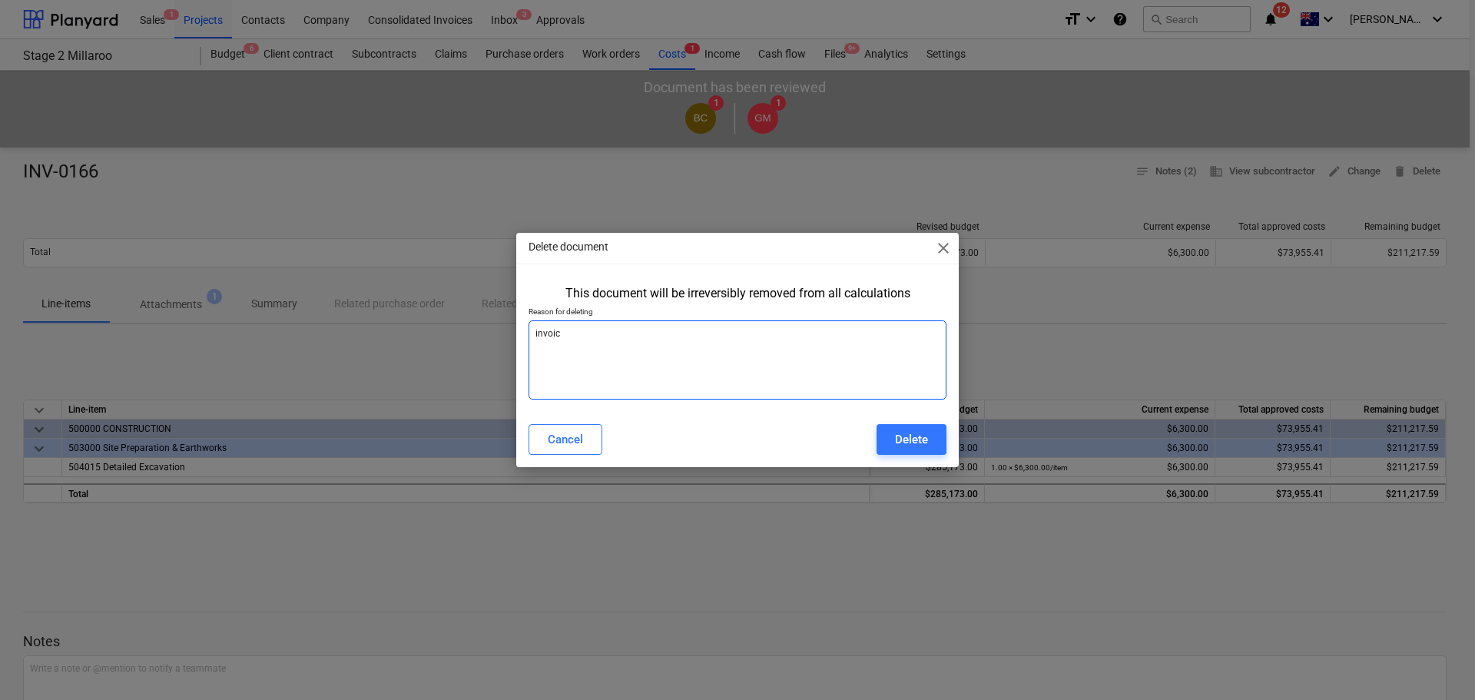
type textarea "invoice"
type textarea "x"
type textarea "invoice"
type textarea "x"
type textarea "invoice r"
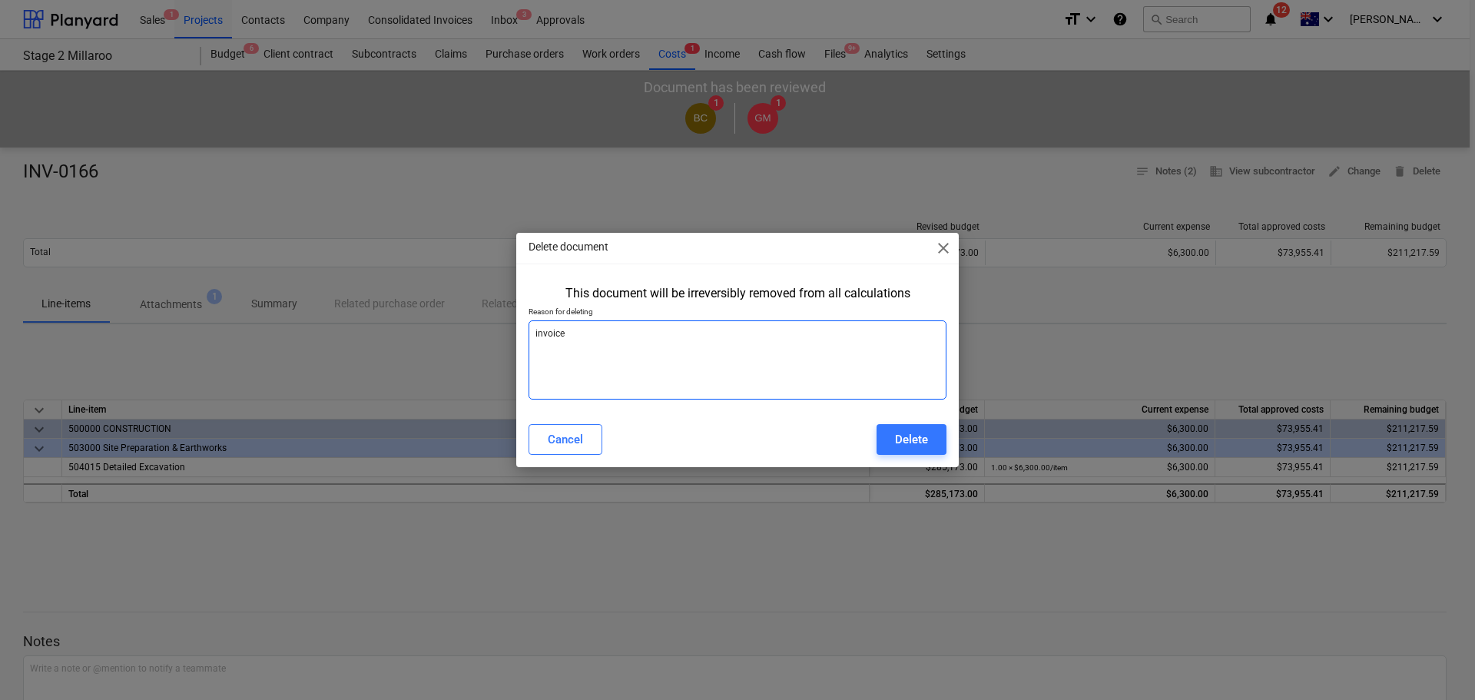
type textarea "x"
type textarea "invoice rj"
type textarea "x"
type textarea "invoice rje"
type textarea "x"
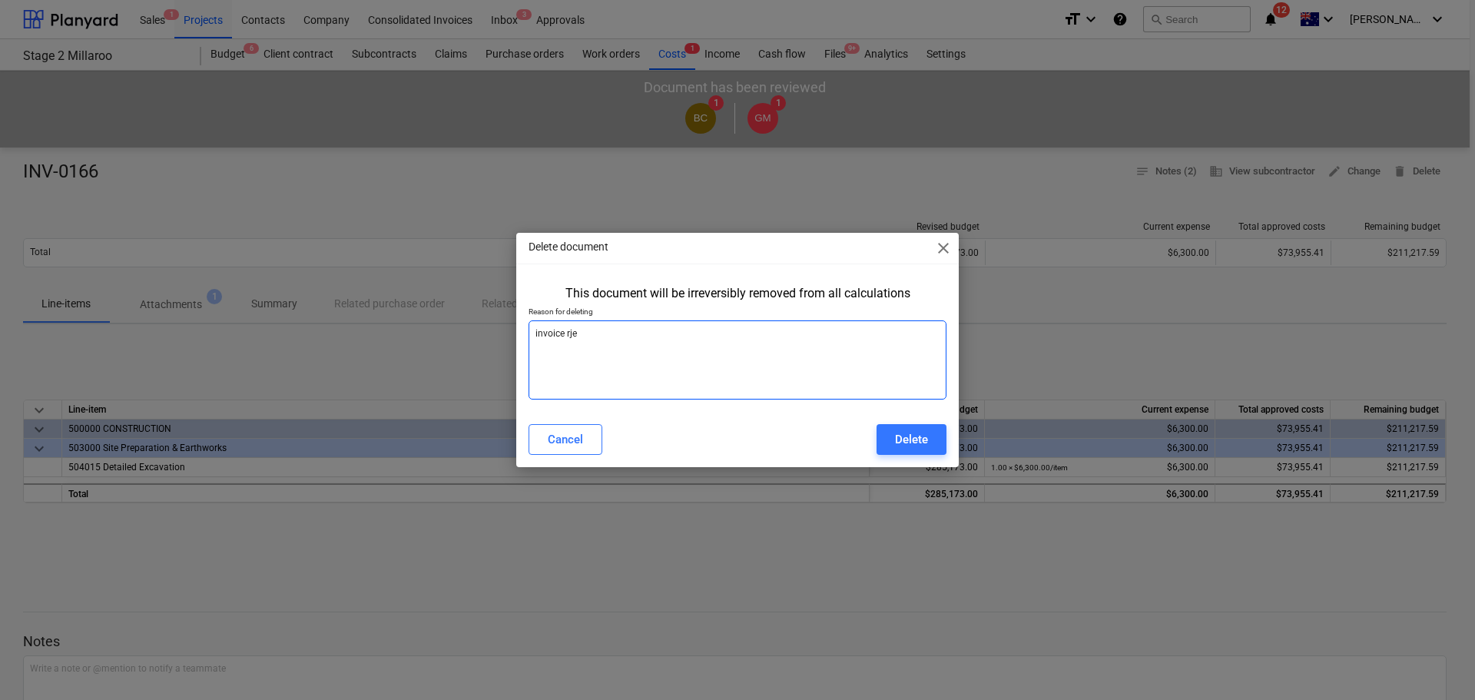
type textarea "invoice rj"
type textarea "x"
type textarea "invoice r"
type textarea "x"
type textarea "invoice re"
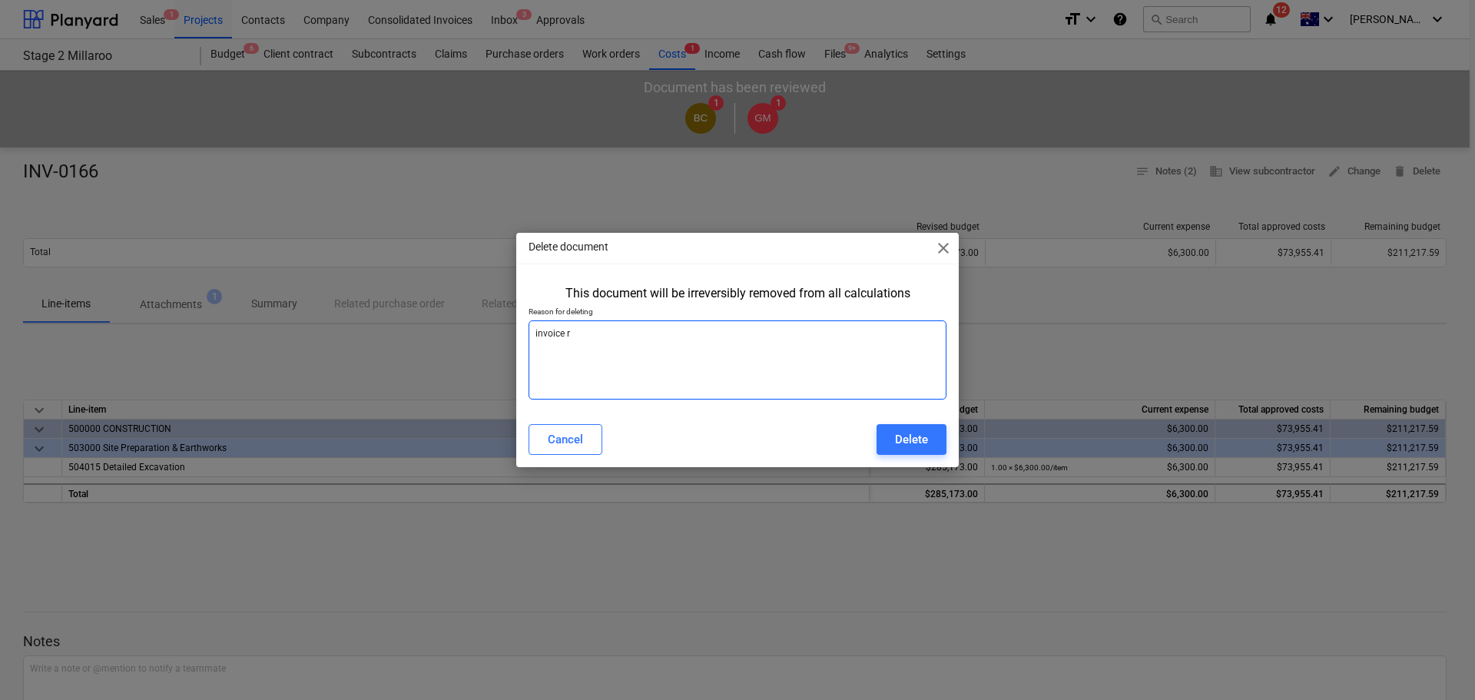
type textarea "x"
type textarea "invoice rej"
type textarea "x"
type textarea "invoice reje"
type textarea "x"
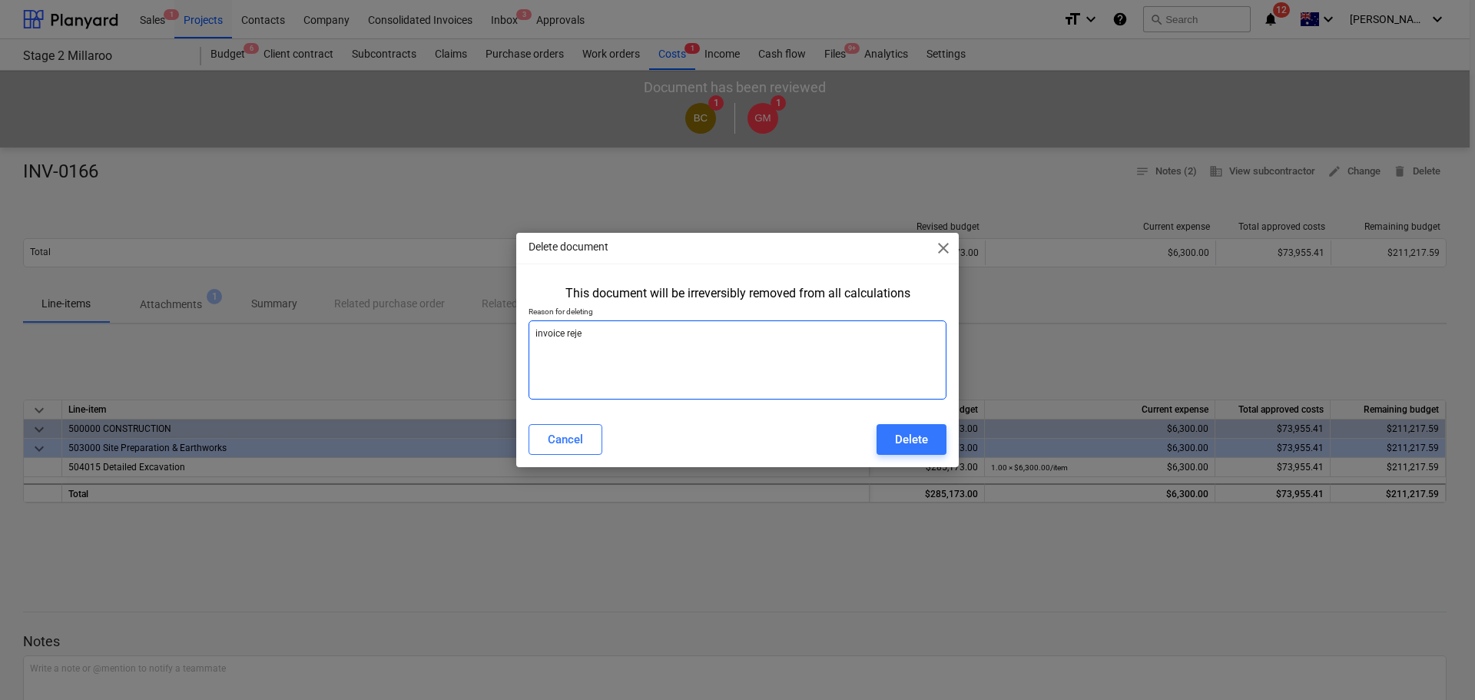
type textarea "invoice rejec"
type textarea "x"
type textarea "invoice reject"
type textarea "x"
type textarea "invoice rejecte"
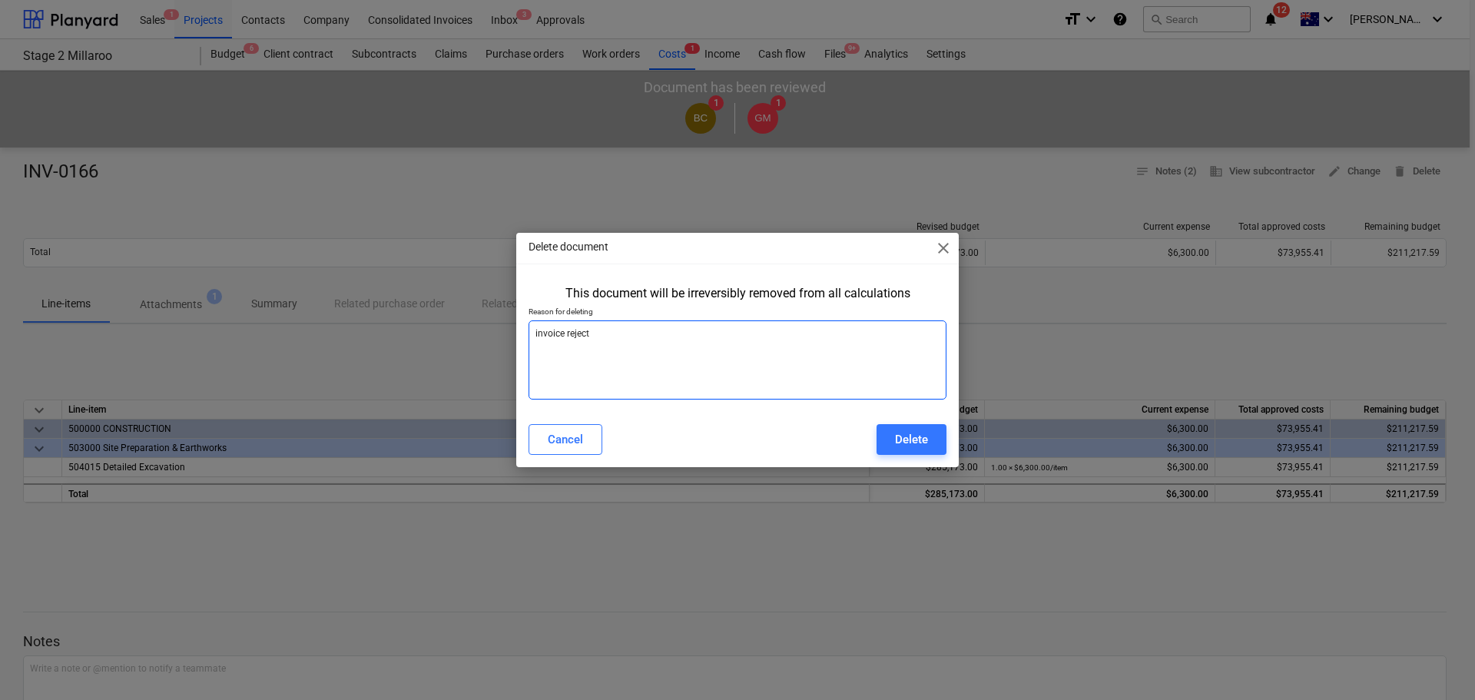
type textarea "x"
type textarea "invoice rejected"
type textarea "x"
type textarea "invoice rejected"
type textarea "x"
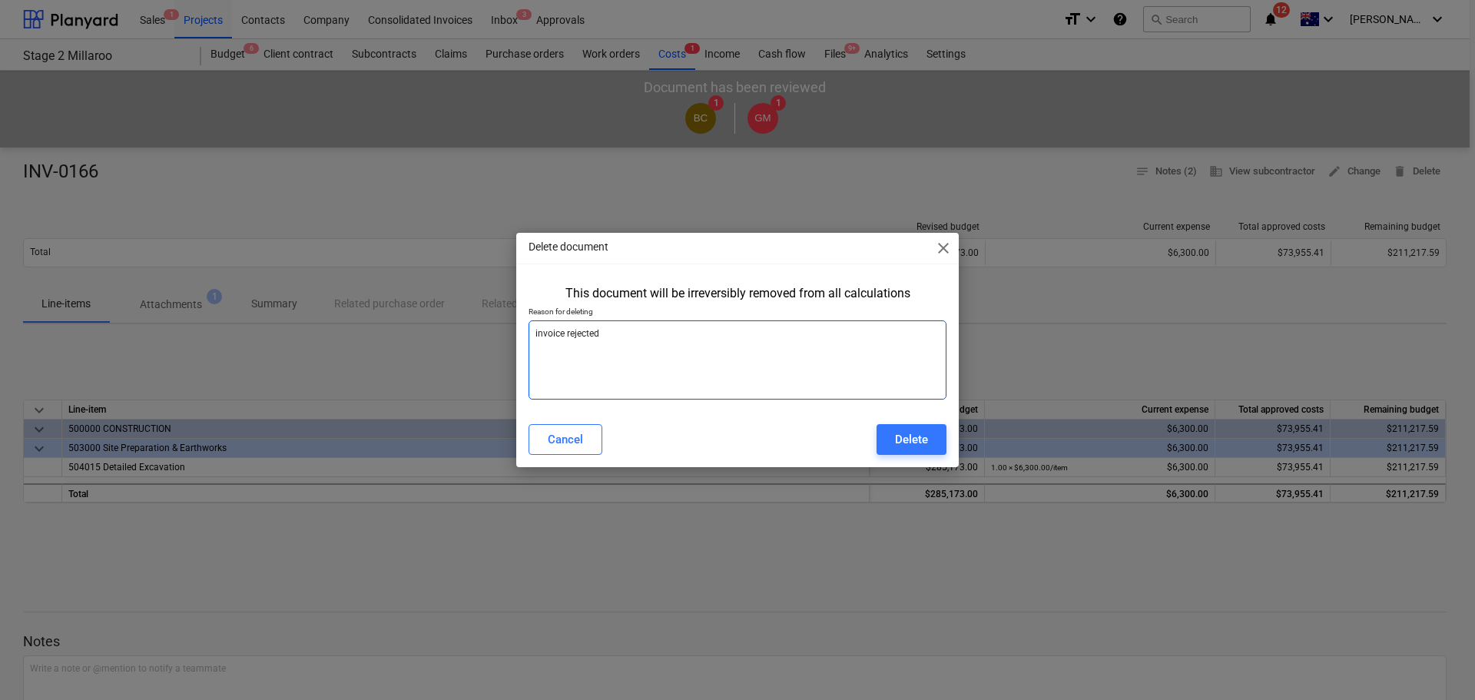
type textarea "invoice rejected -"
type textarea "x"
type textarea "invoice rejected -"
type textarea "x"
type textarea "invoice rejected - d"
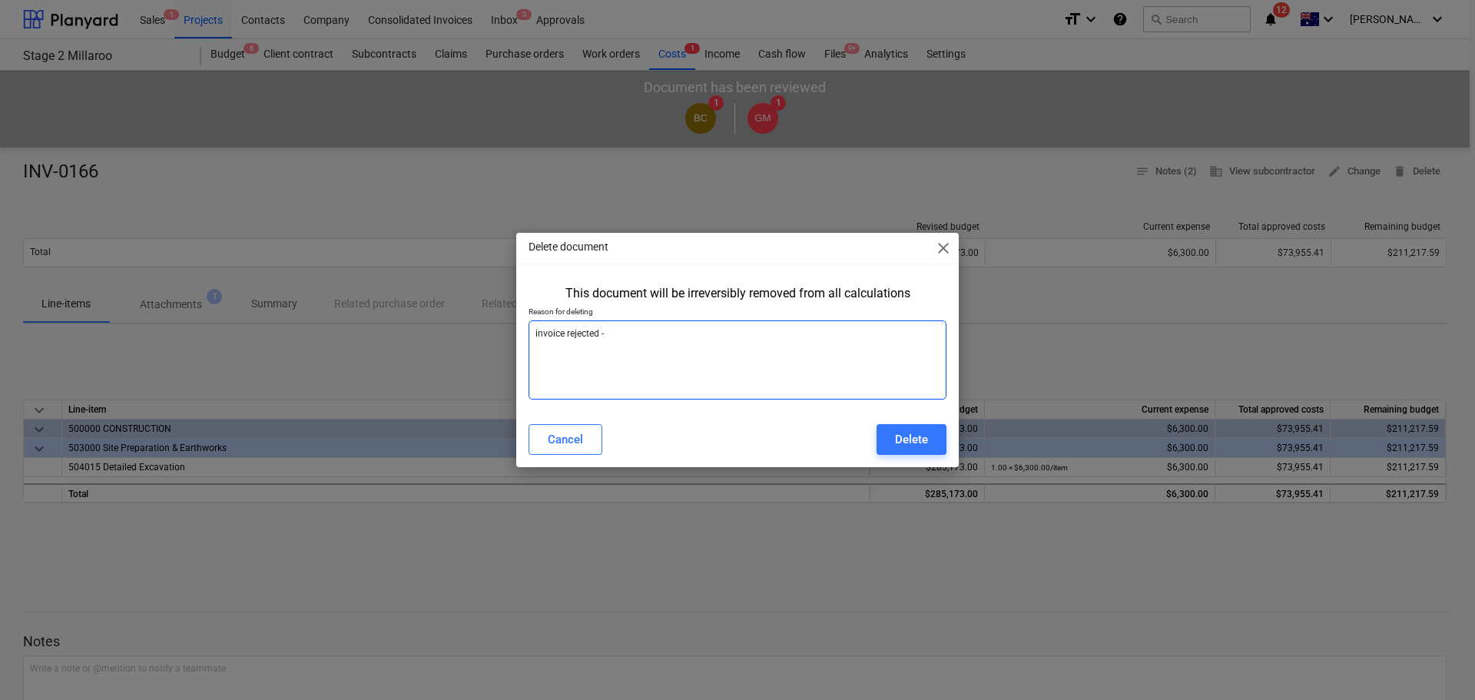
type textarea "x"
type textarea "invoice rejected - do"
type textarea "x"
type textarea "invoice rejected - dou"
type textarea "x"
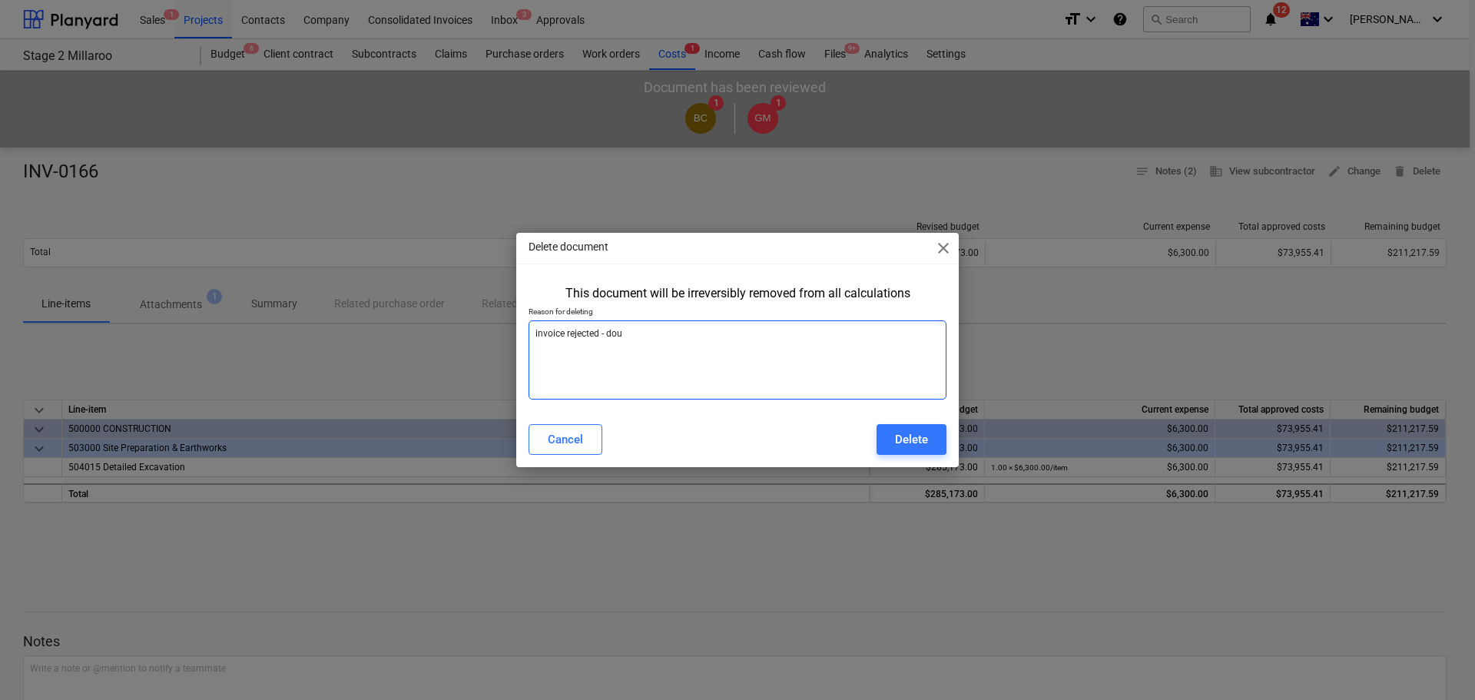
type textarea "invoice rejected - doun"
type textarea "x"
type textarea "invoice rejected - dou"
type textarea "x"
type textarea "invoice rejected - doub"
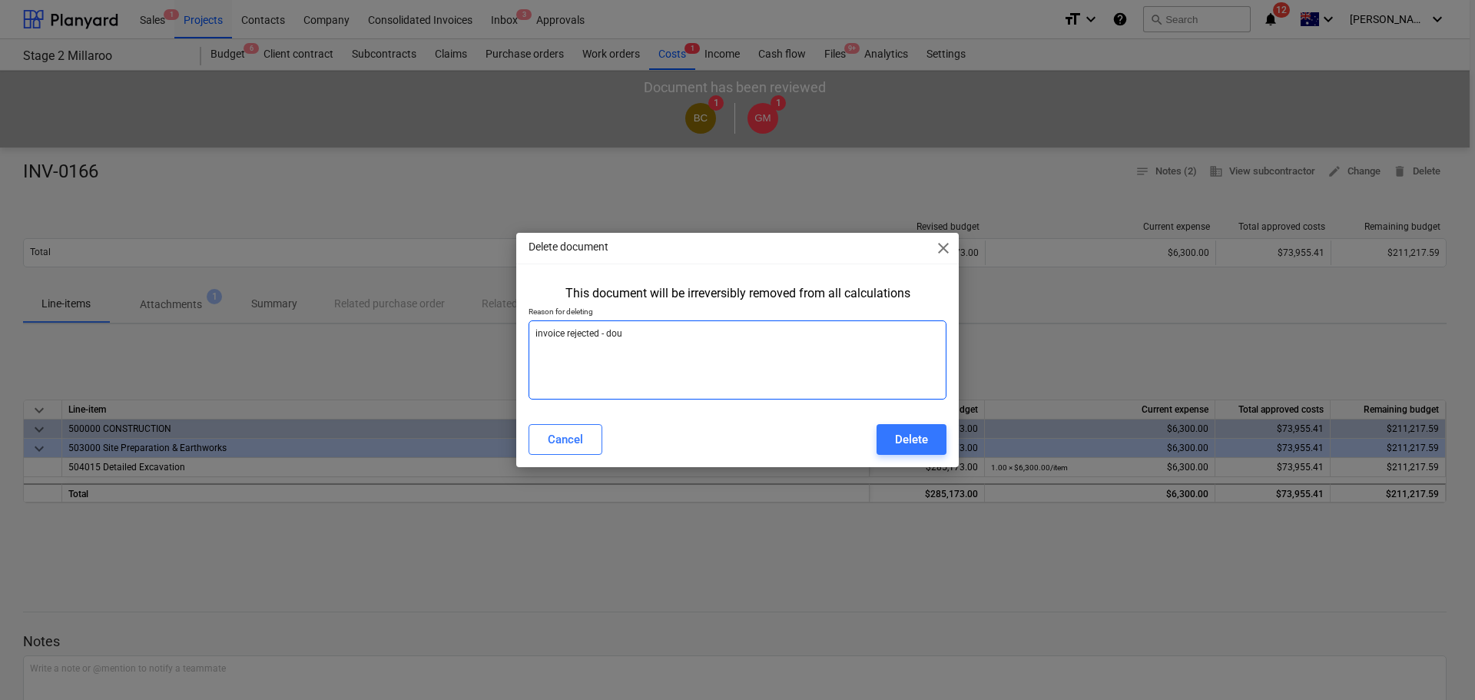
type textarea "x"
type textarea "invoice rejected - doubl"
type textarea "x"
type textarea "invoice rejected - double"
type textarea "x"
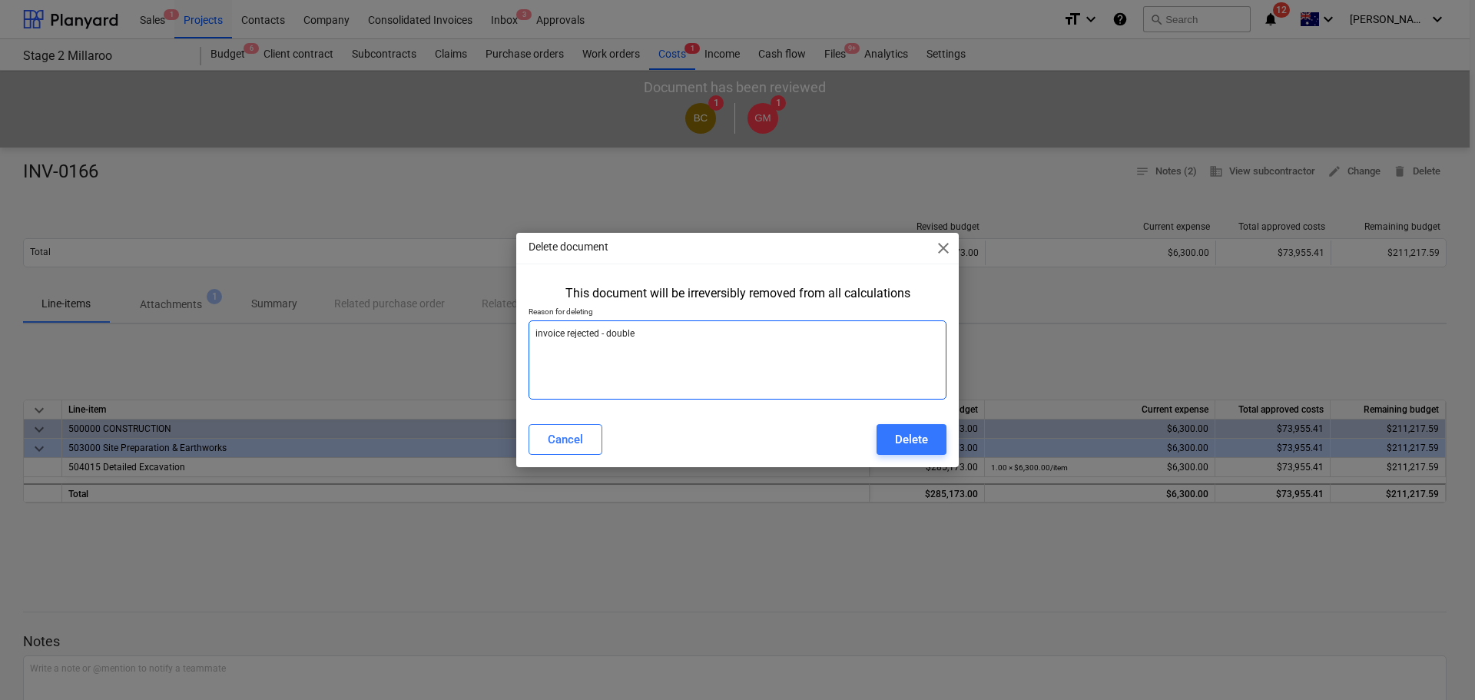
type textarea "invoice rejected - double"
type textarea "x"
type textarea "invoice rejected - double u"
type textarea "x"
type textarea "invoice rejected - double up"
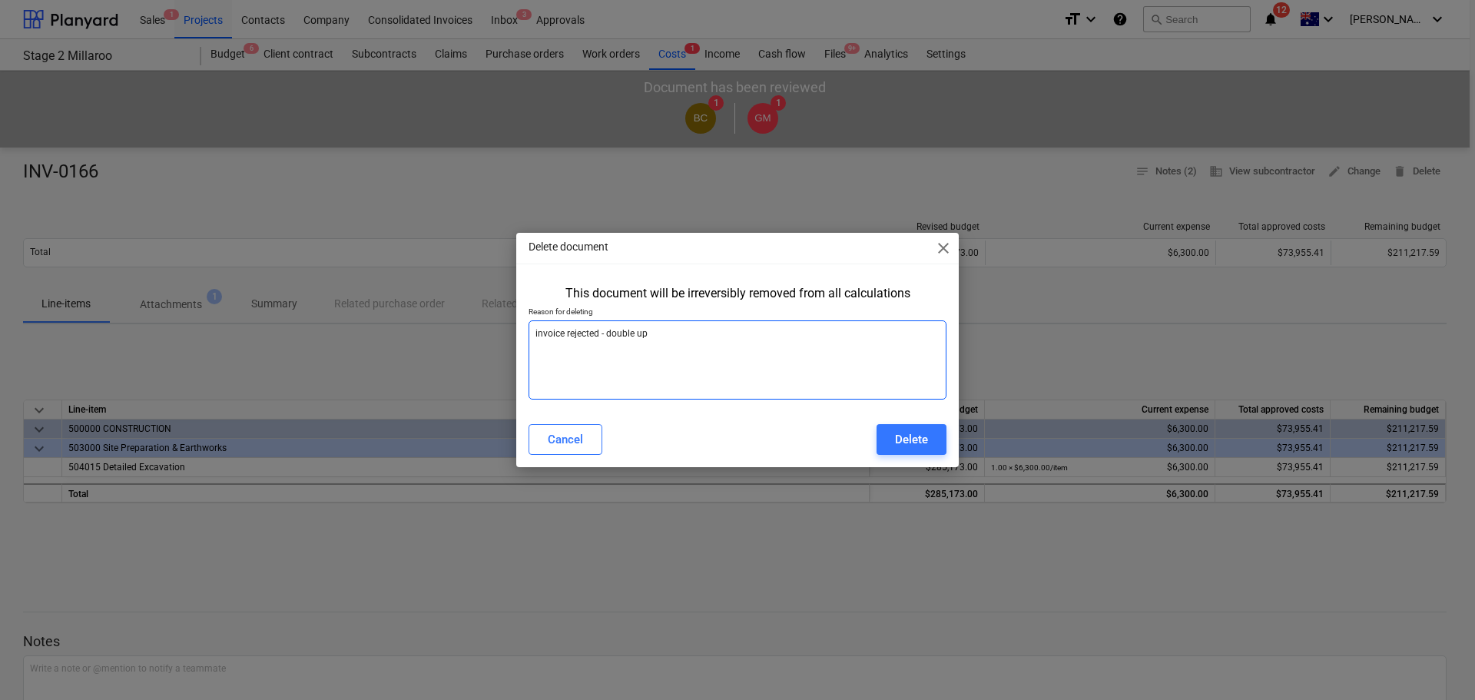
type textarea "x"
type textarea "invoice rejected - double up"
type textarea "x"
type textarea "invoice rejected - double up -"
type textarea "x"
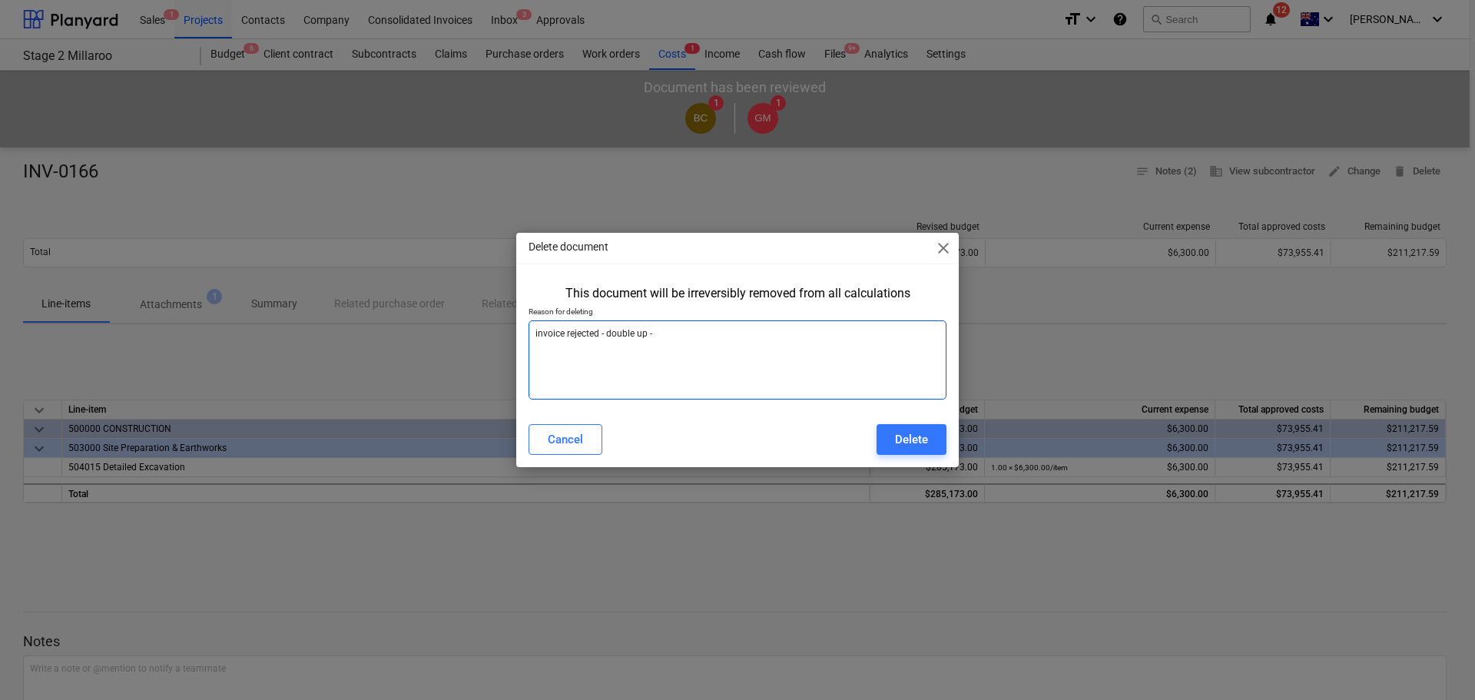
type textarea "invoice rejected - double up -"
type textarea "x"
type textarea "invoice rejected - double up - r"
type textarea "x"
type textarea "invoice rejected - double up - re"
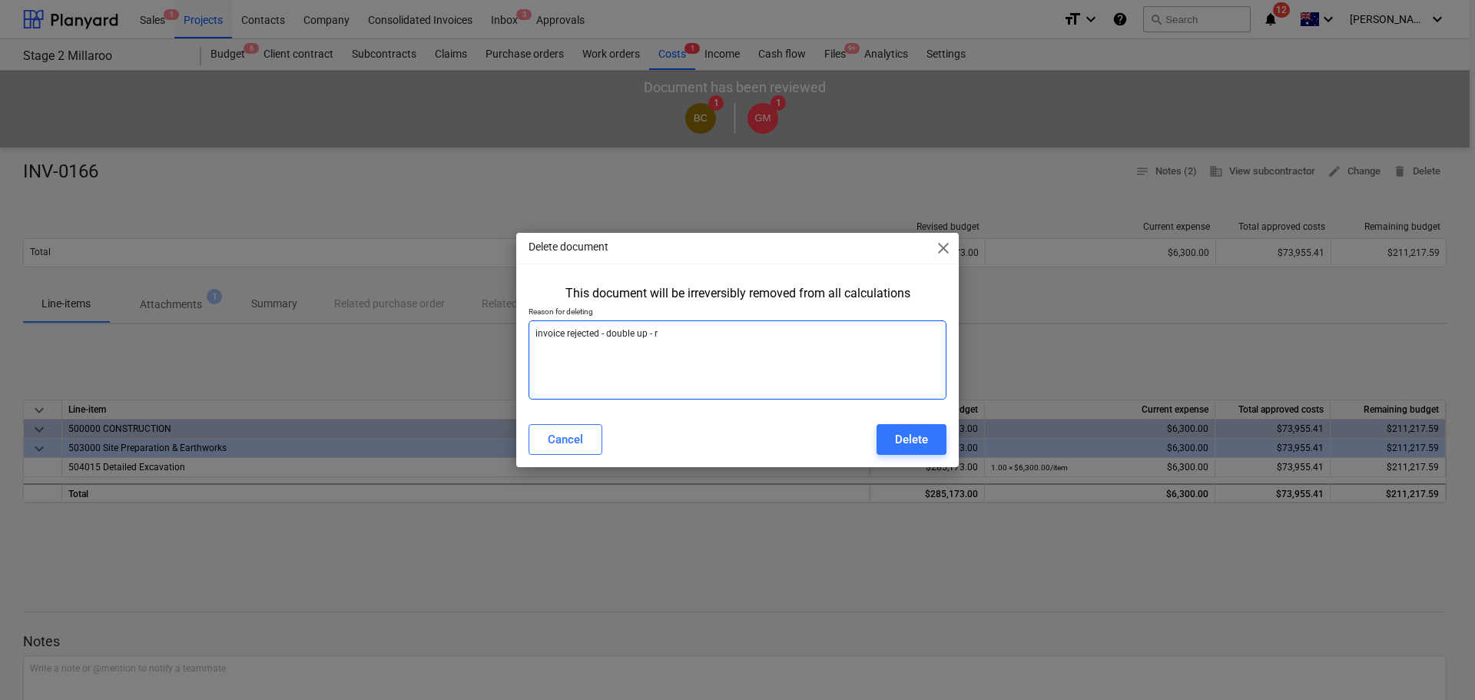
type textarea "x"
type textarea "invoice rejected - double up - rev"
type textarea "x"
type textarea "invoice rejected - double up - revi"
type textarea "x"
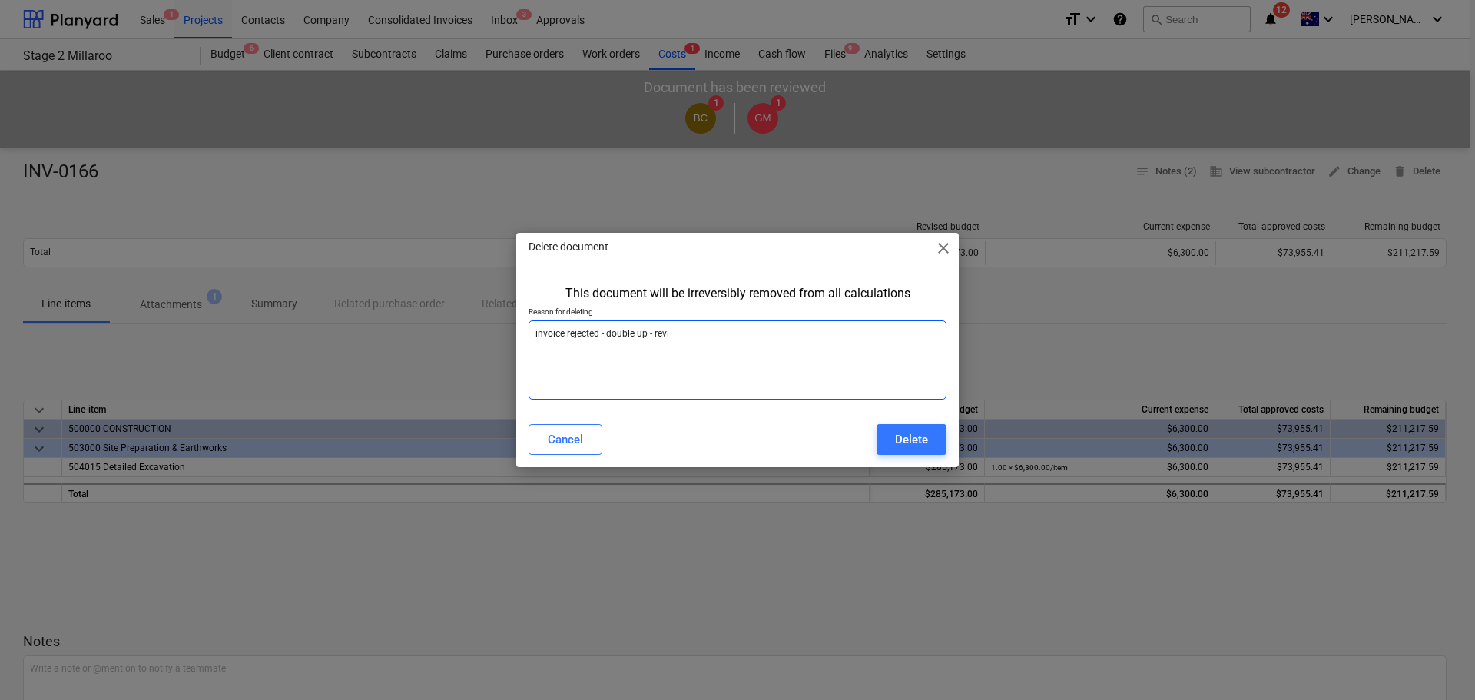
type textarea "invoice rejected - double up - revis"
type textarea "x"
type textarea "invoice rejected - double up - revise"
type textarea "x"
type textarea "invoice rejected - double up - revised"
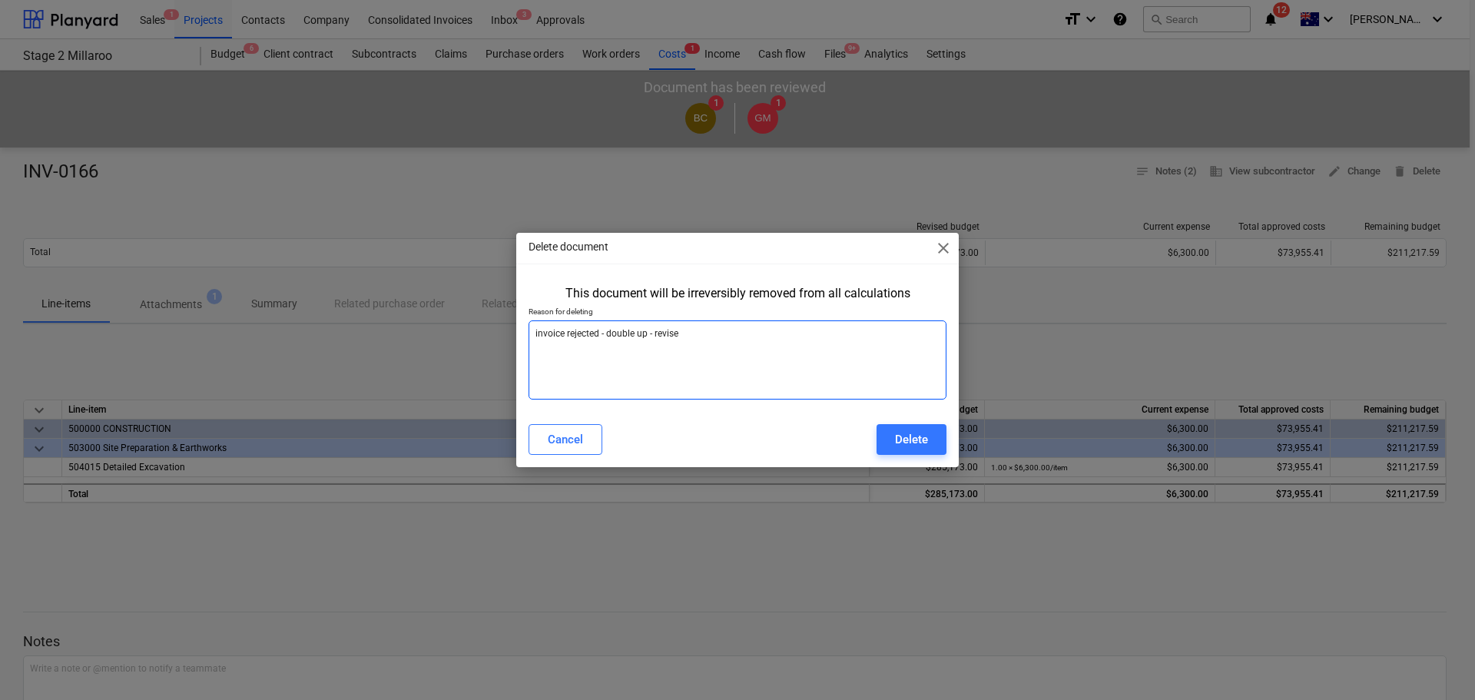
type textarea "x"
type textarea "invoice rejected - double up - revised"
type textarea "x"
type textarea "invoice rejected - double up - revised i"
type textarea "x"
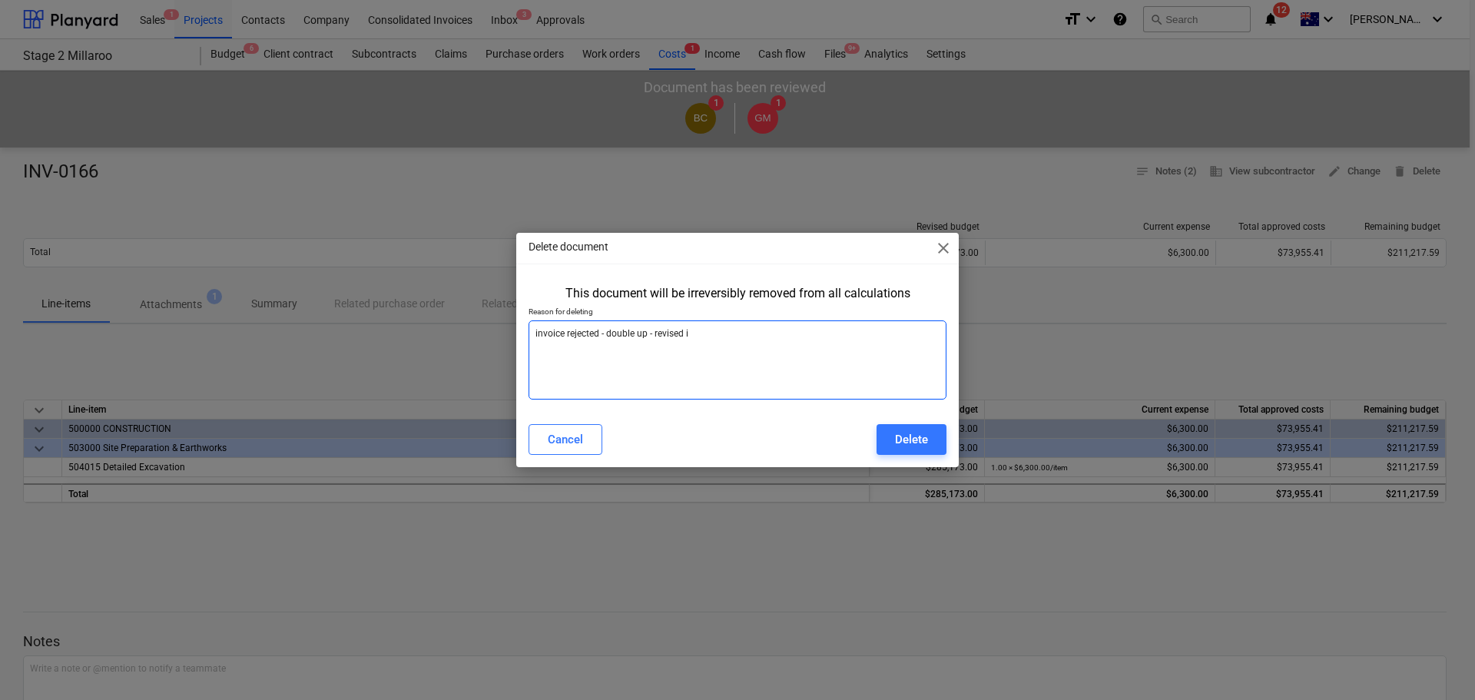
type textarea "invoice rejected - double up - revised in"
type textarea "x"
type textarea "invoice rejected - double up - revised inv"
type textarea "x"
type textarea "invoice rejected - double up - revised invo"
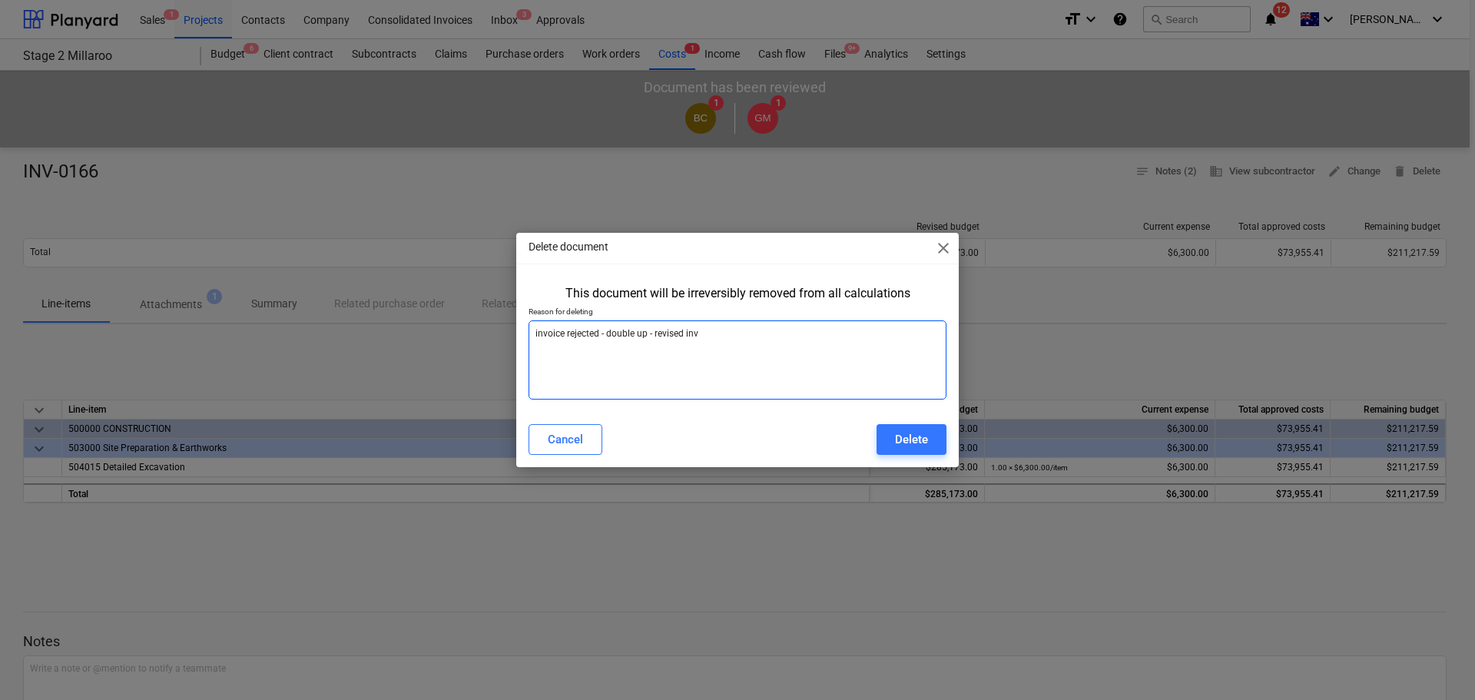
type textarea "x"
type textarea "invoice rejected - double up - revised invoi"
type textarea "x"
type textarea "invoice rejected - double up - revised invoic"
type textarea "x"
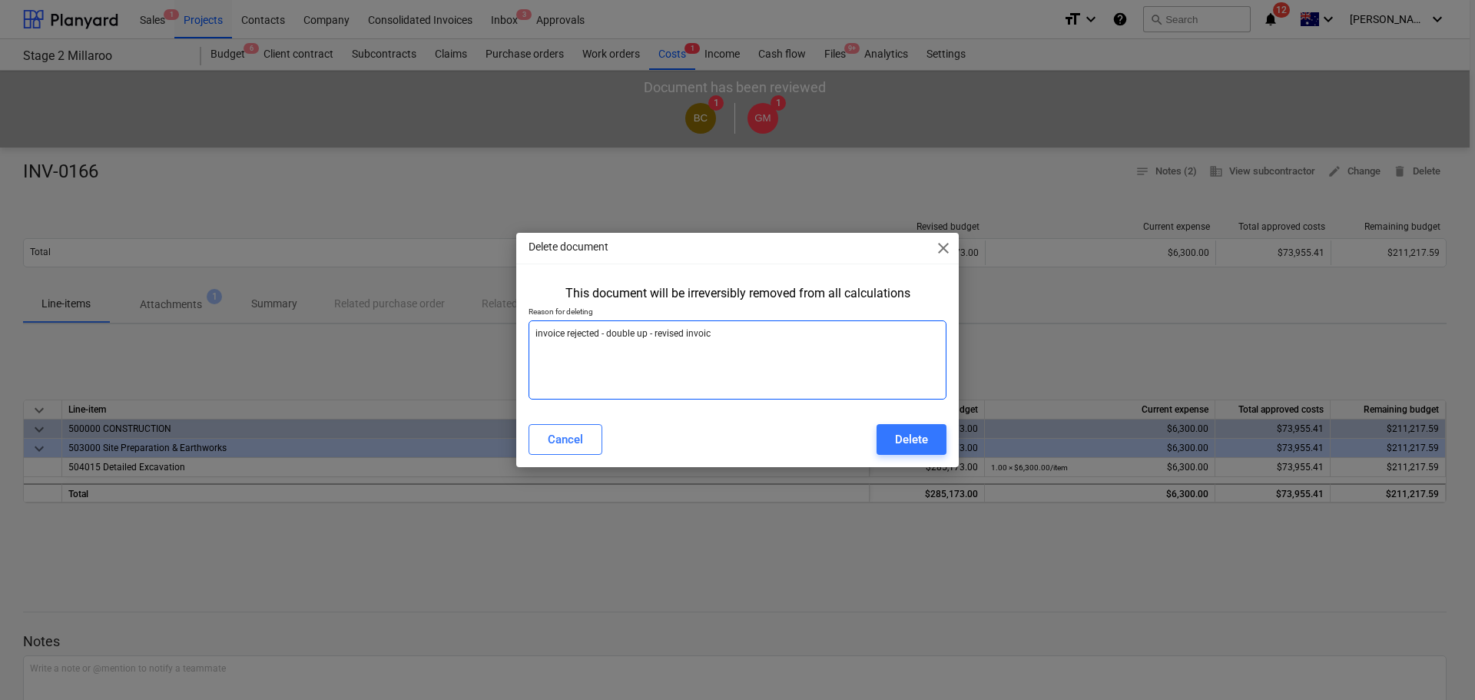
type textarea "invoice rejected - double up - revised invoice"
type textarea "x"
type textarea "invoice rejected - double up - revised invoice"
type textarea "x"
type textarea "invoice rejected - double up - revised invoice p"
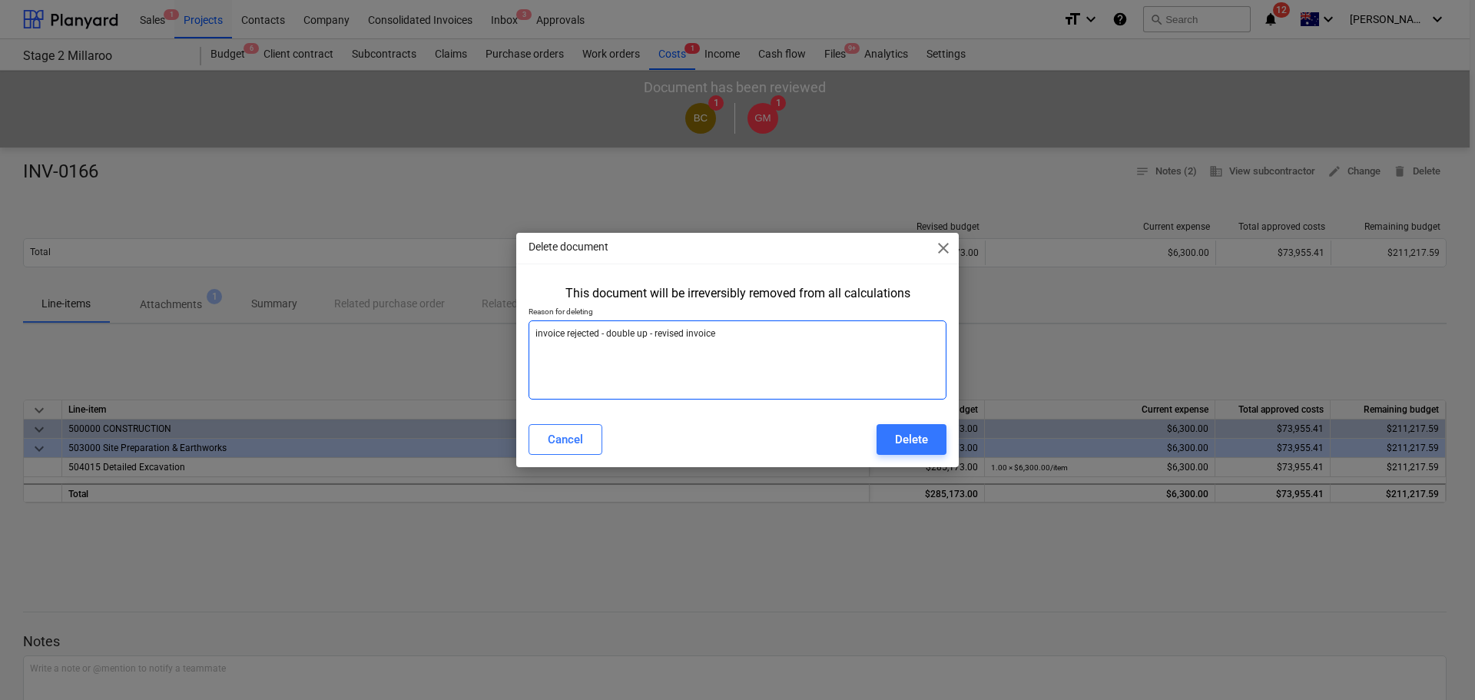
type textarea "x"
type textarea "invoice rejected - double up - revised invoice pr"
type textarea "x"
type textarea "invoice rejected - double up - revised invoice pro"
type textarea "x"
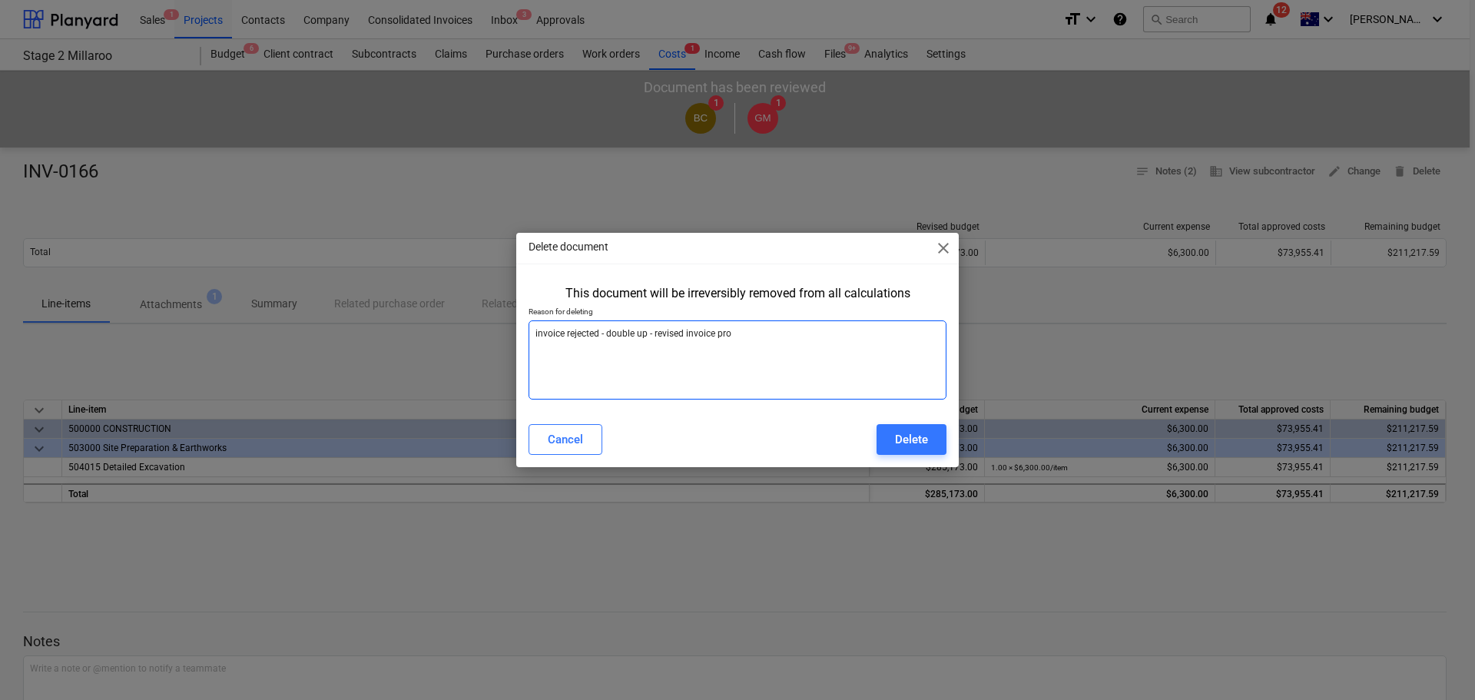
type textarea "invoice rejected - double up - revised invoice proc"
type textarea "x"
type textarea "invoice rejected - double up - revised invoice proce"
type textarea "x"
type textarea "invoice rejected - double up - revised invoice proces"
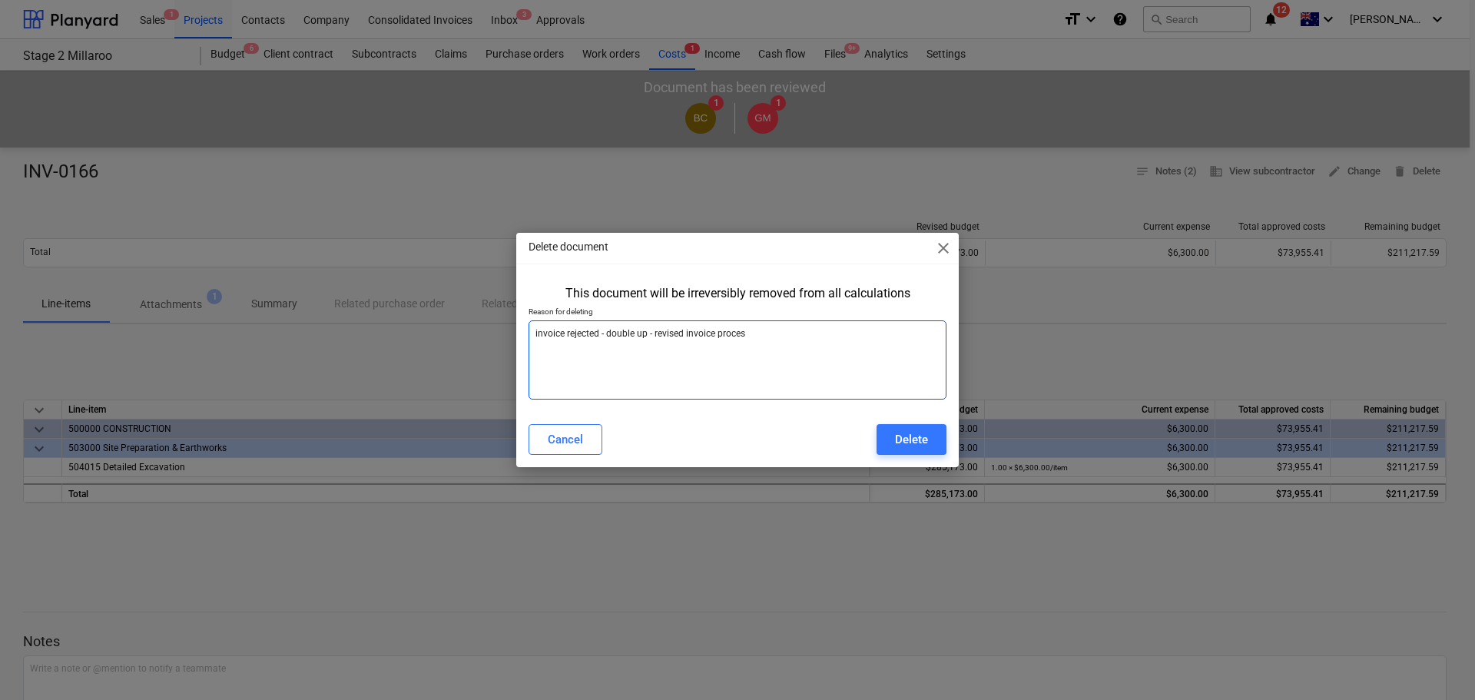
type textarea "x"
type textarea "invoice rejected - double up - revised invoice process"
type textarea "x"
type textarea "invoice rejected - double up - revised invoice processe"
type textarea "x"
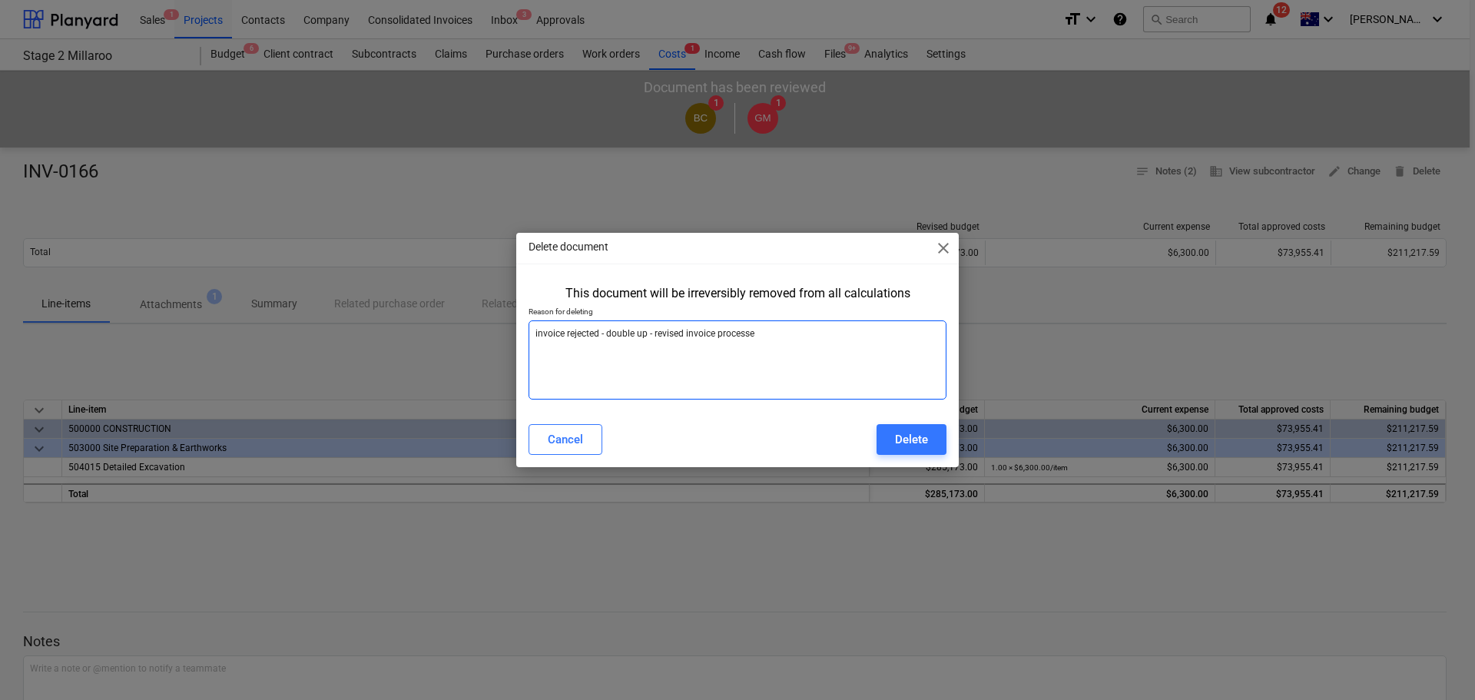
type textarea "invoice rejected - double up - revised invoice processed"
type textarea "x"
type textarea "invoice rejected - double up - revised invoice processed."
type textarea "x"
type textarea "invoice rejected - double up - revised invoice processed."
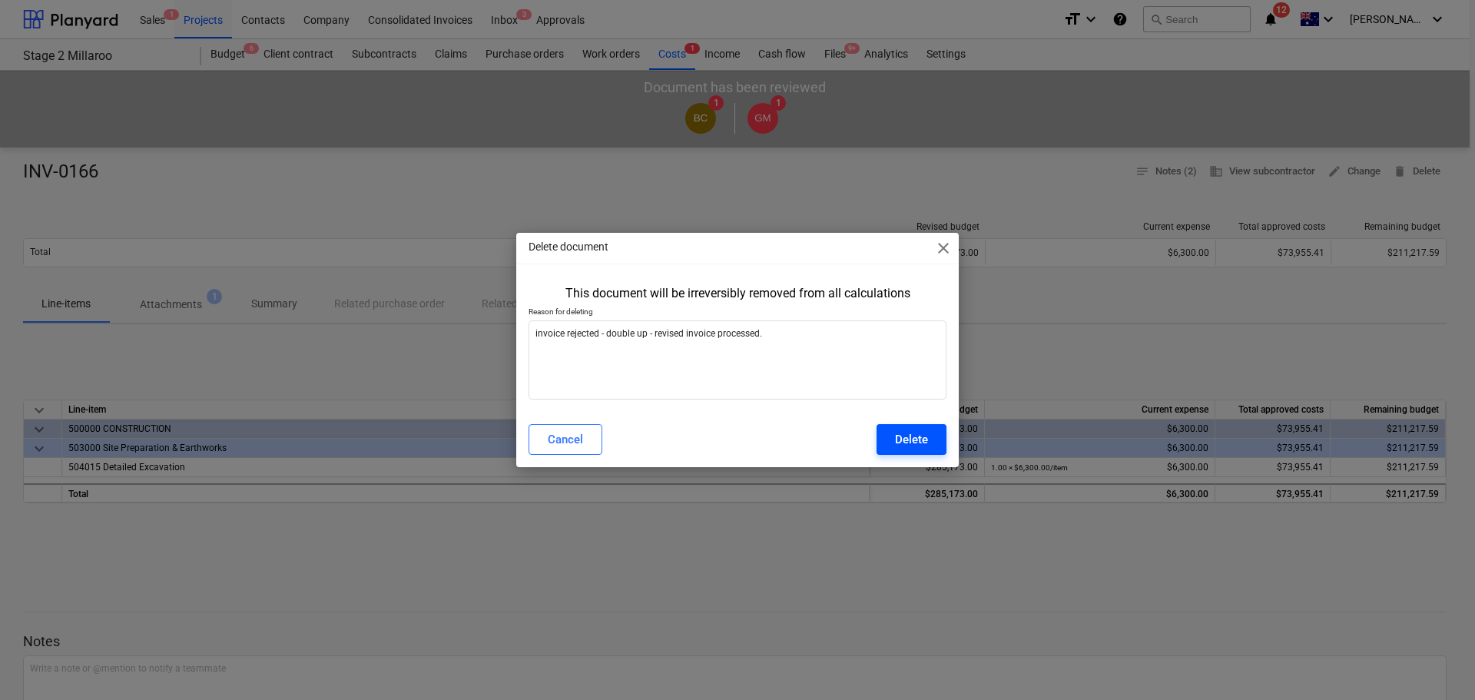
click at [913, 434] on div "Delete" at bounding box center [911, 439] width 33 height 20
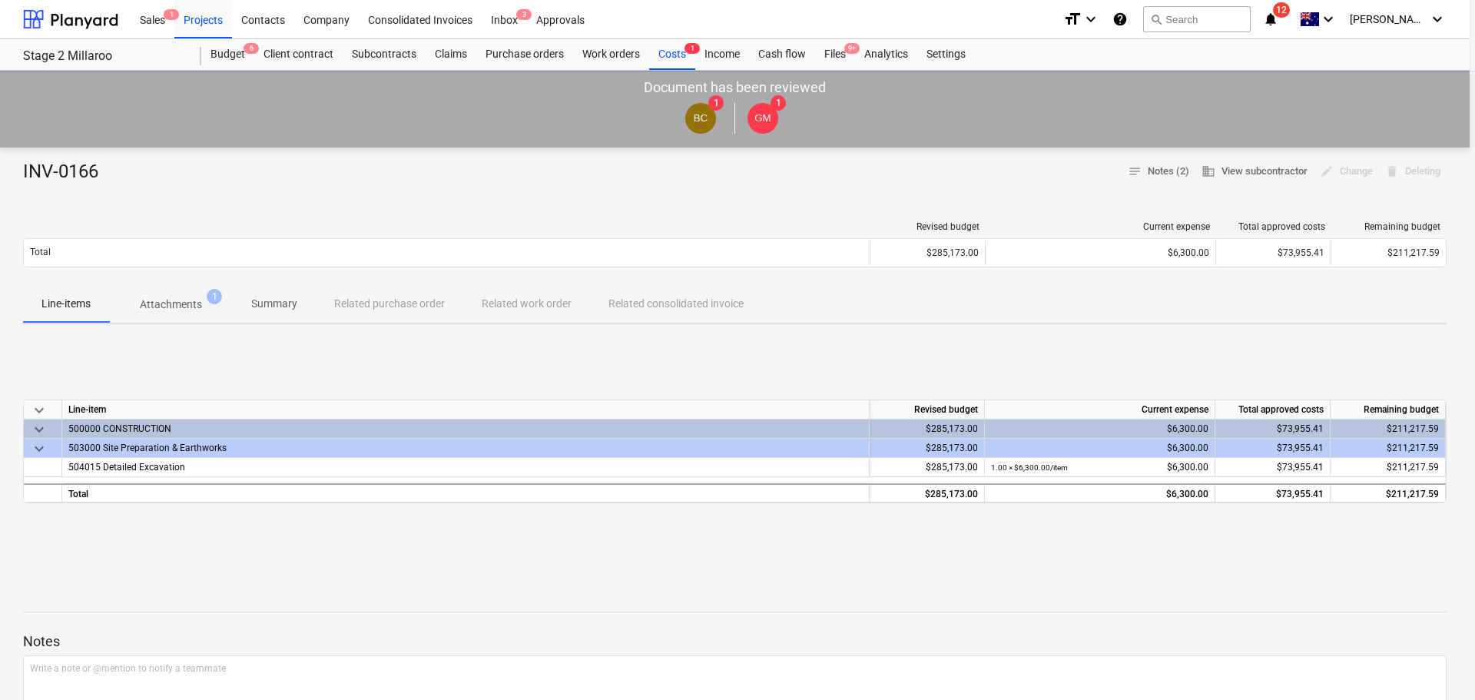
type textarea "x"
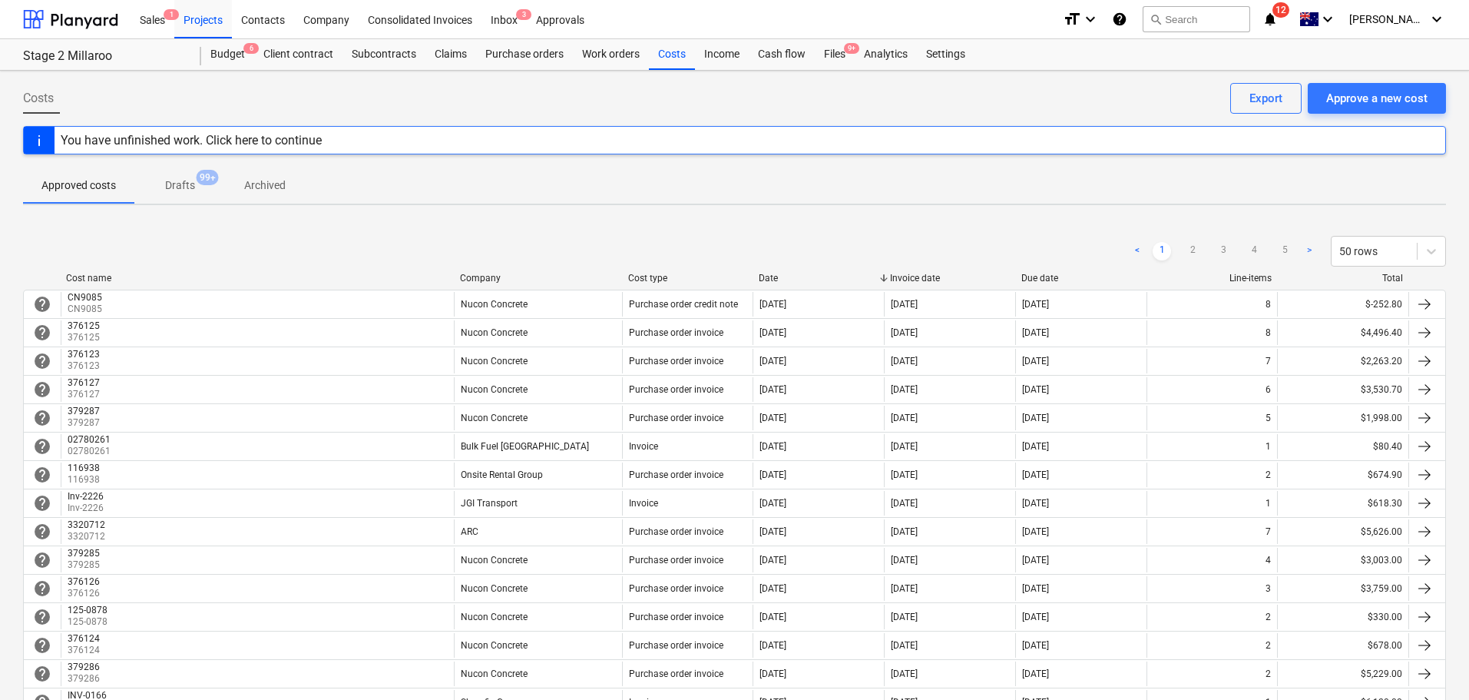
click at [46, 274] on div at bounding box center [60, 278] width 28 height 11
click at [95, 271] on div "< 1 2 3 4 5 > 50 rows" at bounding box center [734, 251] width 1423 height 43
click at [107, 274] on div "Cost name" at bounding box center [257, 278] width 382 height 11
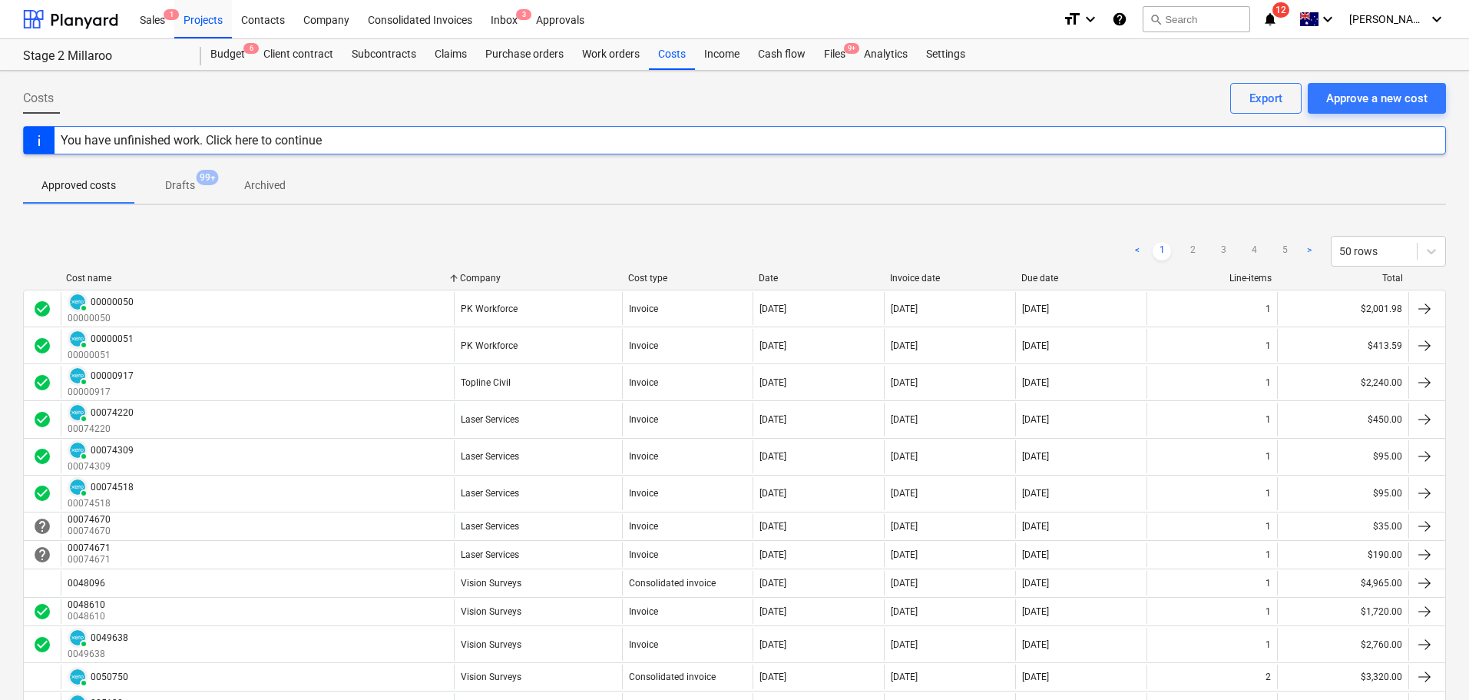
click at [44, 277] on div at bounding box center [41, 278] width 37 height 11
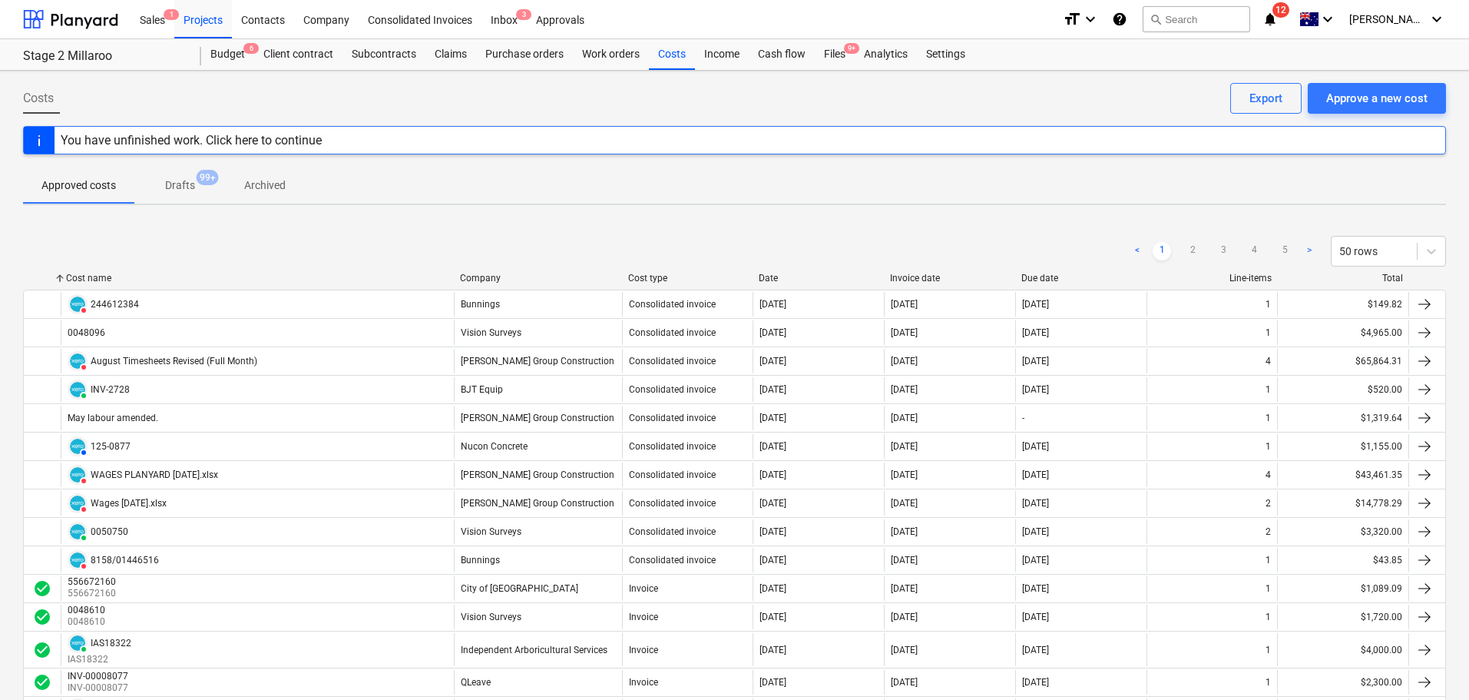
click at [44, 277] on div at bounding box center [41, 278] width 37 height 11
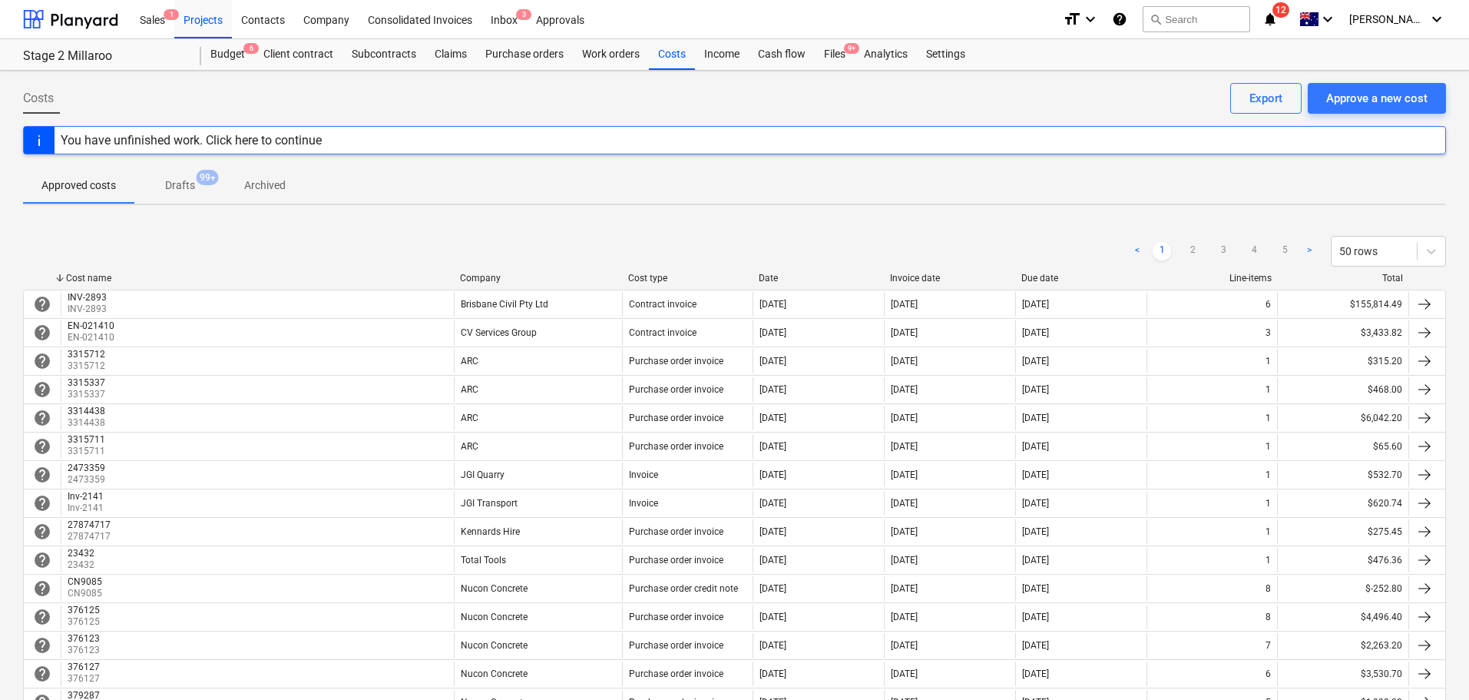
click at [44, 277] on div at bounding box center [41, 278] width 37 height 11
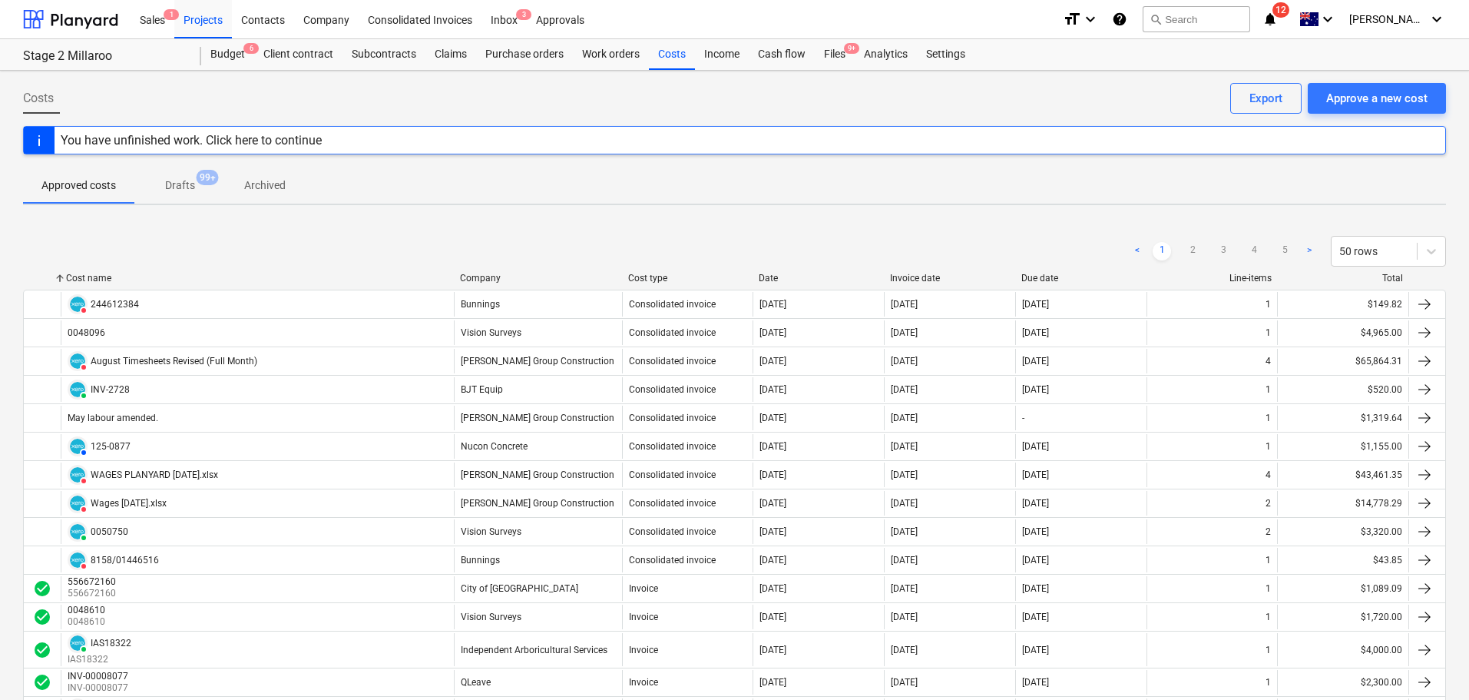
click at [44, 277] on div at bounding box center [41, 278] width 37 height 11
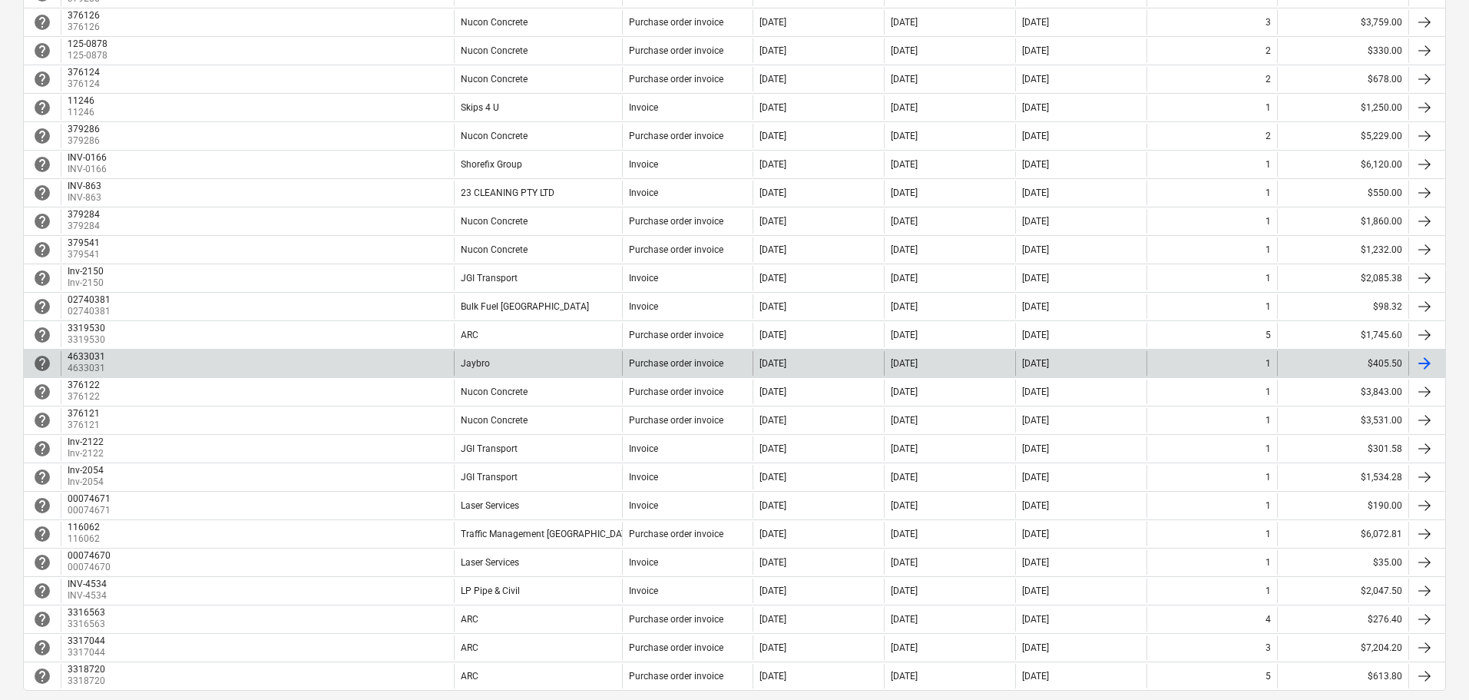
scroll to position [1098, 0]
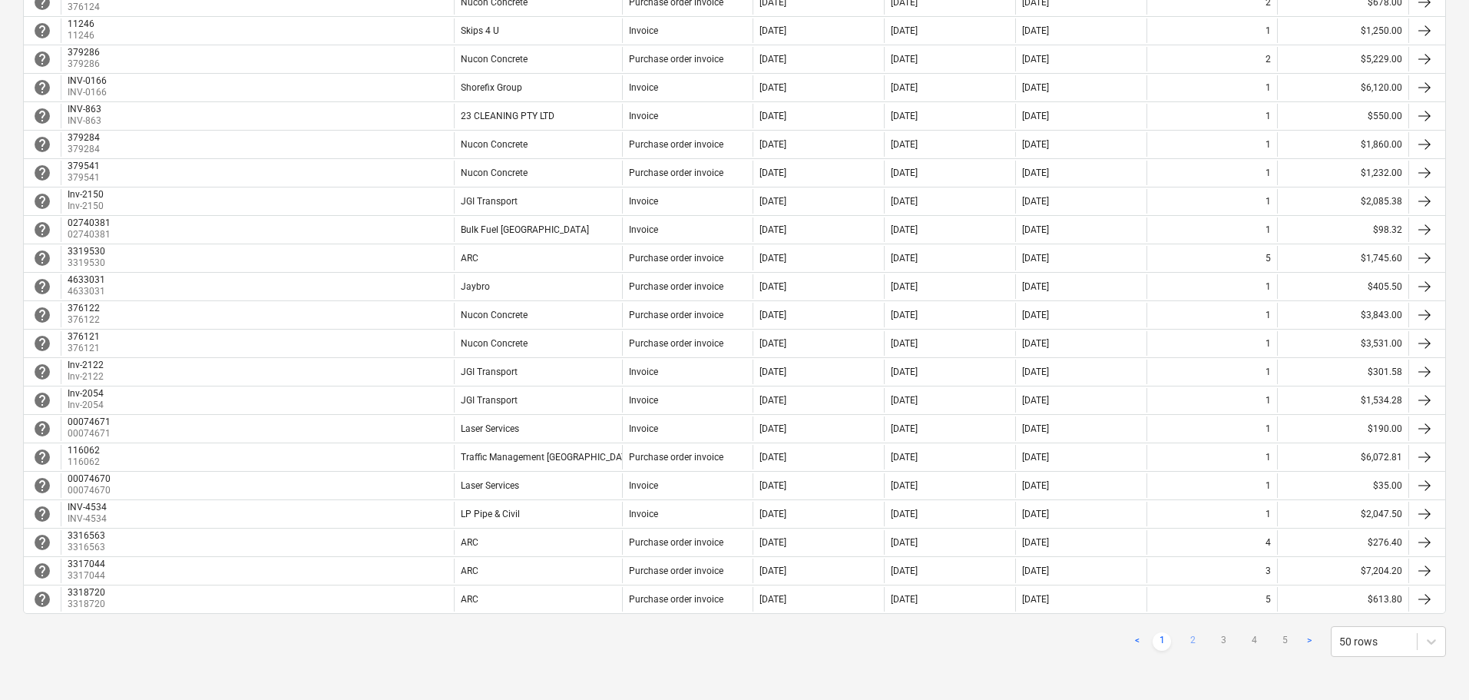
click at [1194, 641] on link "2" at bounding box center [1193, 641] width 18 height 18
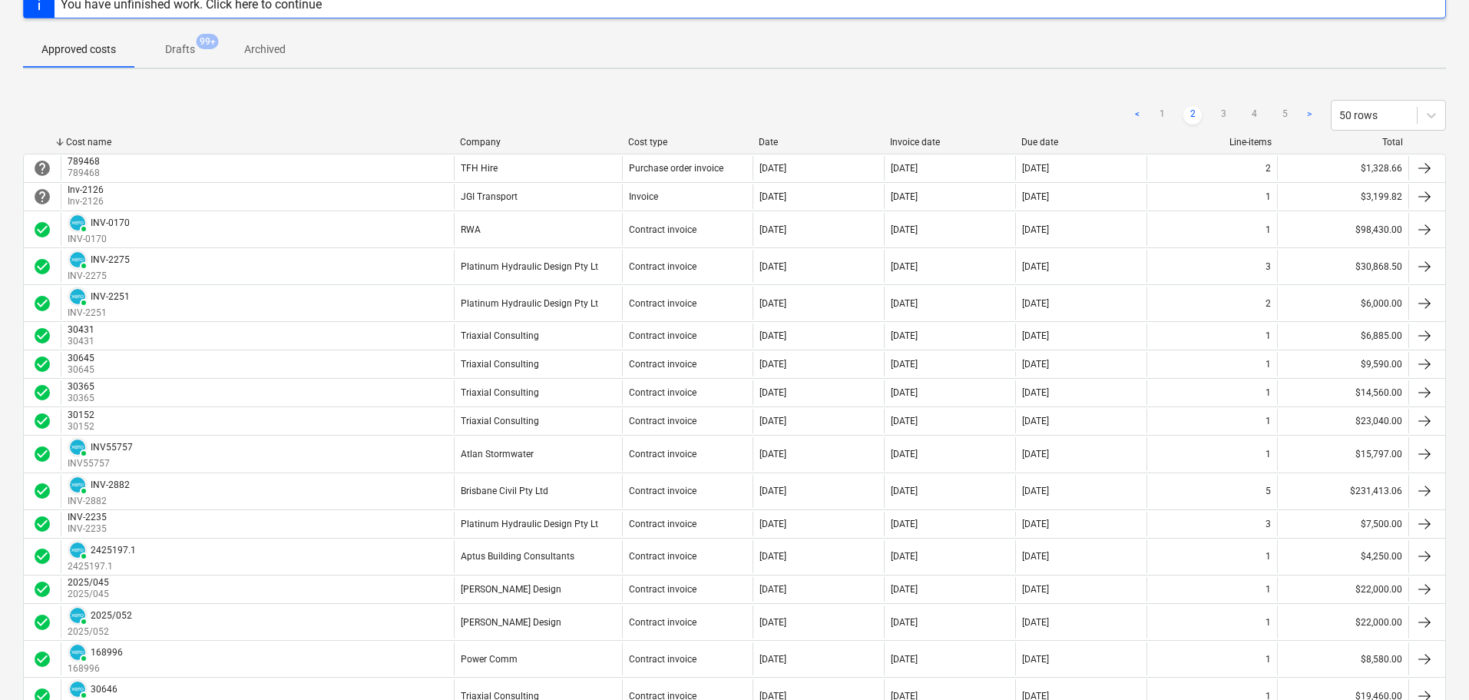
scroll to position [0, 0]
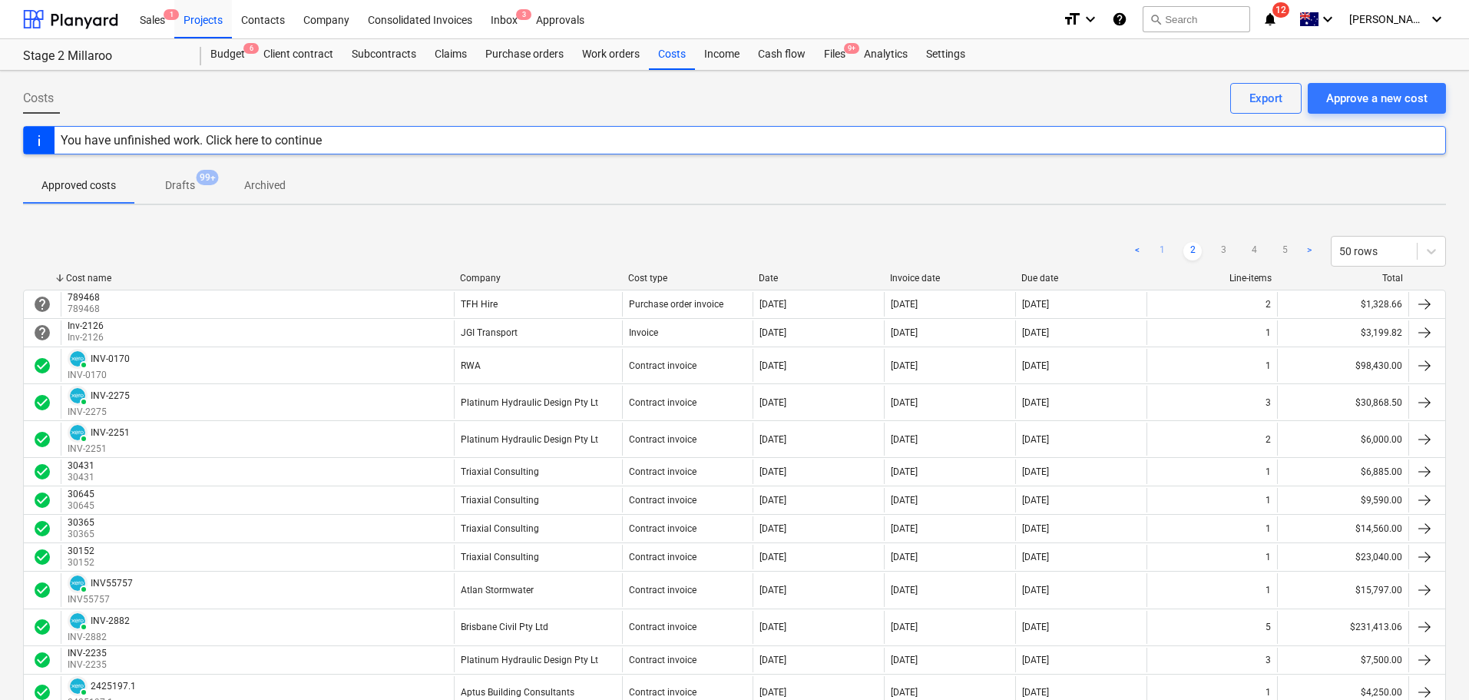
click at [1160, 250] on link "1" at bounding box center [1162, 251] width 18 height 18
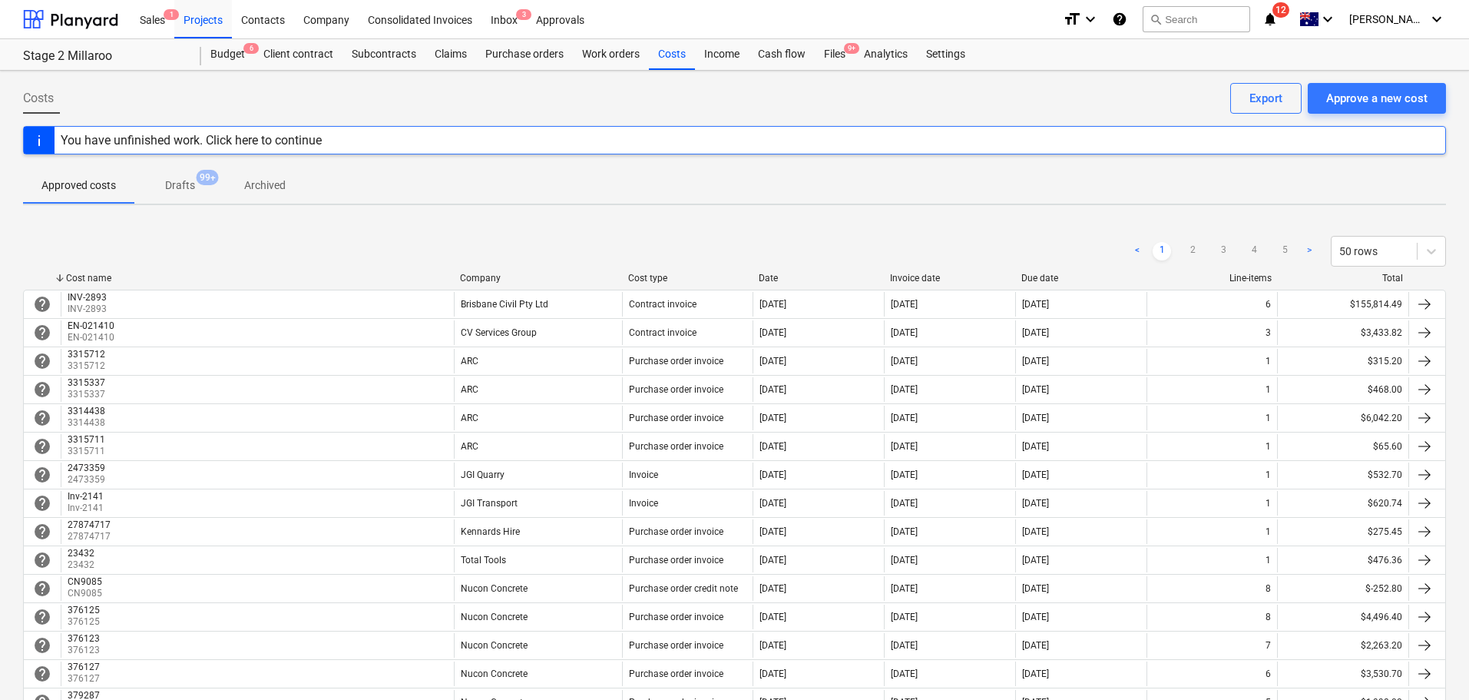
click at [39, 279] on div at bounding box center [41, 278] width 37 height 11
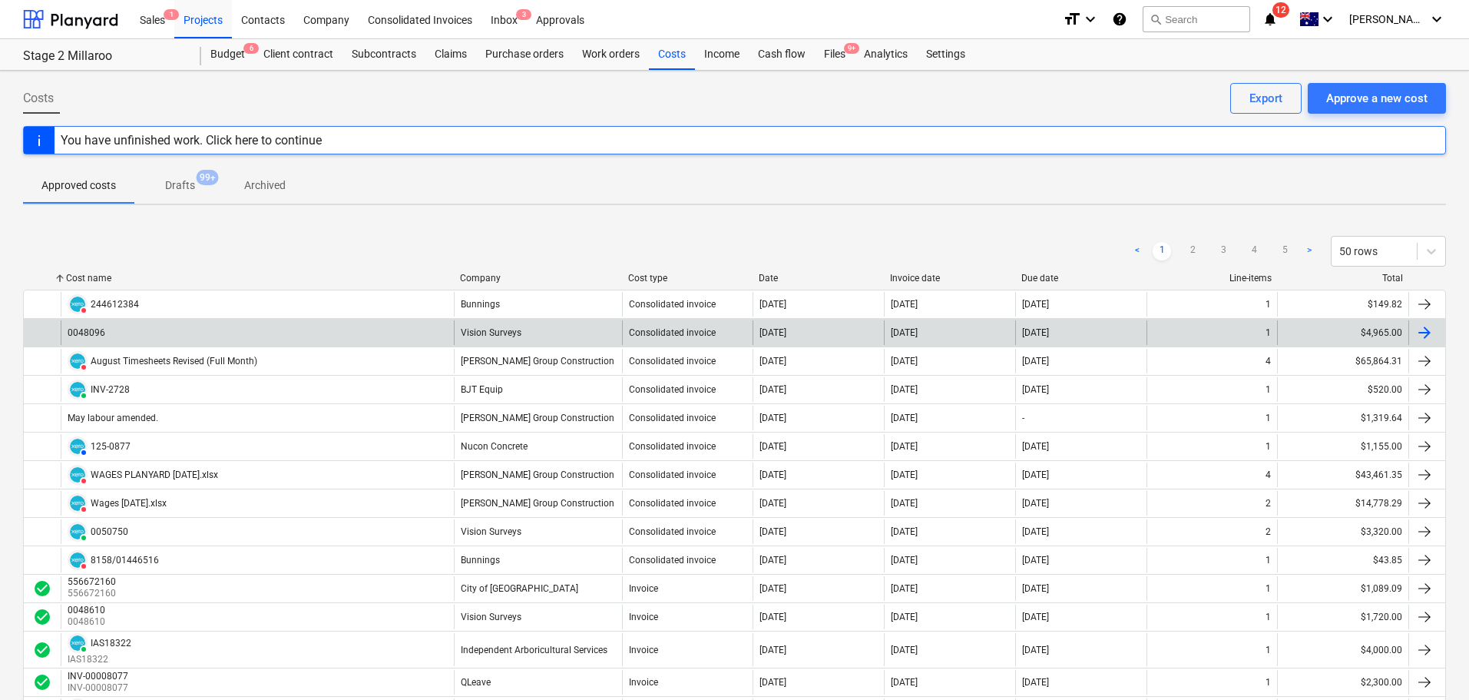
click at [149, 336] on div "0048096" at bounding box center [257, 332] width 393 height 25
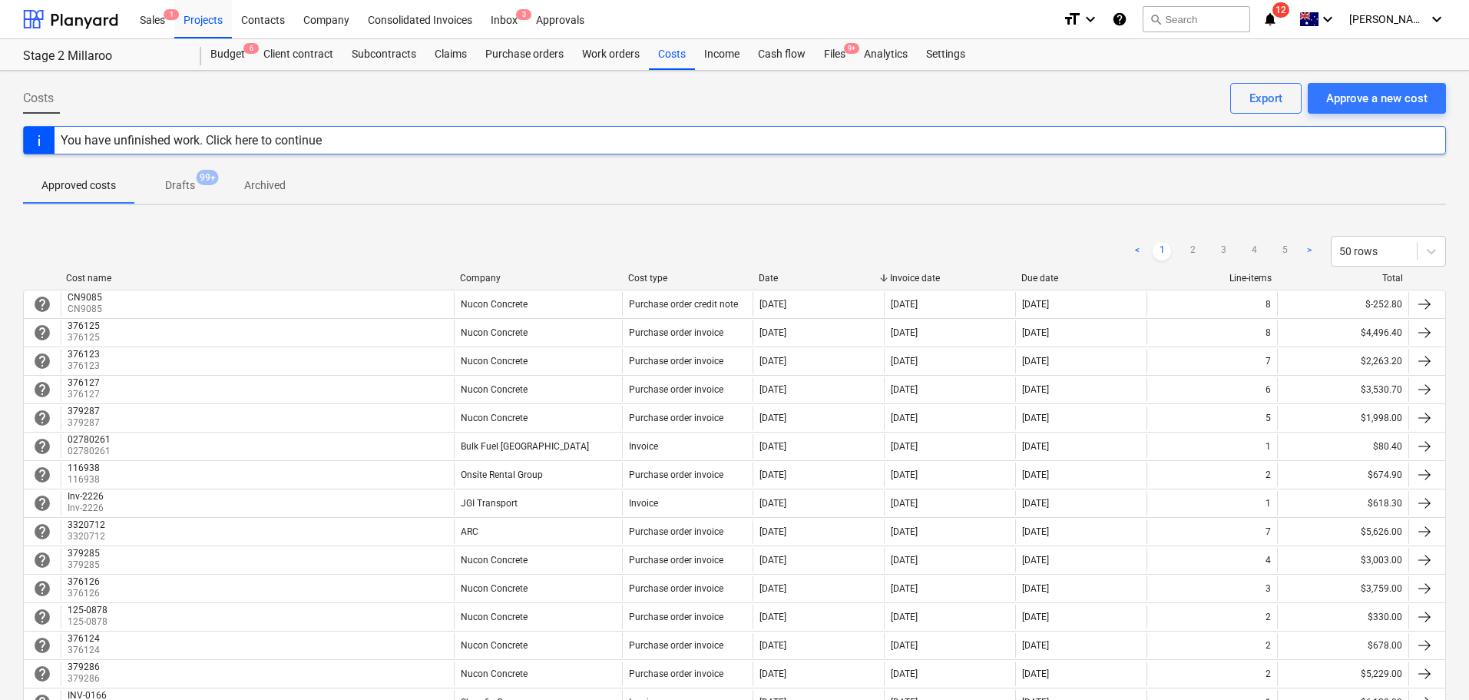
click at [48, 280] on div at bounding box center [60, 278] width 28 height 11
click at [35, 279] on div at bounding box center [41, 278] width 37 height 11
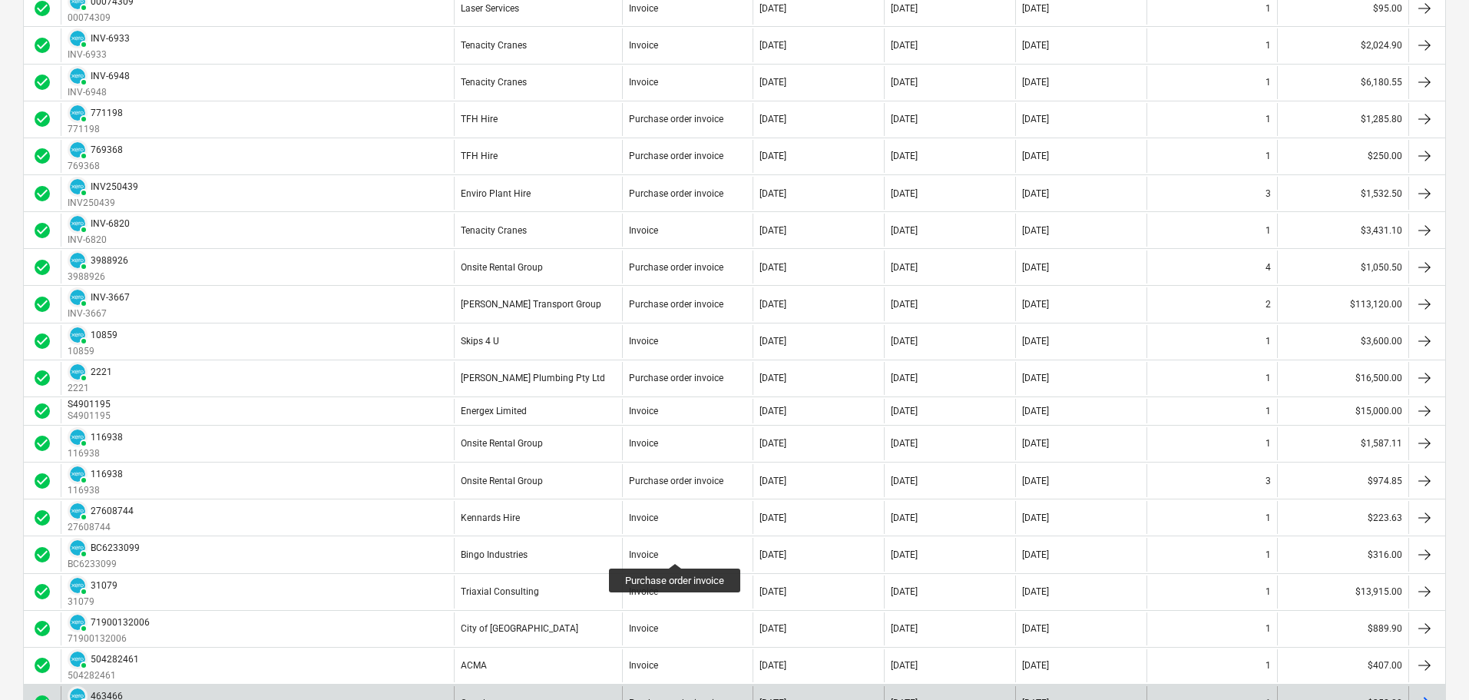
scroll to position [1389, 0]
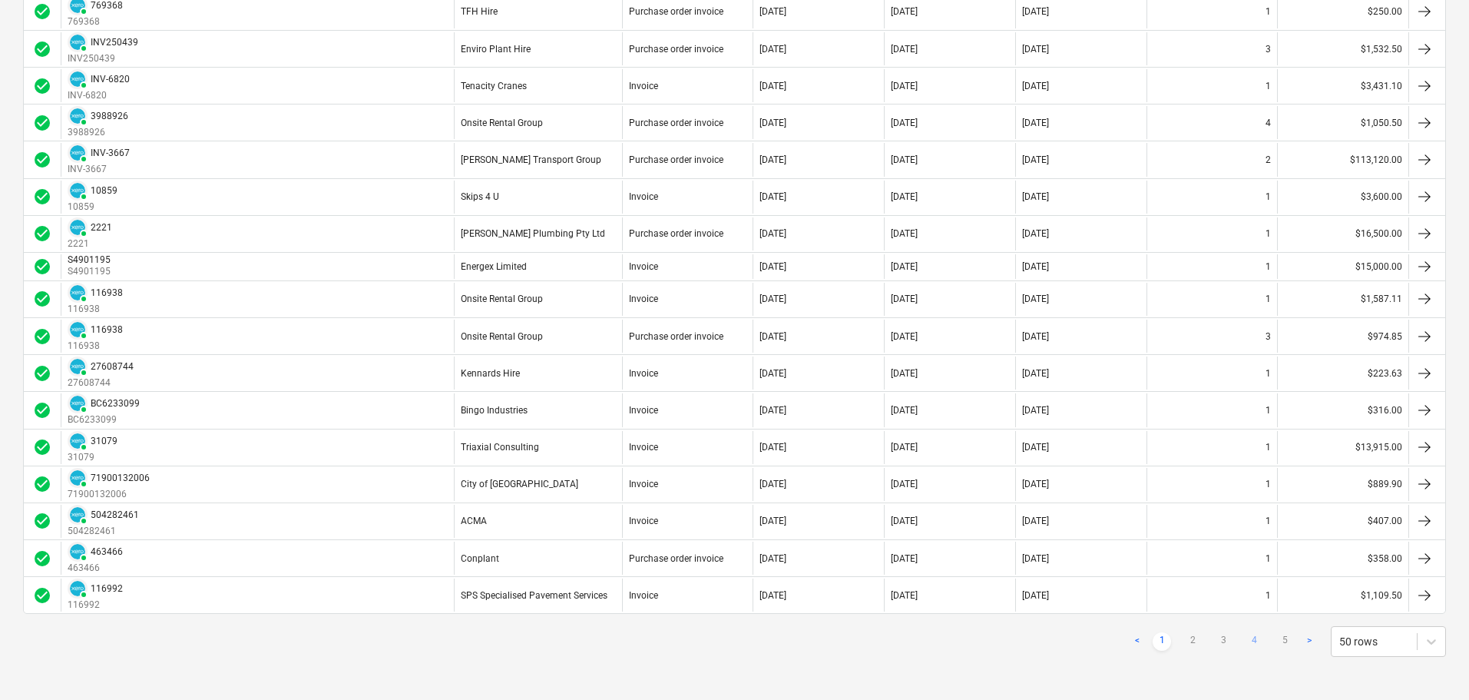
click at [1256, 640] on link "4" at bounding box center [1254, 641] width 18 height 18
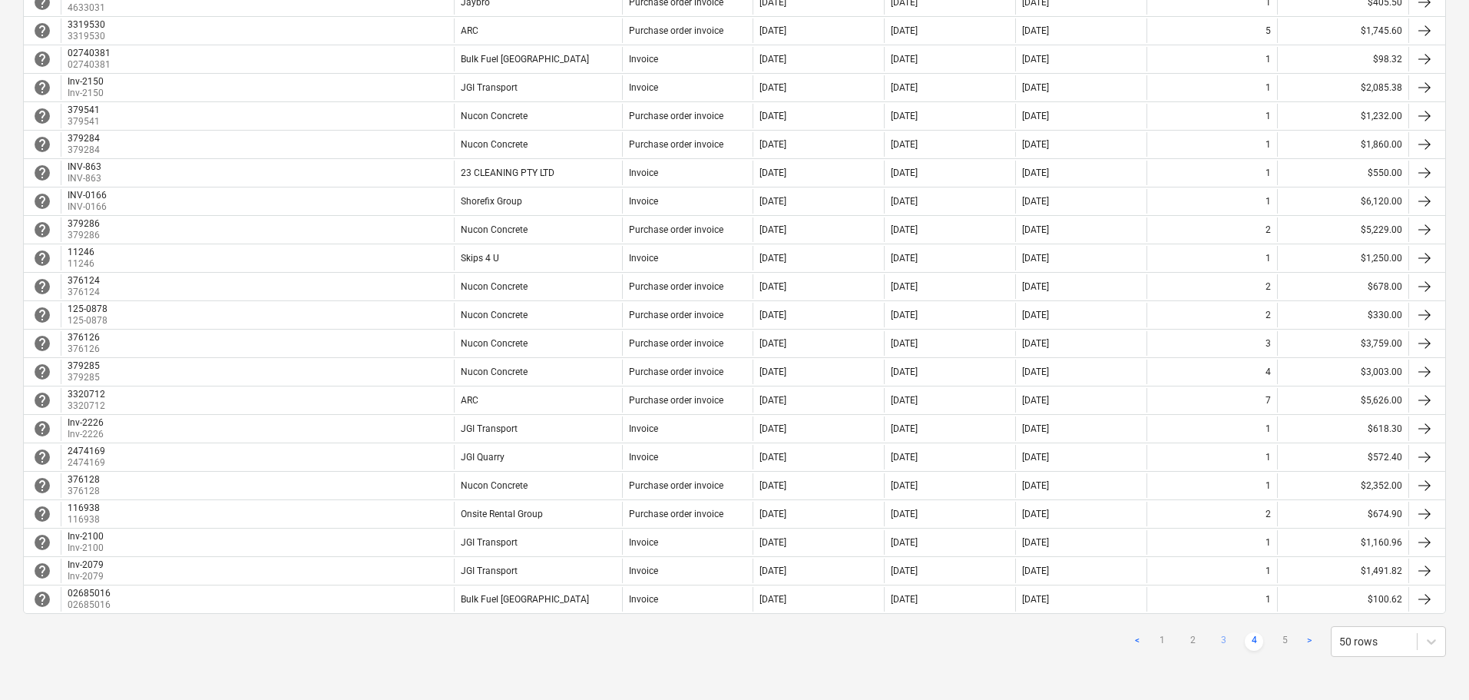
click at [1224, 641] on link "3" at bounding box center [1223, 641] width 18 height 18
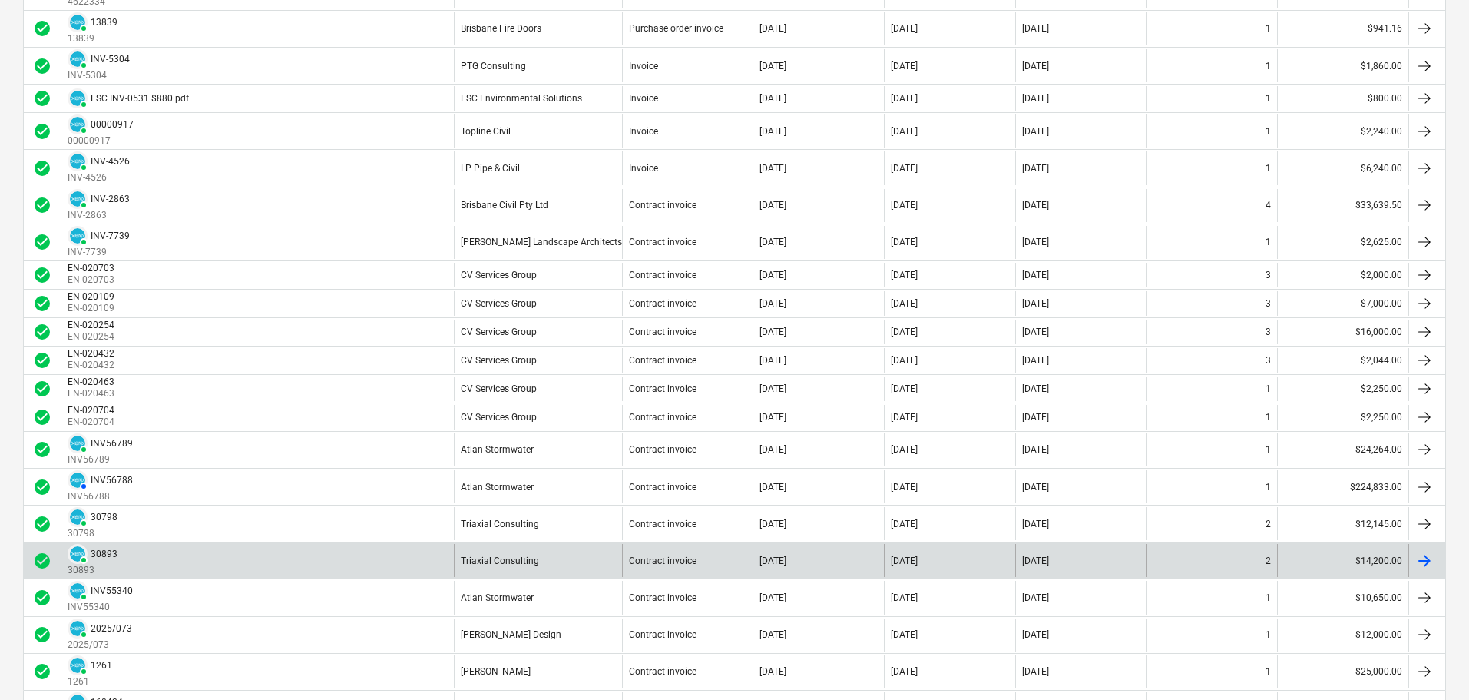
scroll to position [1432, 0]
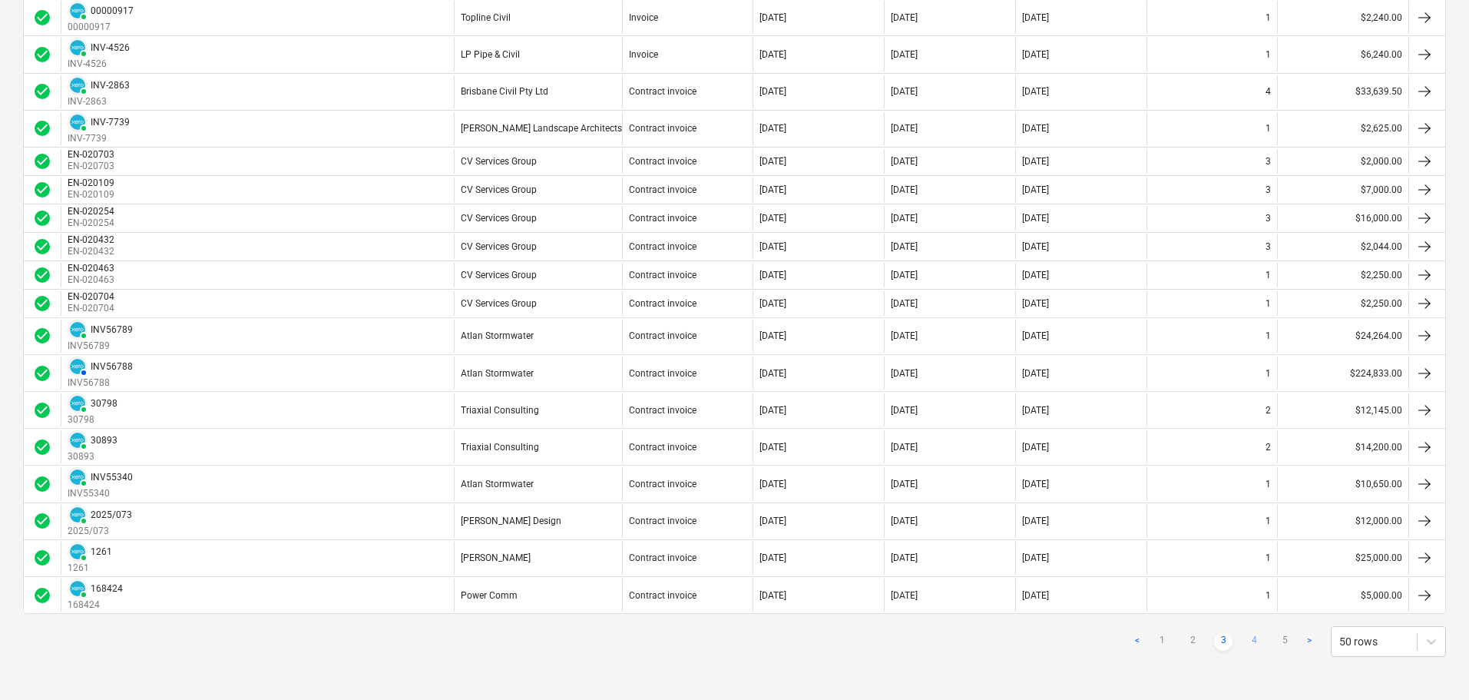
click at [1253, 641] on link "4" at bounding box center [1254, 641] width 18 height 18
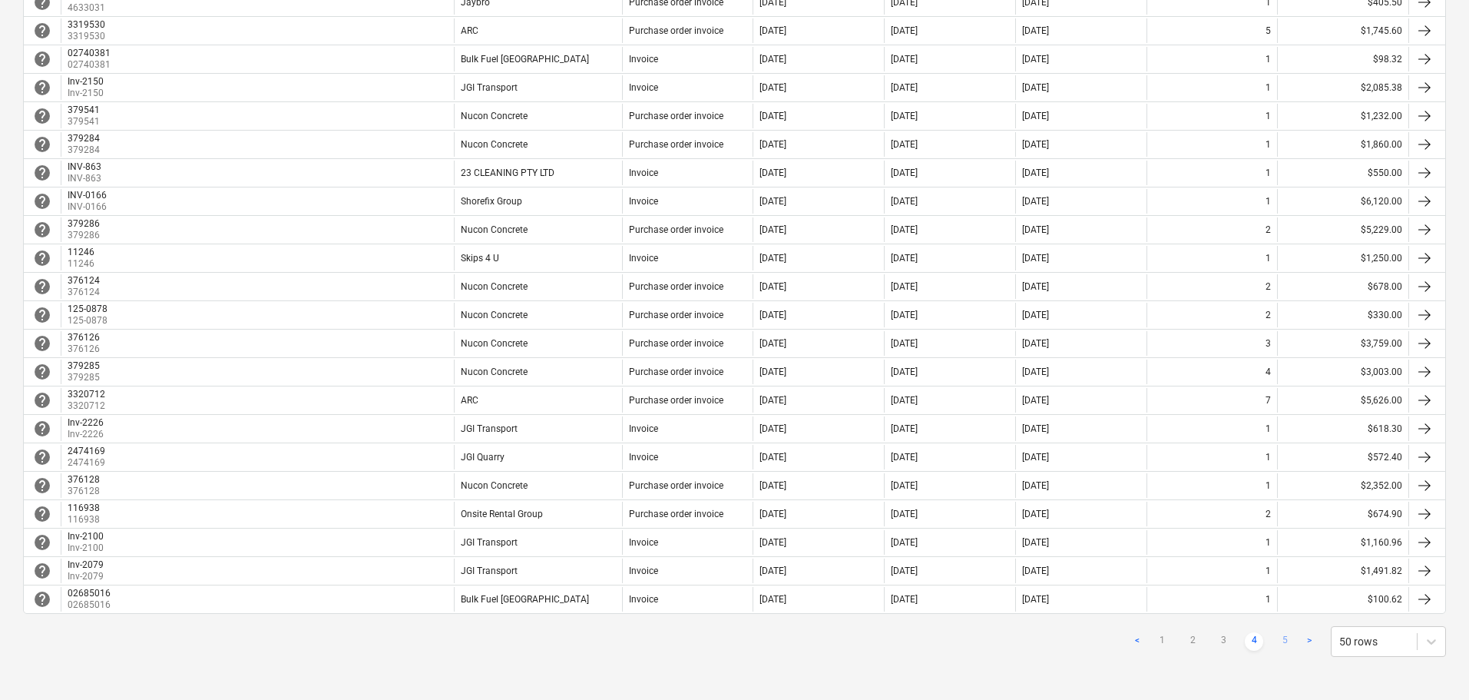
click at [1279, 634] on link "5" at bounding box center [1285, 641] width 18 height 18
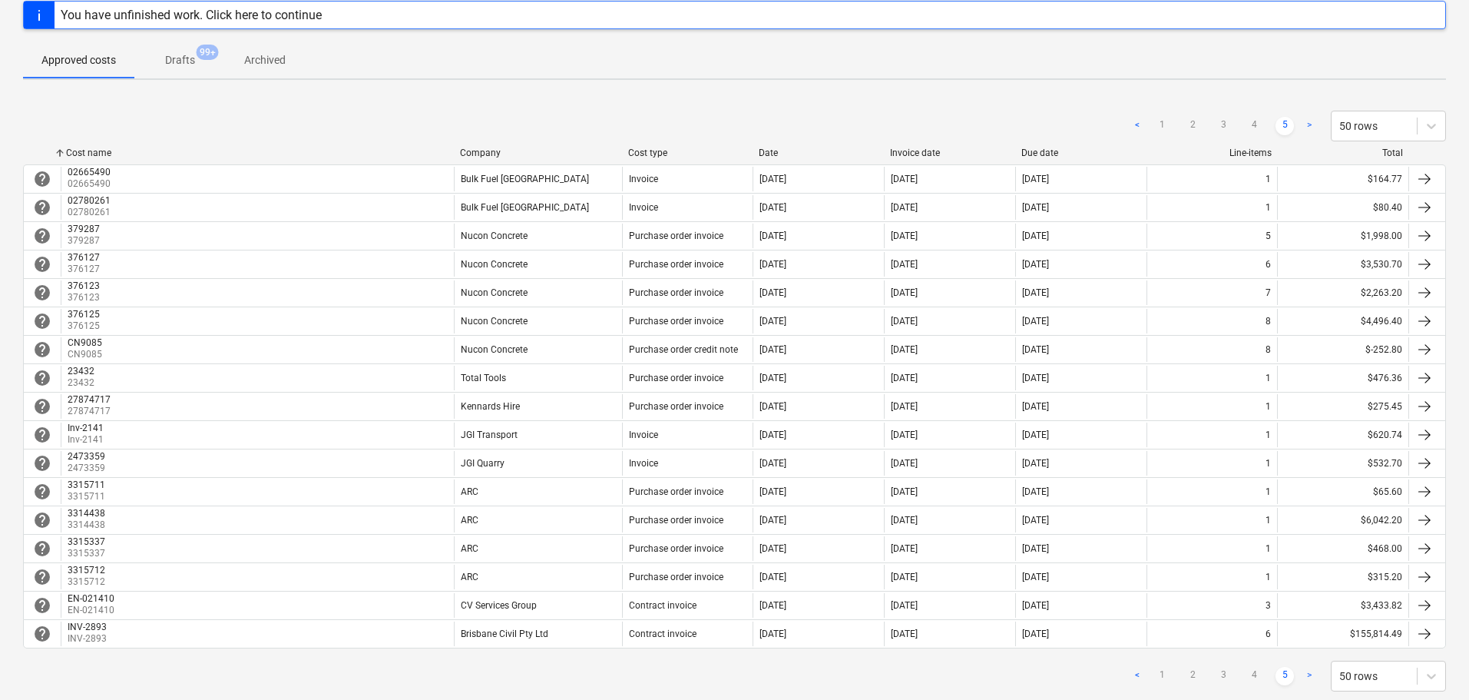
scroll to position [160, 0]
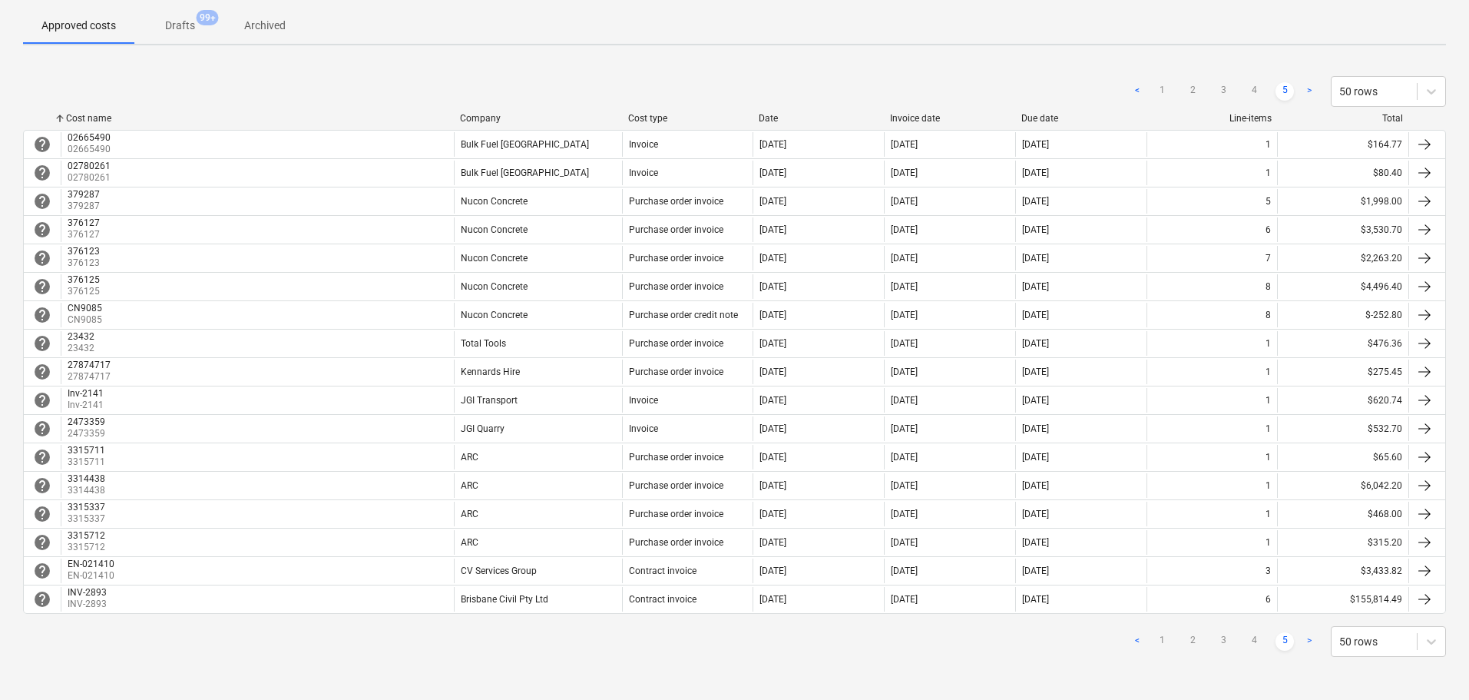
click at [1304, 641] on link ">" at bounding box center [1309, 641] width 18 height 18
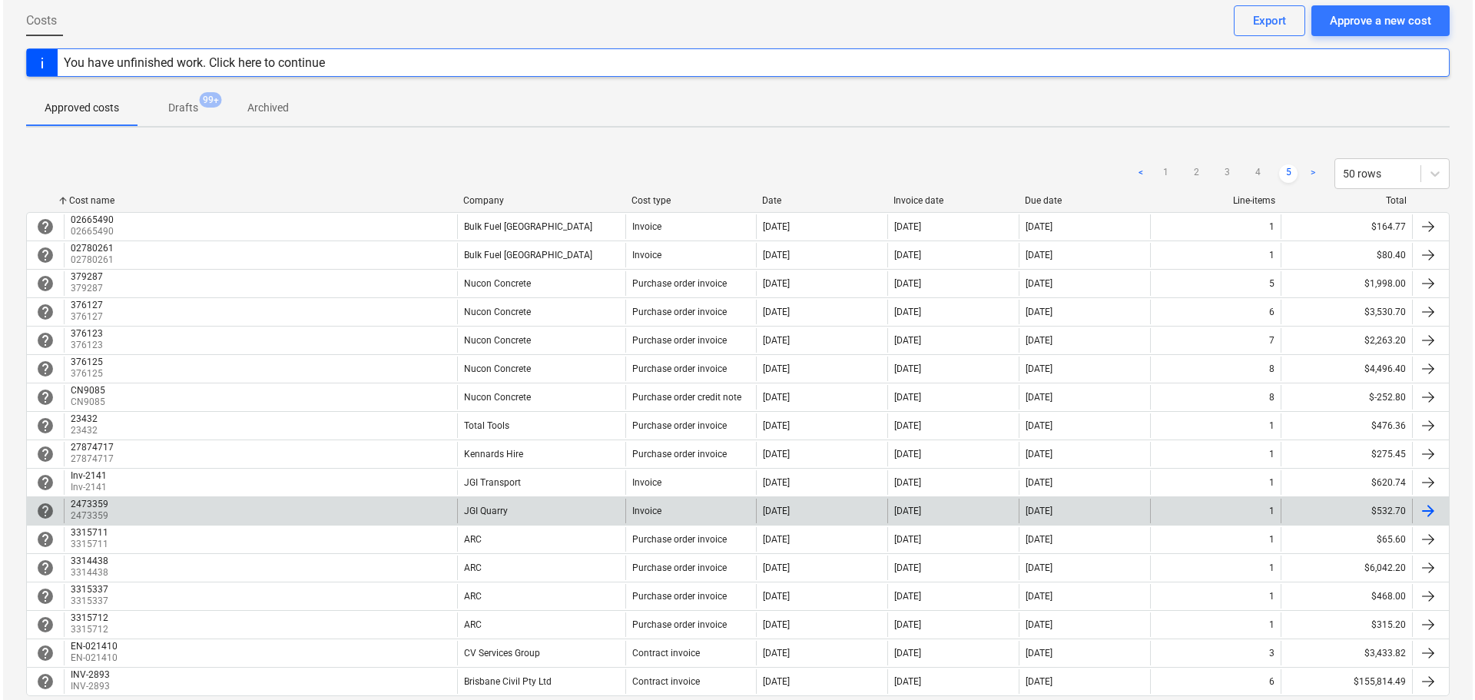
scroll to position [0, 0]
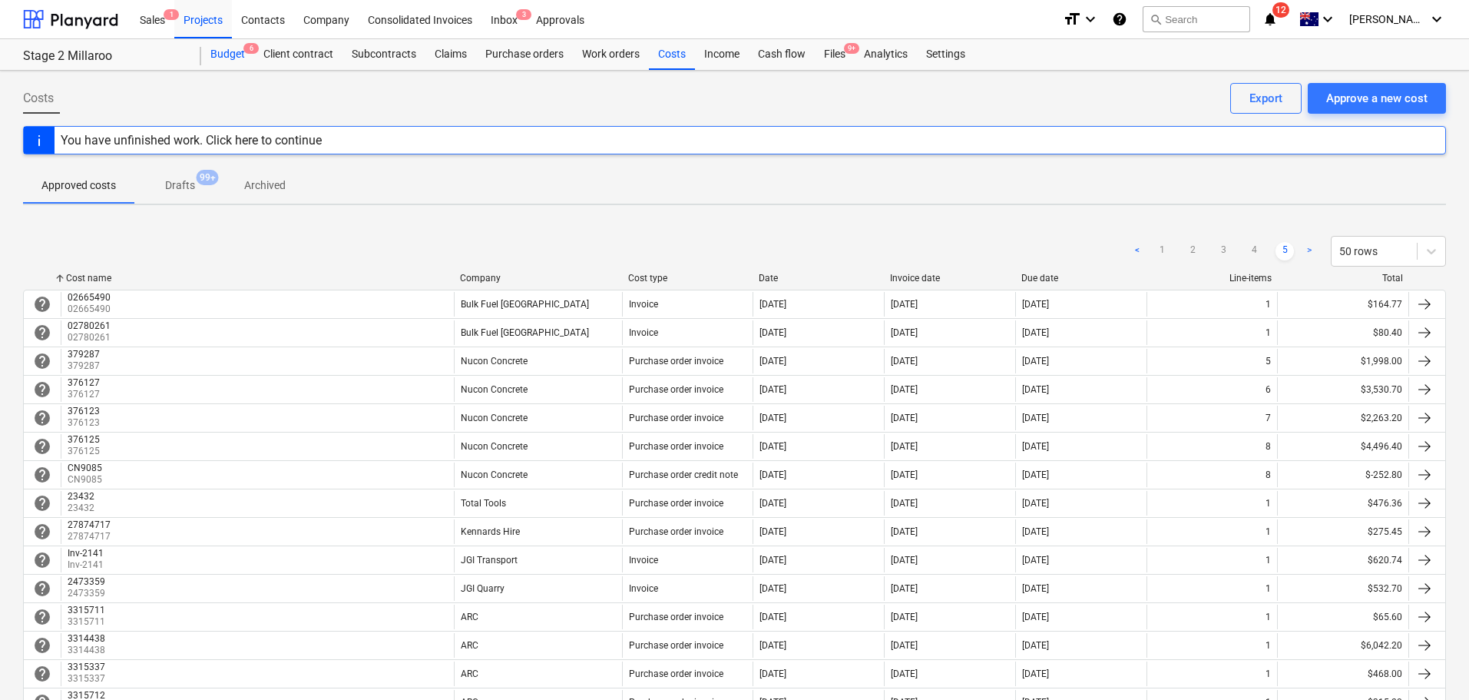
click at [233, 49] on div "Budget 6" at bounding box center [227, 54] width 53 height 31
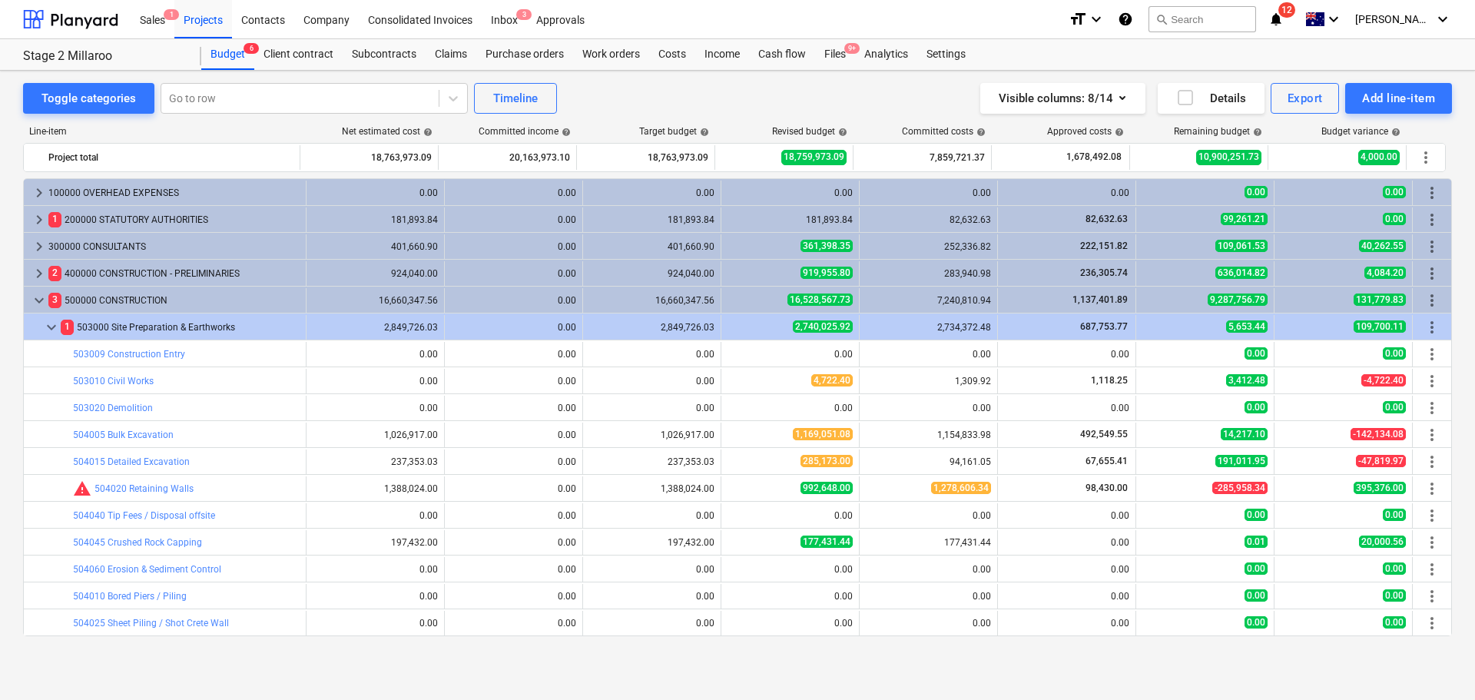
scroll to position [269, 0]
